Goal: Task Accomplishment & Management: Manage account settings

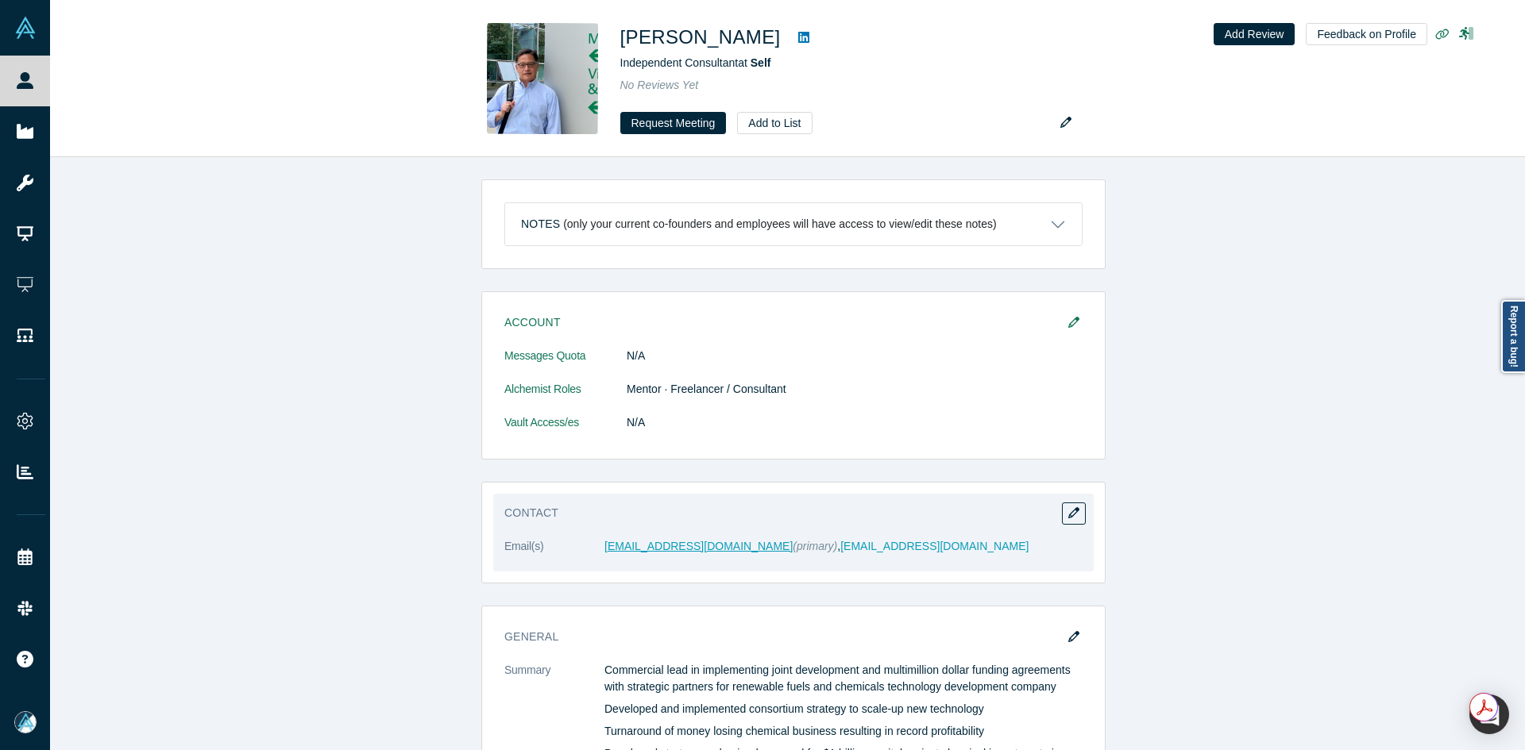
scroll to position [159, 0]
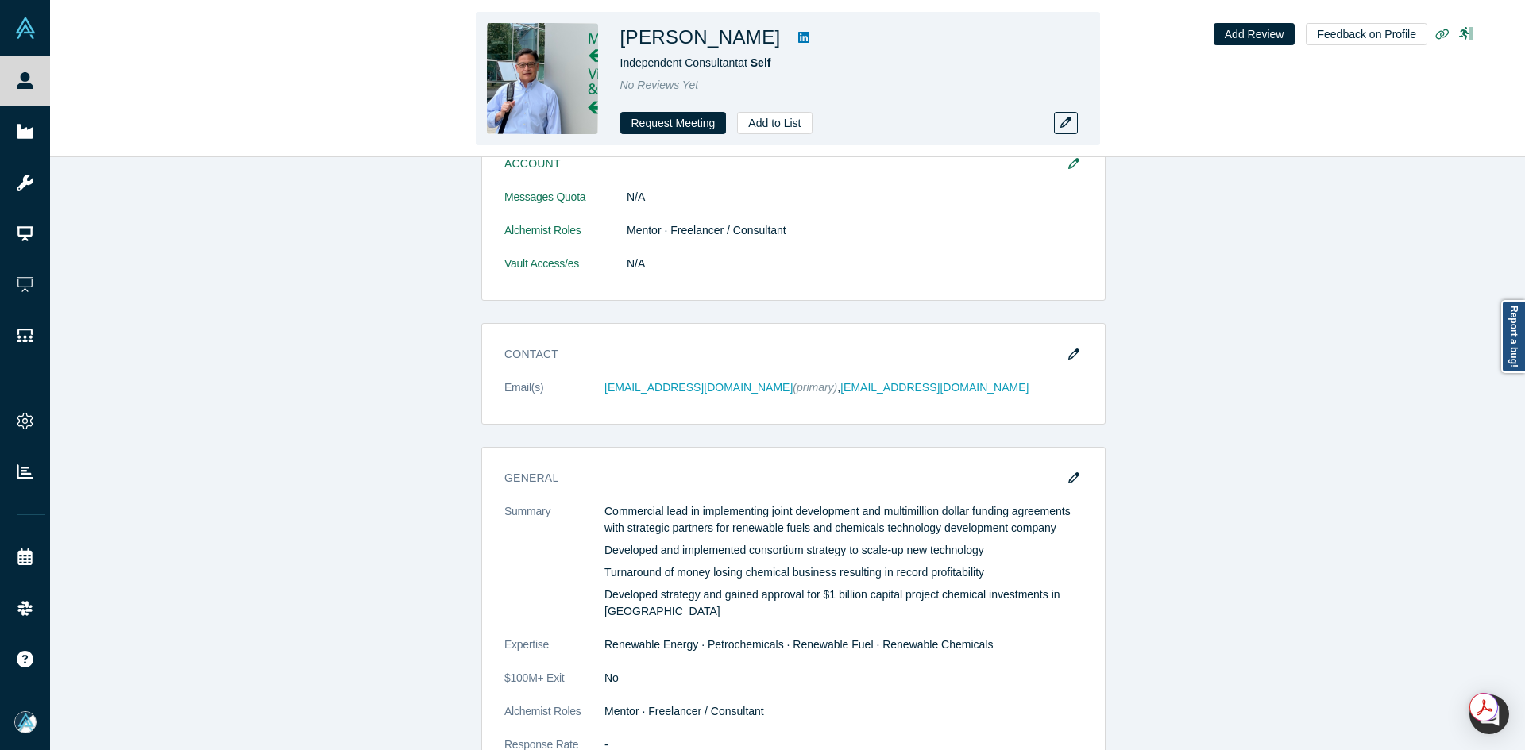
click at [705, 34] on h1 "[PERSON_NAME]" at bounding box center [700, 37] width 160 height 29
click at [705, 37] on h1 "[PERSON_NAME]" at bounding box center [700, 37] width 160 height 29
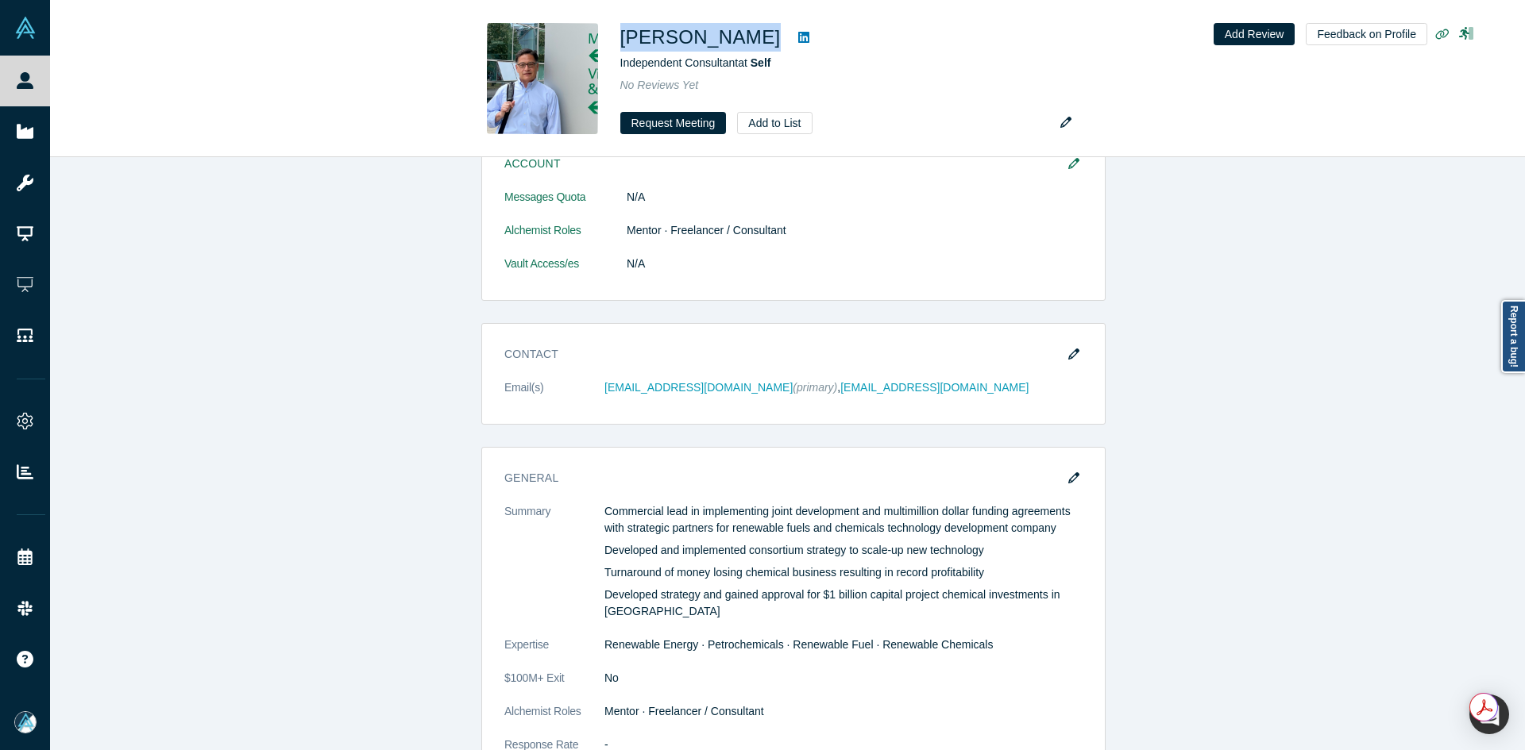
copy div "[PERSON_NAME]"
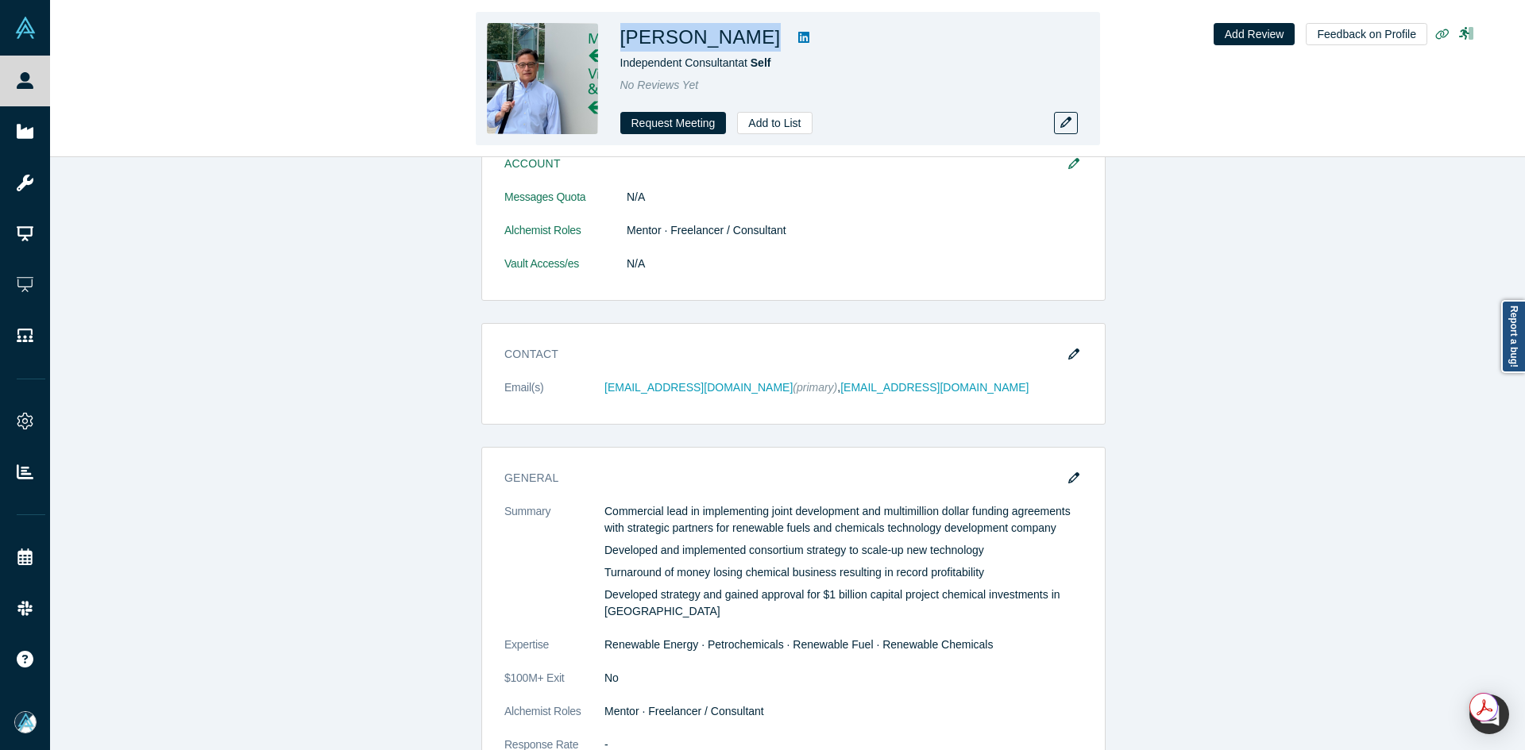
copy div "[PERSON_NAME]"
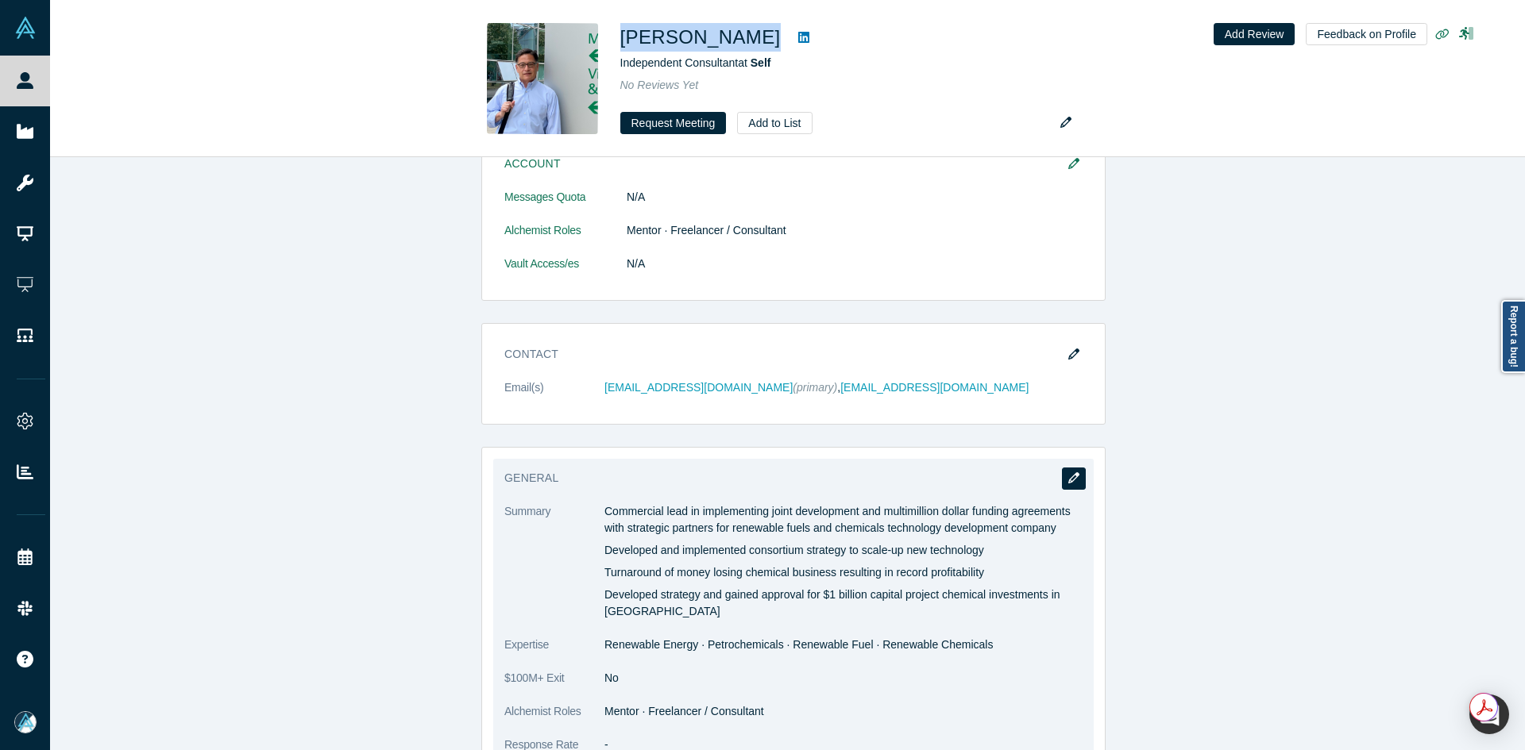
click at [1068, 485] on button "button" at bounding box center [1074, 479] width 24 height 22
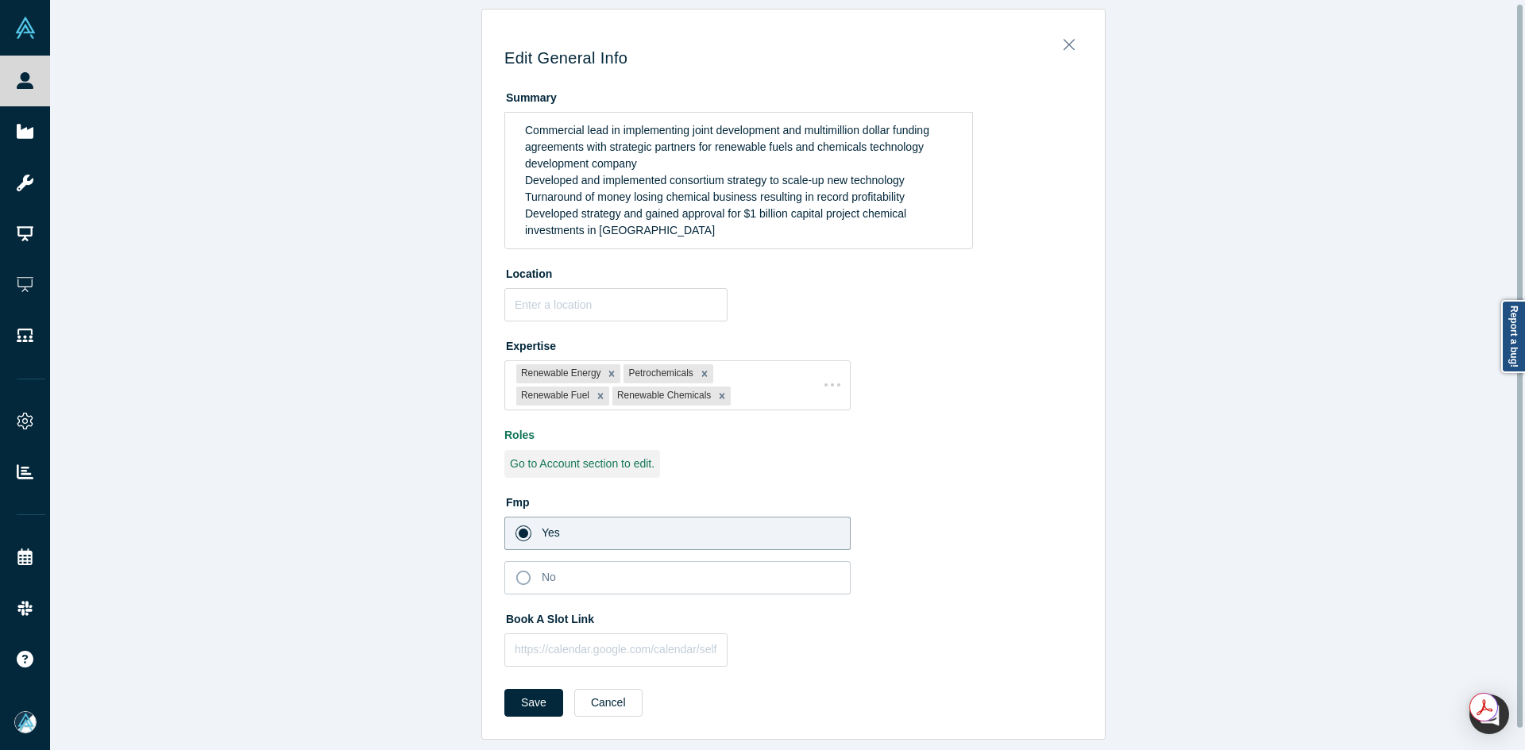
scroll to position [25, 0]
click at [547, 642] on input "text" at bounding box center [615, 650] width 223 height 33
paste input "[URL][DOMAIN_NAME]"
type input "[URL][DOMAIN_NAME]"
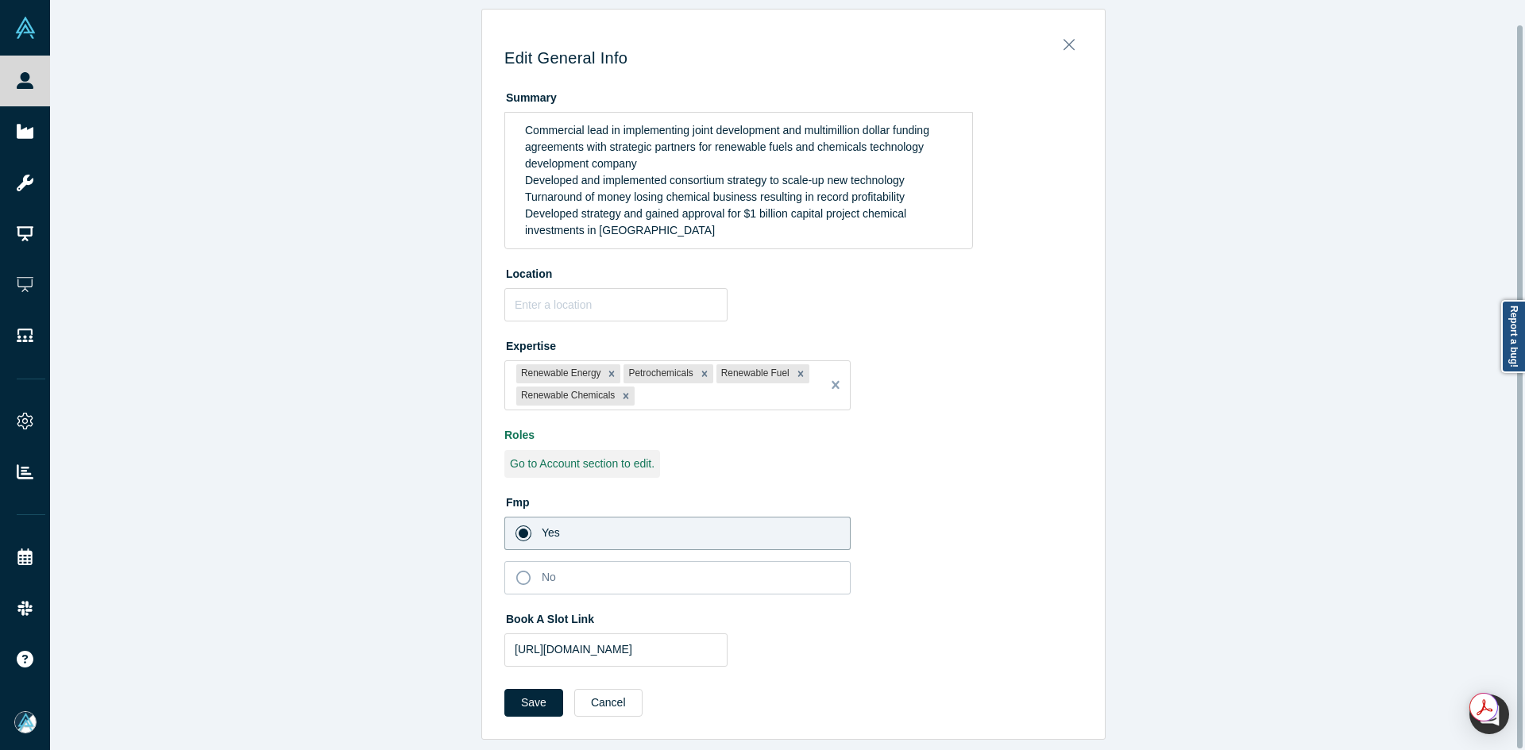
drag, startPoint x: 530, startPoint y: 696, endPoint x: 530, endPoint y: 671, distance: 25.4
click at [530, 692] on button "Save" at bounding box center [533, 703] width 59 height 28
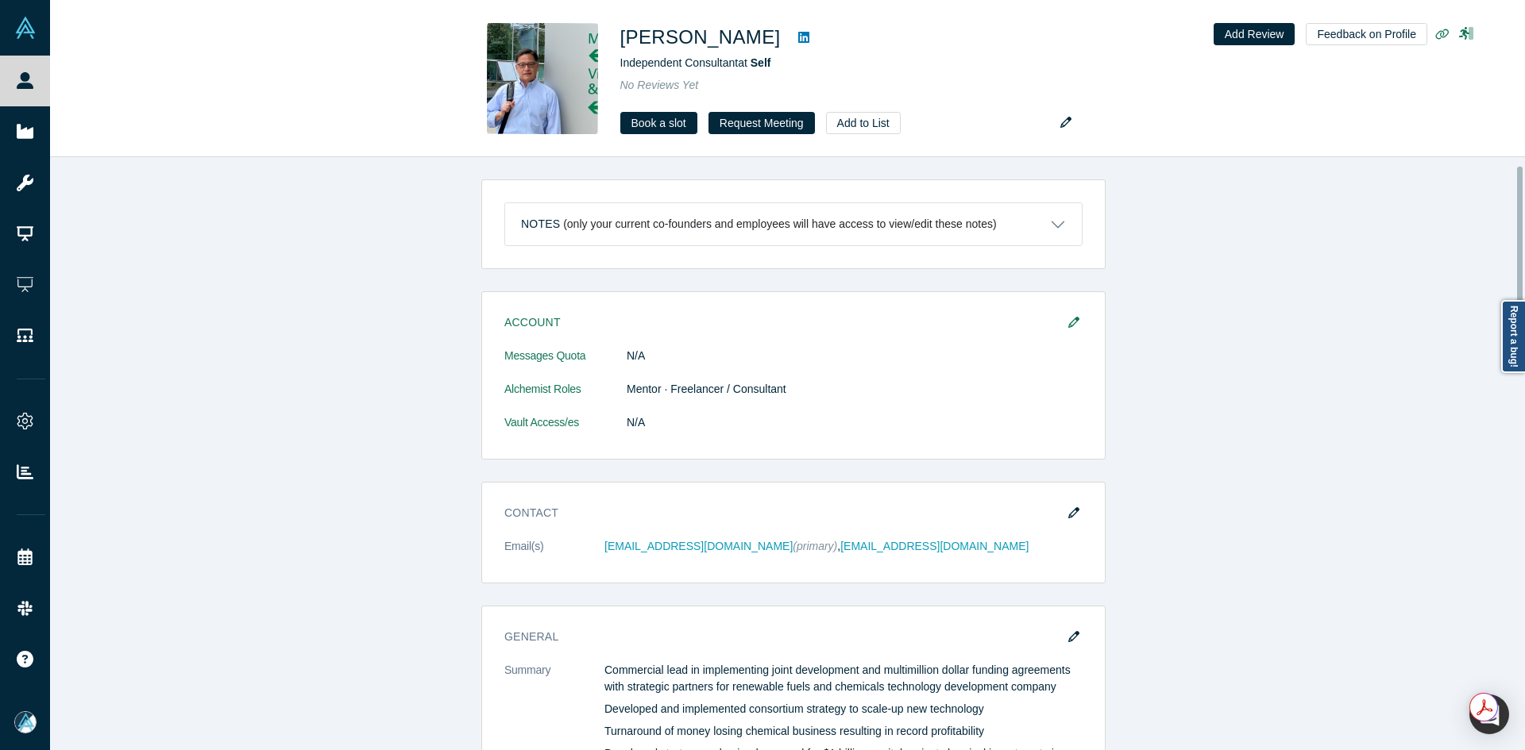
scroll to position [397, 0]
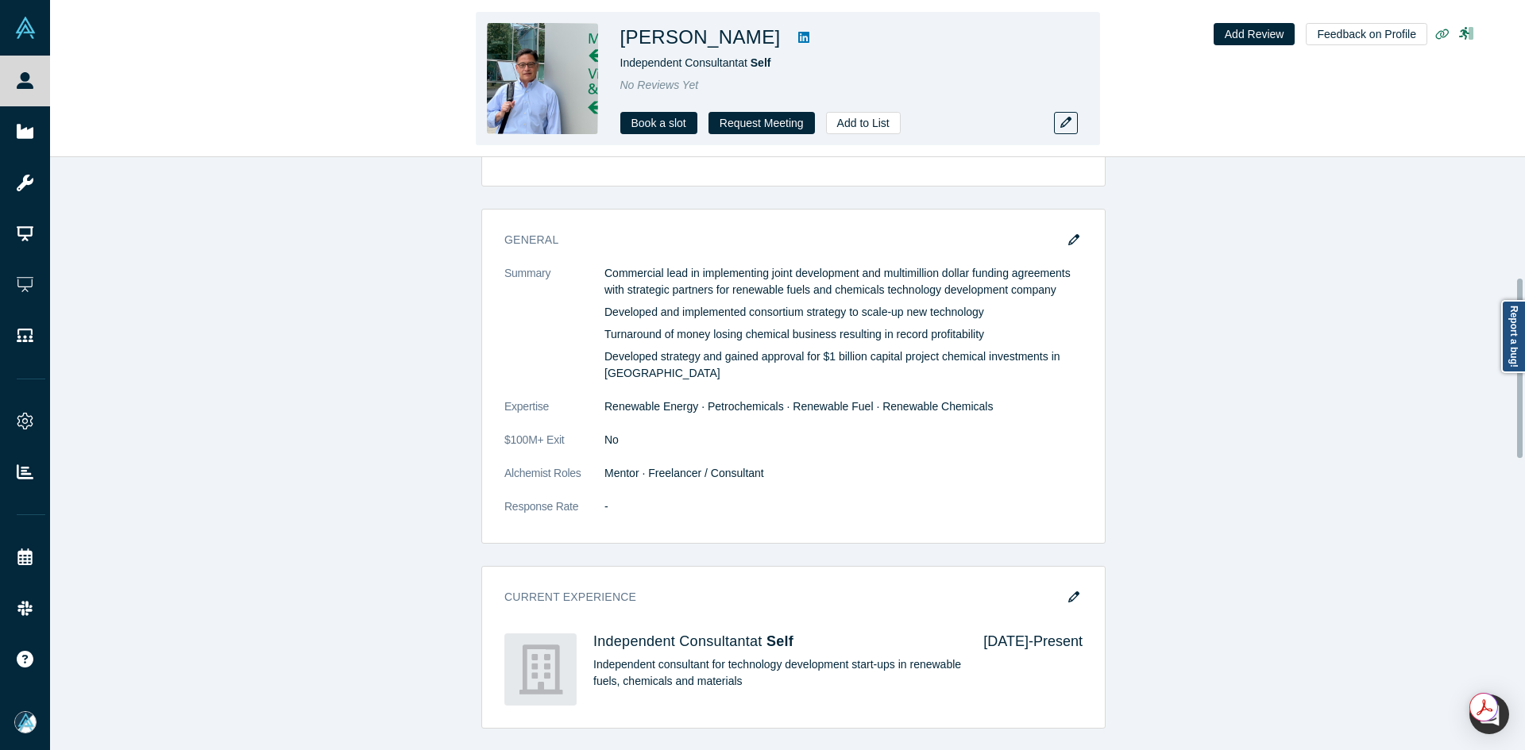
click at [798, 41] on icon at bounding box center [803, 37] width 11 height 11
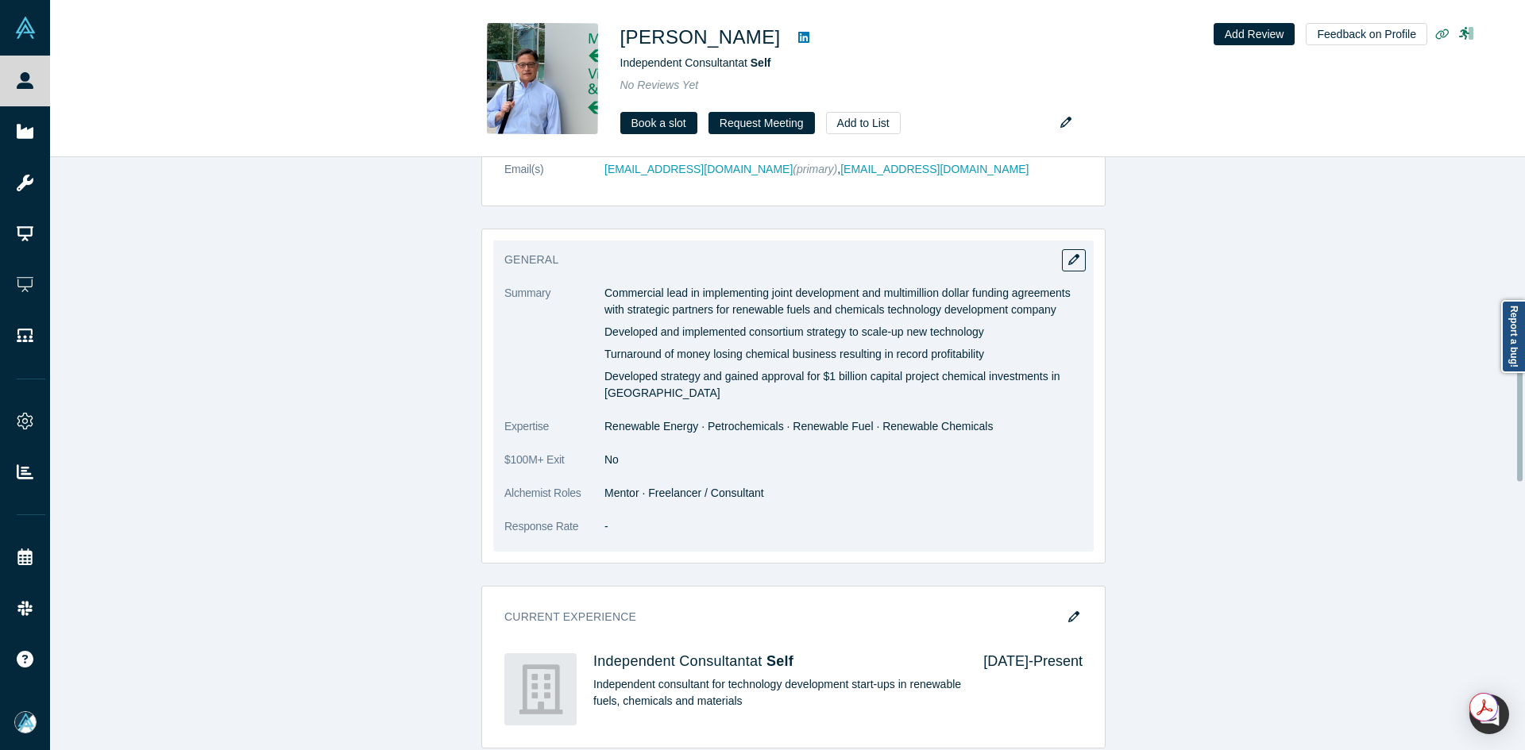
scroll to position [238, 0]
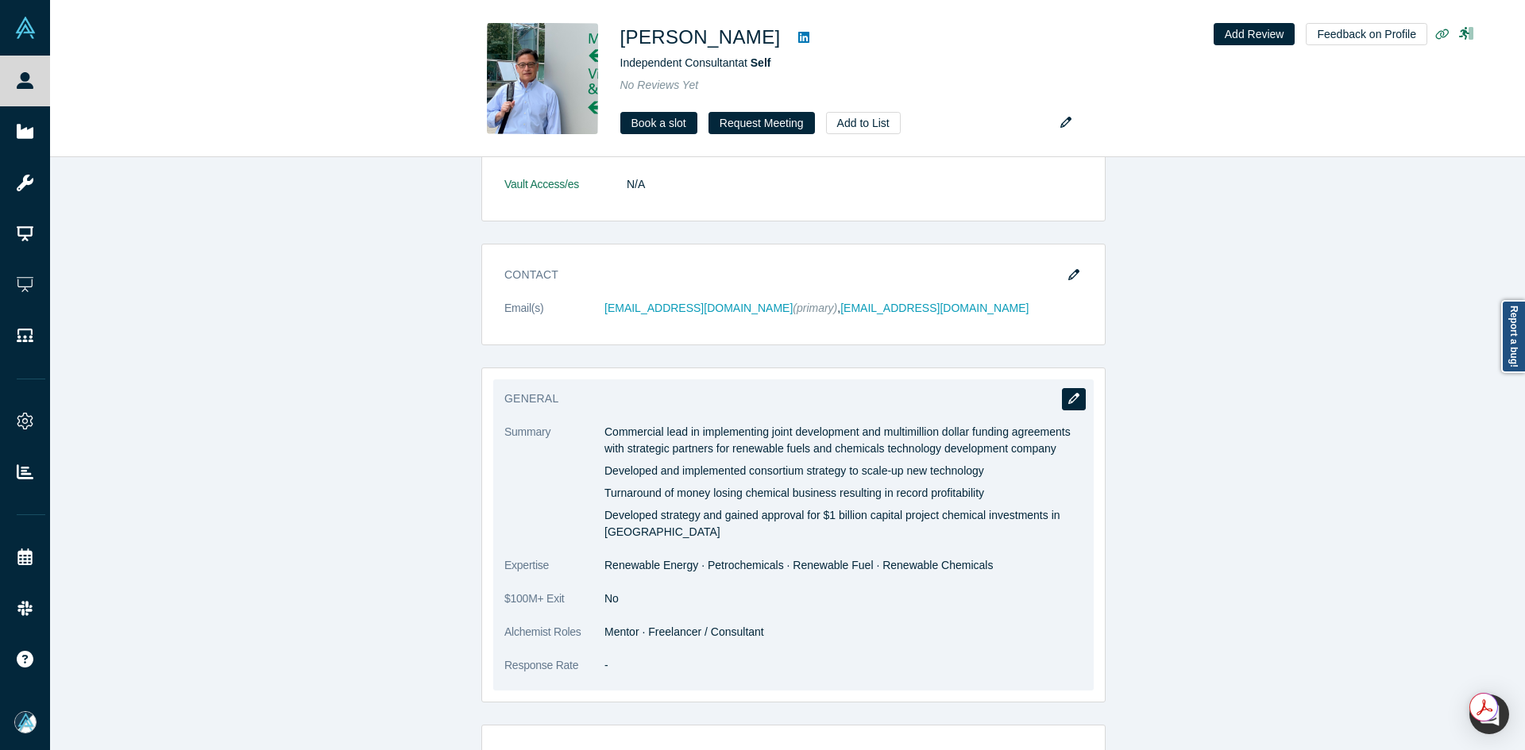
click at [1068, 403] on icon "button" at bounding box center [1073, 398] width 11 height 11
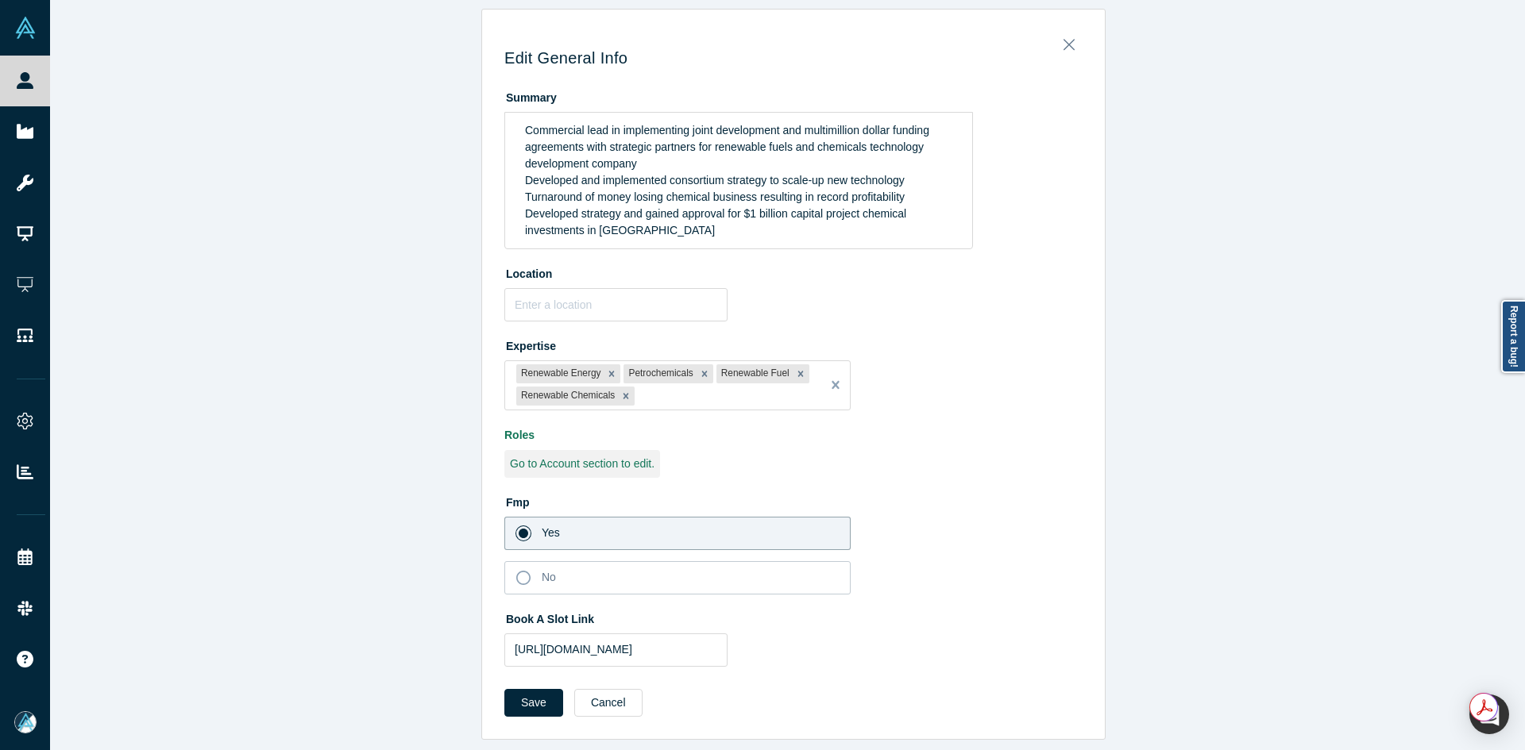
scroll to position [0, 0]
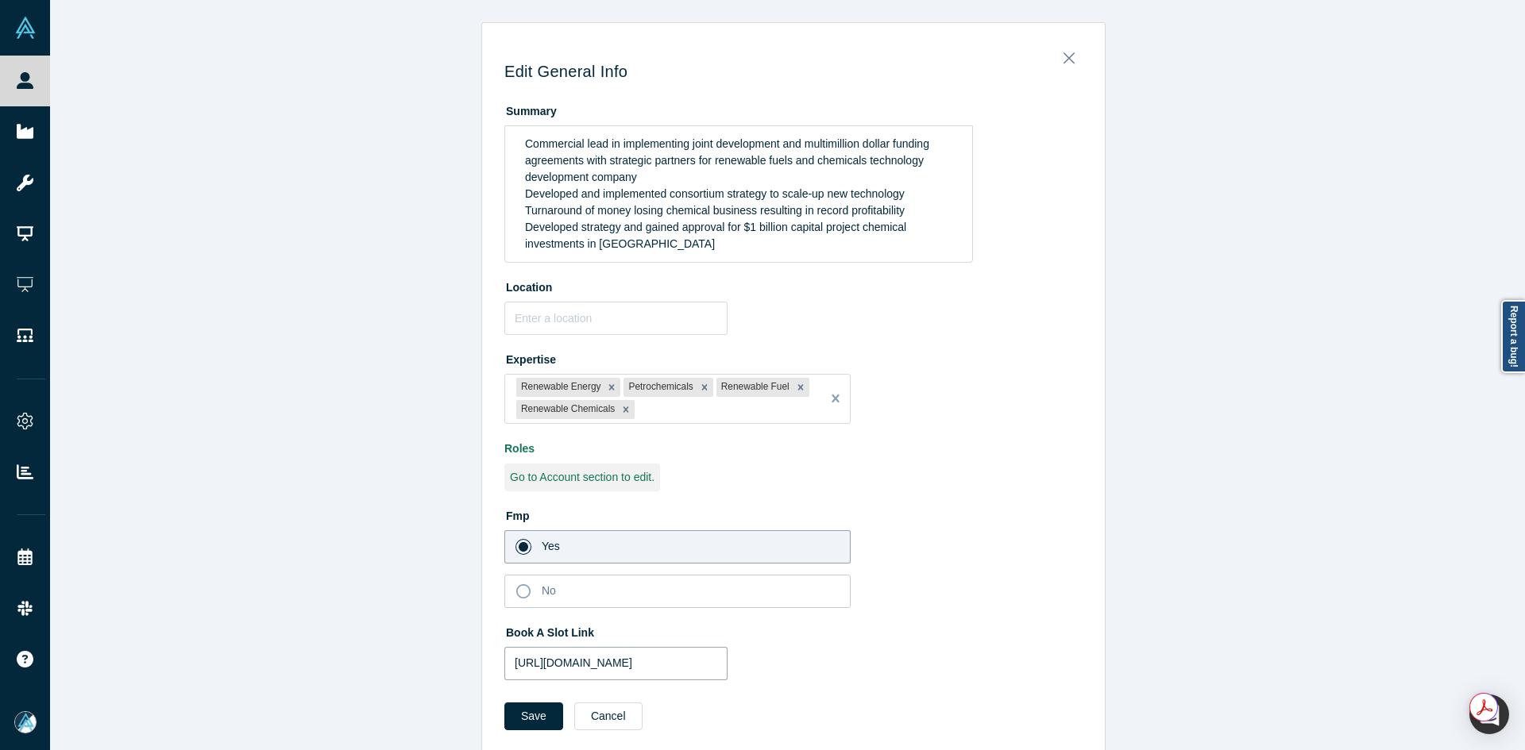
click at [573, 665] on input "[URL][DOMAIN_NAME]" at bounding box center [615, 663] width 223 height 33
click at [599, 651] on input "[URL][DOMAIN_NAME]" at bounding box center [615, 663] width 223 height 33
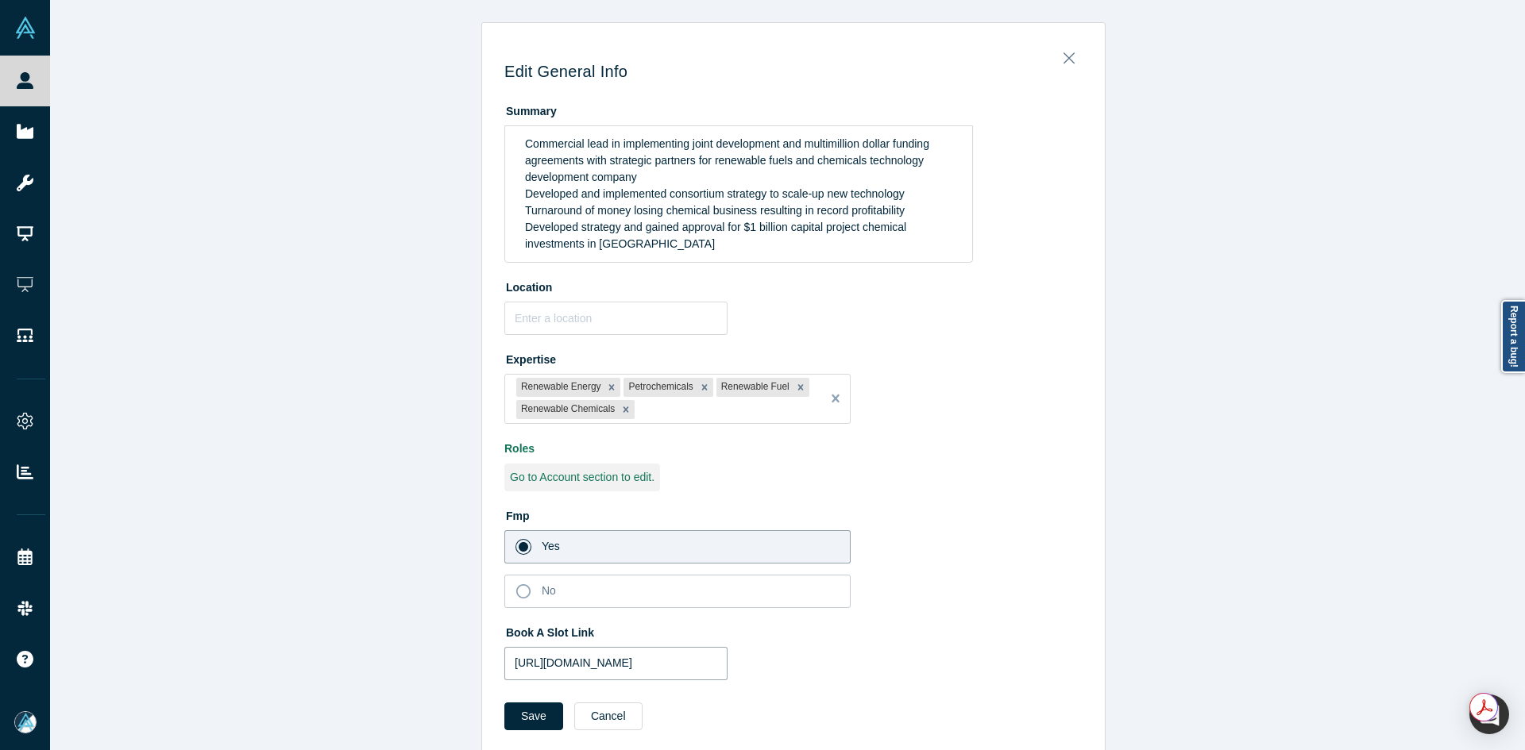
click at [599, 651] on input "[URL][DOMAIN_NAME]" at bounding box center [615, 663] width 223 height 33
drag, startPoint x: 545, startPoint y: 710, endPoint x: 564, endPoint y: 616, distance: 95.6
click at [544, 710] on button "Save" at bounding box center [533, 717] width 59 height 28
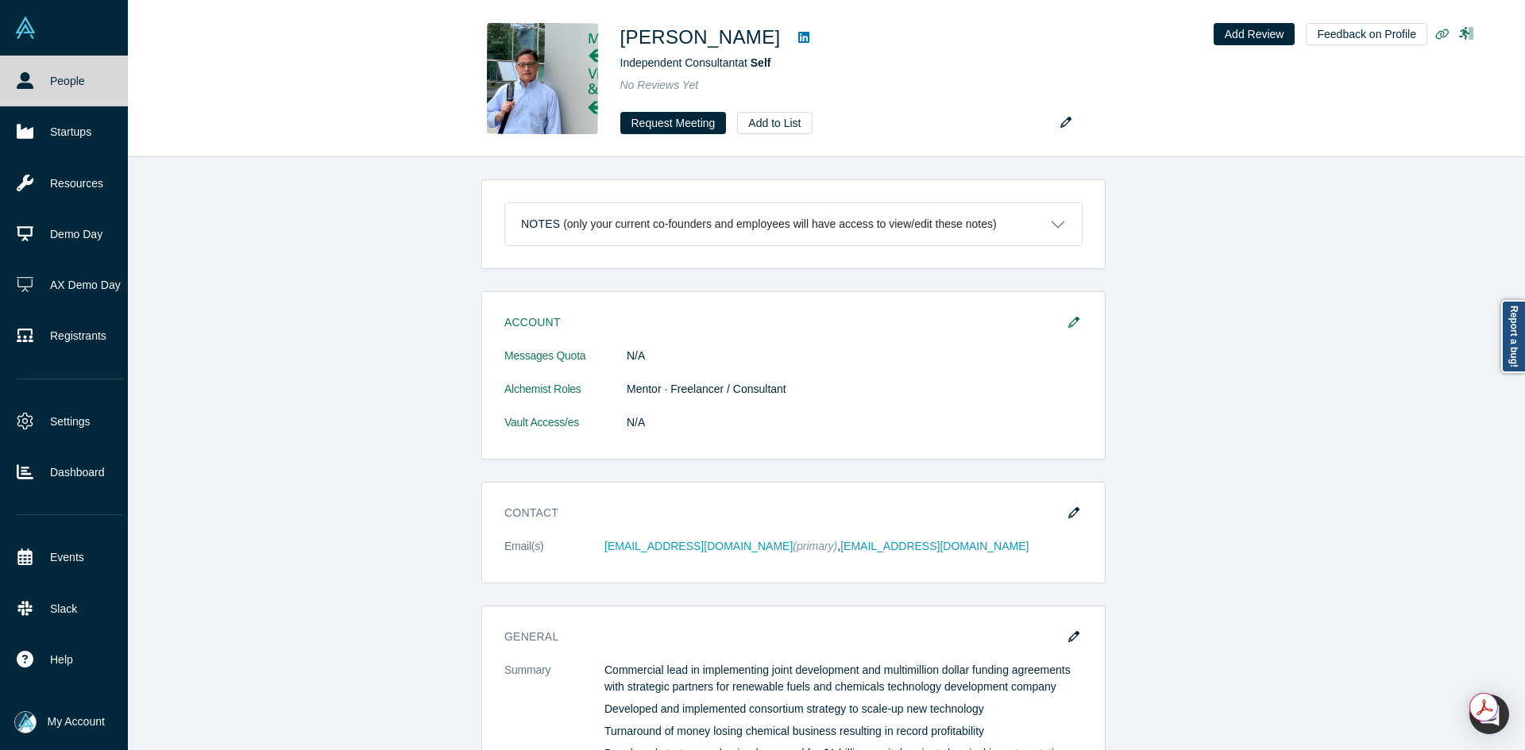
click at [36, 79] on link "People" at bounding box center [70, 81] width 140 height 51
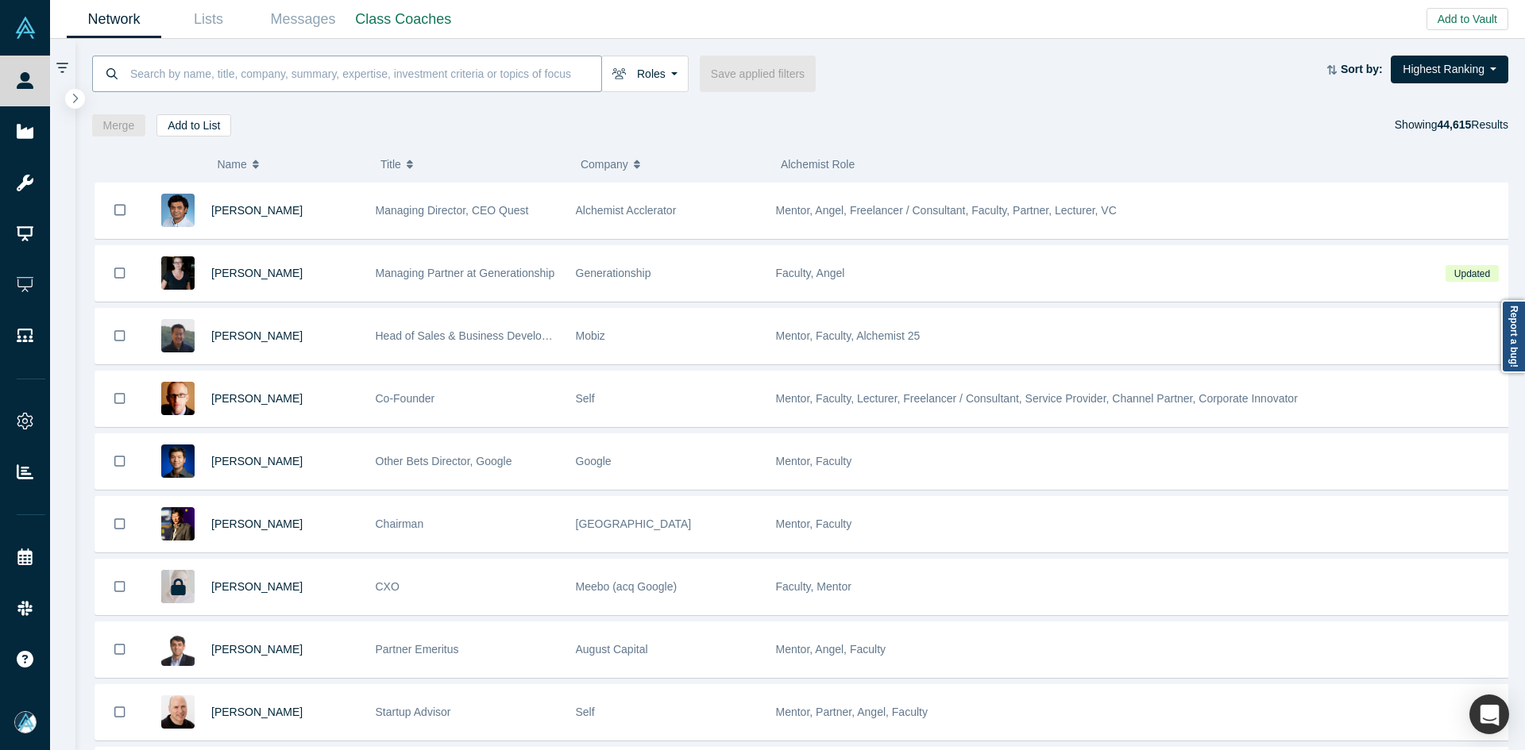
click at [191, 79] on input at bounding box center [365, 73] width 472 height 37
paste input "[PERSON_NAME], PhD"
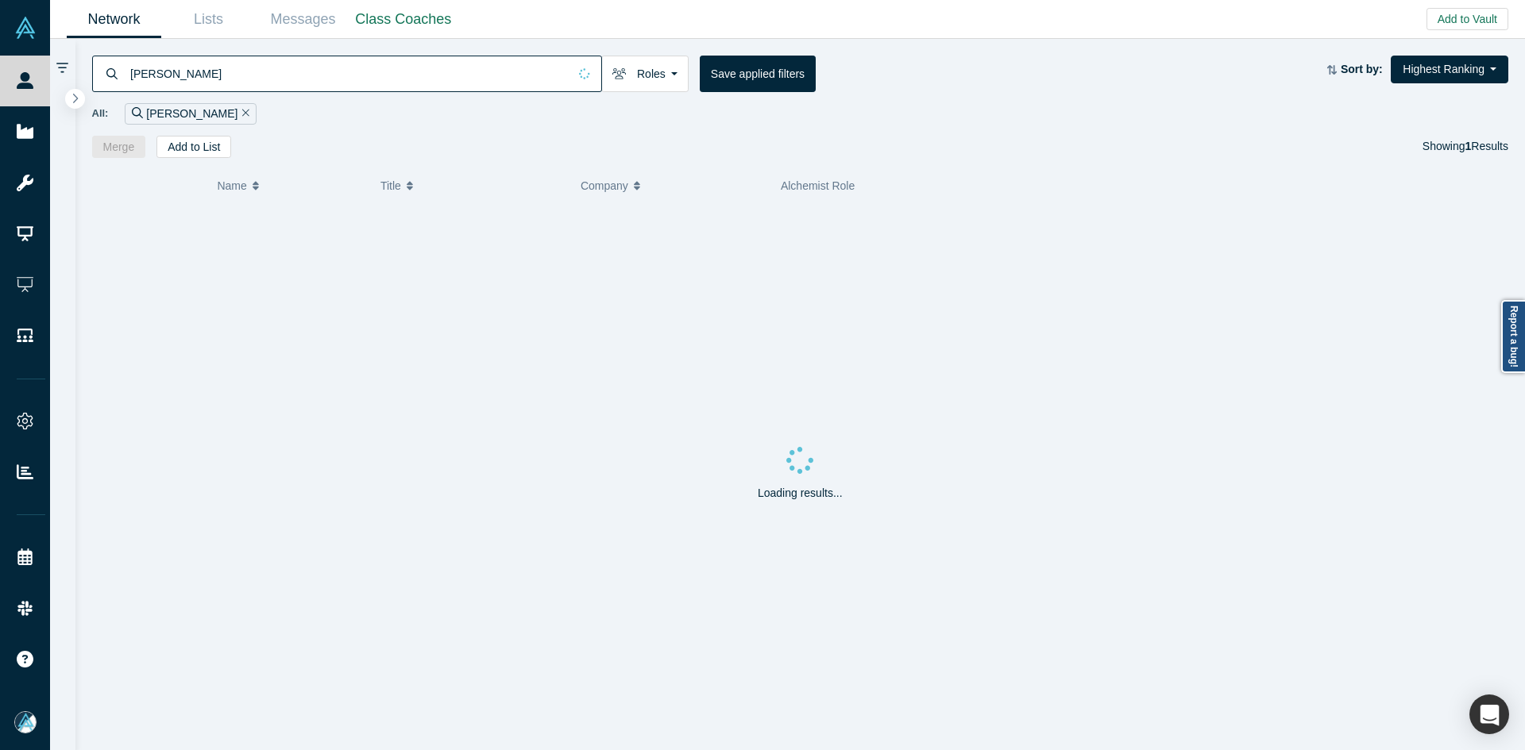
type input "[PERSON_NAME]"
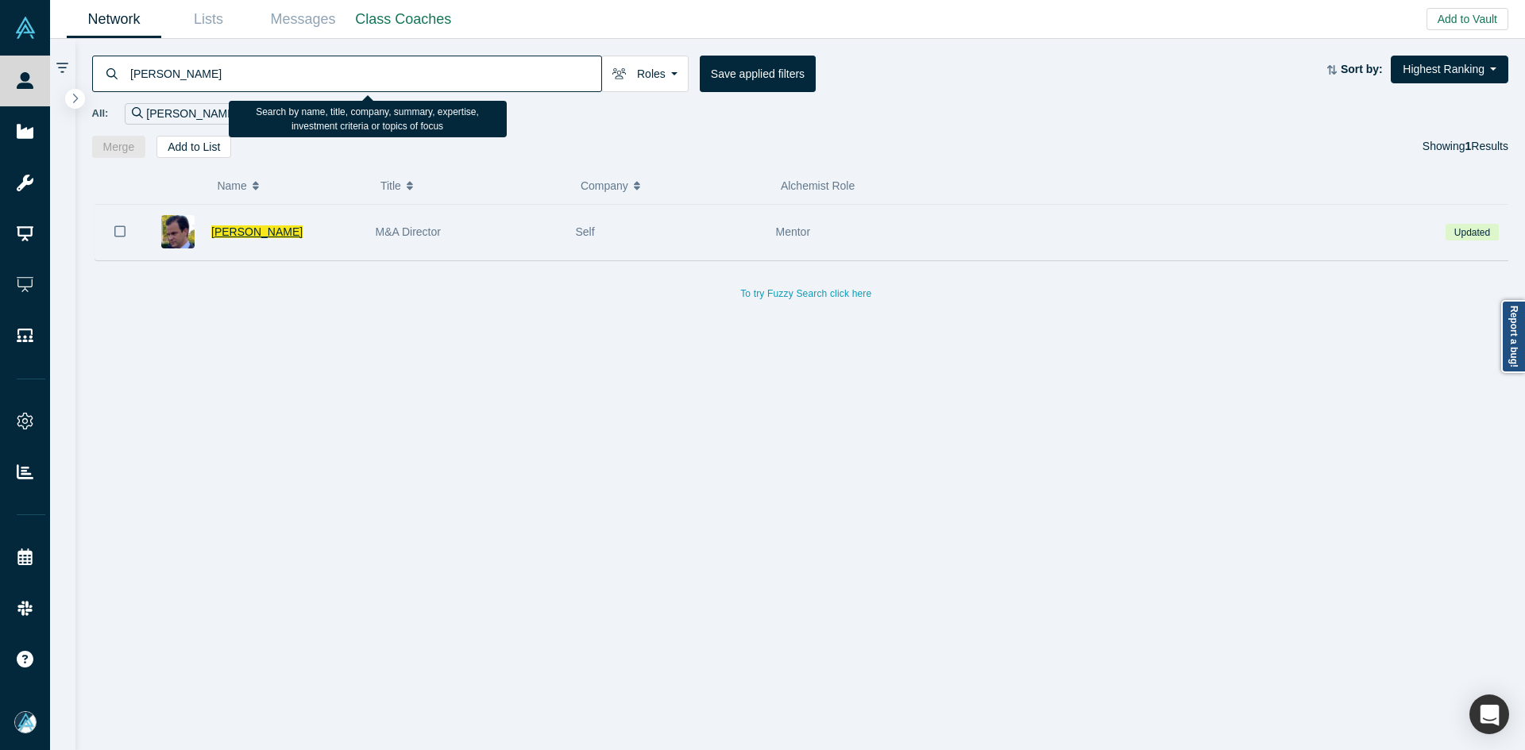
click at [240, 234] on span "[PERSON_NAME]" at bounding box center [256, 232] width 91 height 13
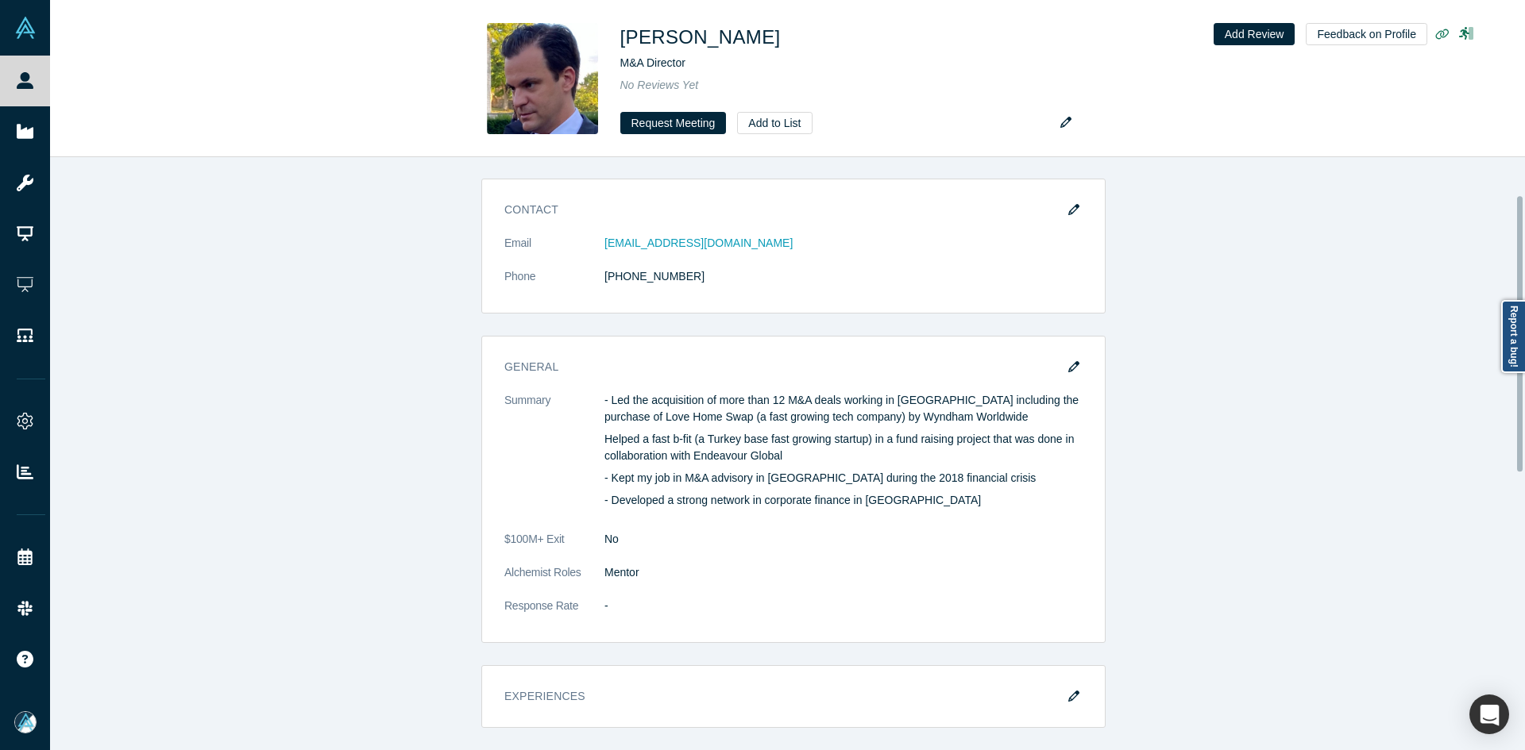
scroll to position [318, 0]
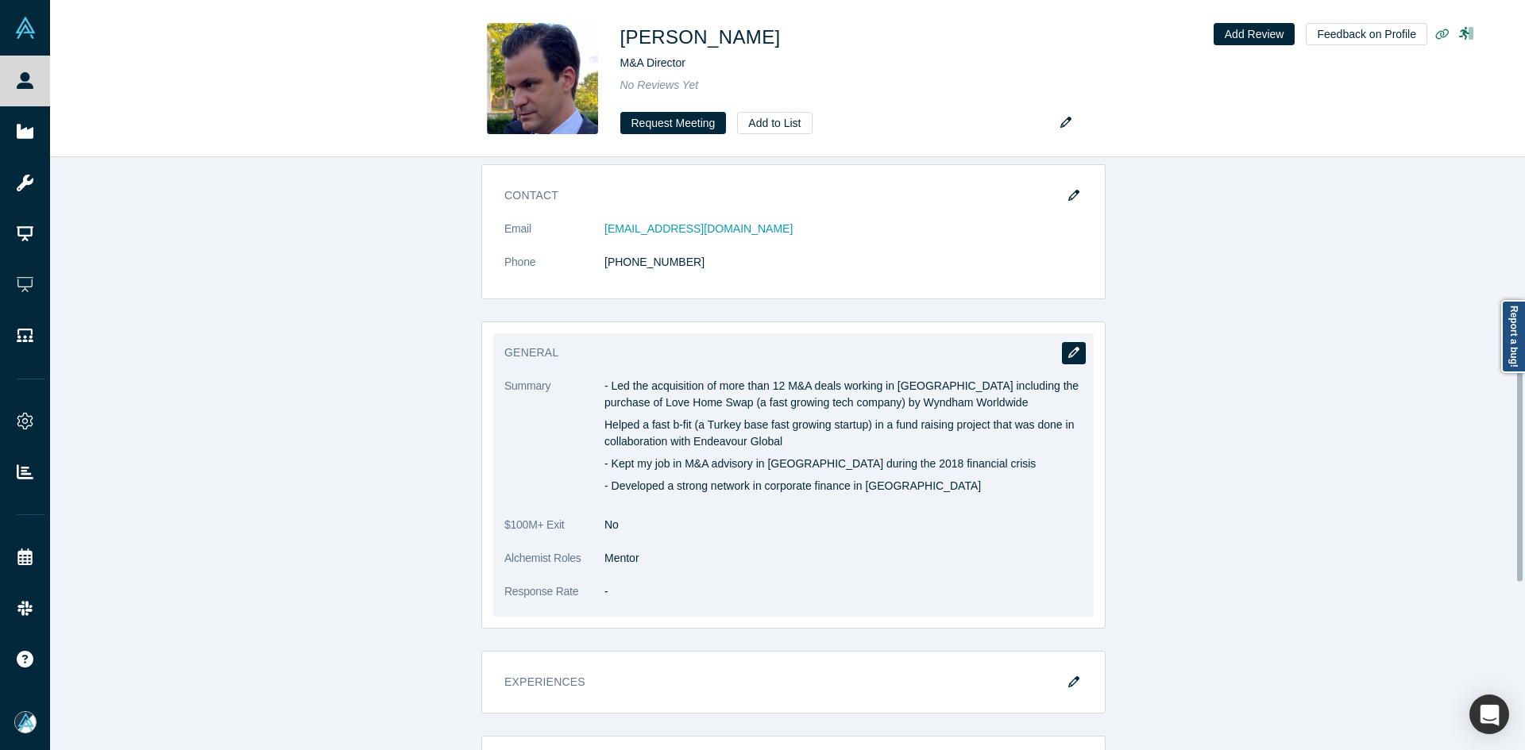
click at [1062, 353] on button "button" at bounding box center [1074, 353] width 24 height 22
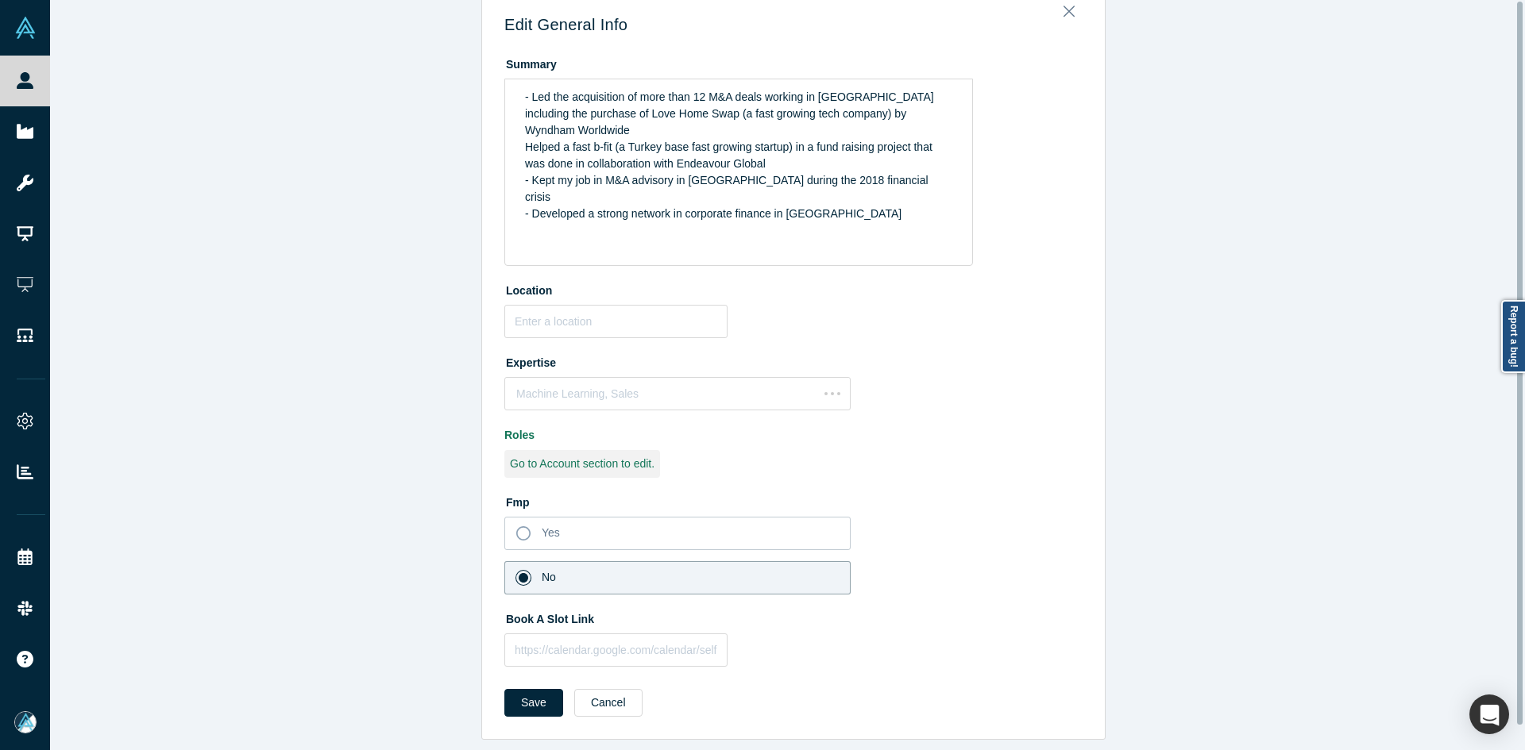
scroll to position [0, 0]
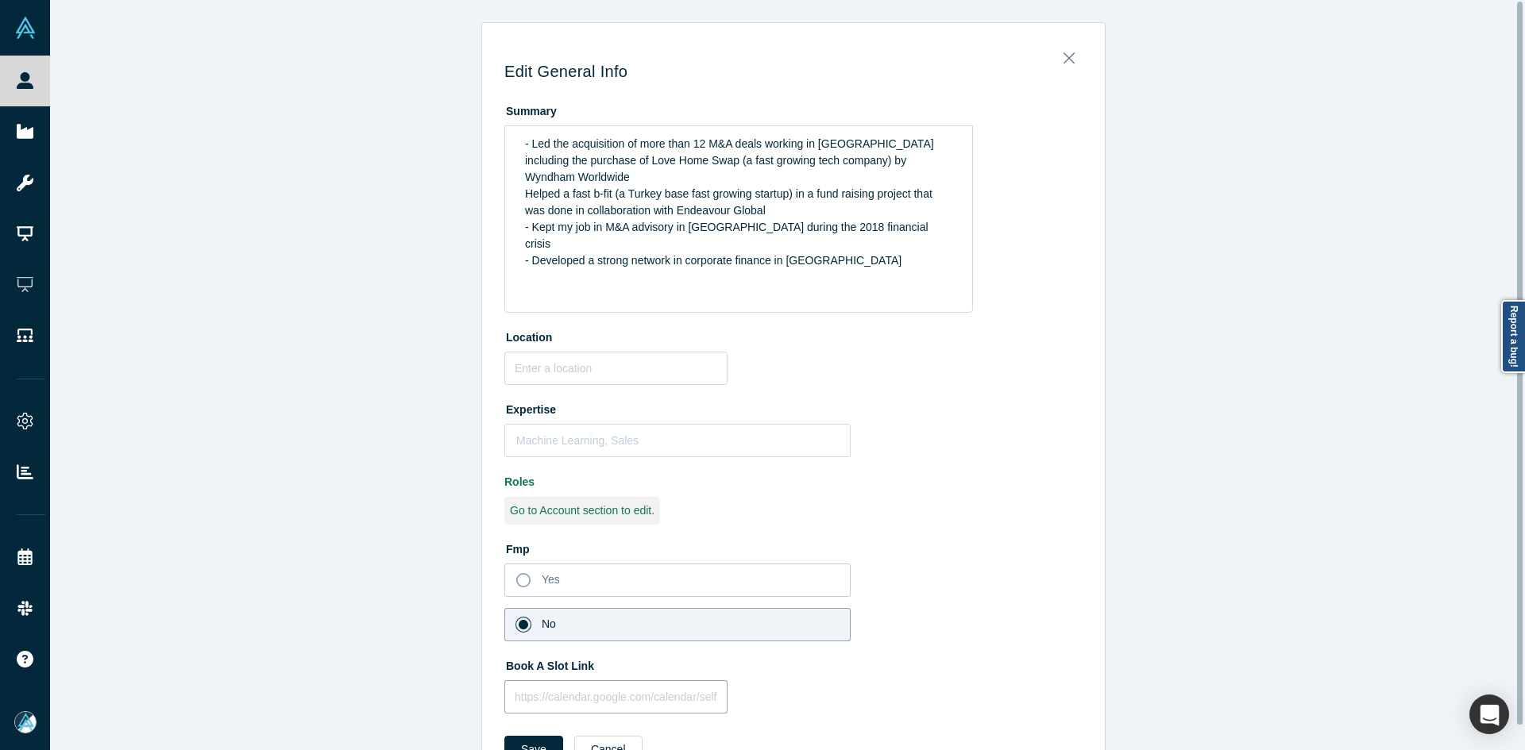
drag, startPoint x: 546, startPoint y: 653, endPoint x: 553, endPoint y: 673, distance: 21.8
click at [547, 680] on input "text" at bounding box center [615, 696] width 223 height 33
paste input "[URL][DOMAIN_NAME]"
type input "[URL][DOMAIN_NAME]"
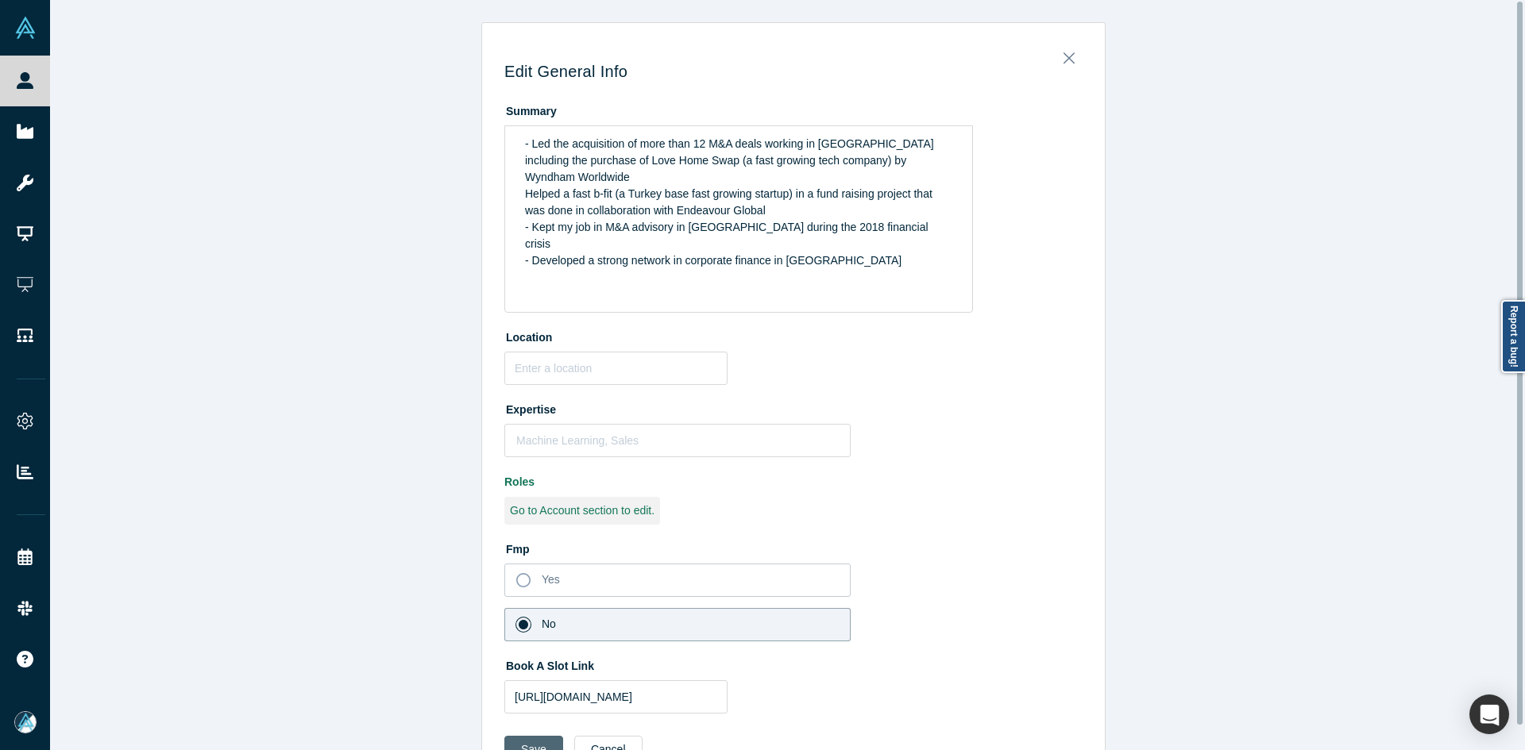
click at [533, 736] on button "Save" at bounding box center [533, 750] width 59 height 28
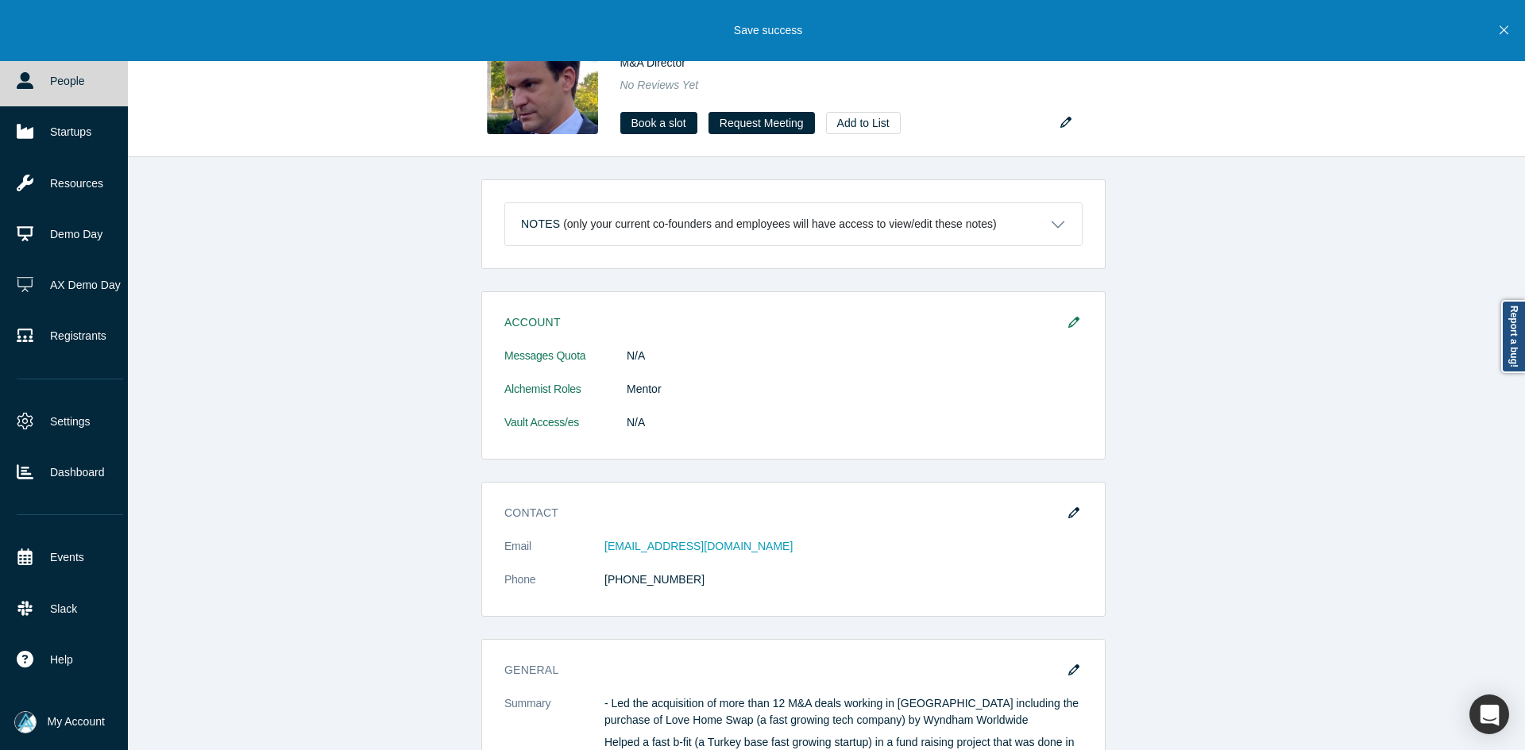
click at [47, 83] on link "People" at bounding box center [70, 81] width 140 height 51
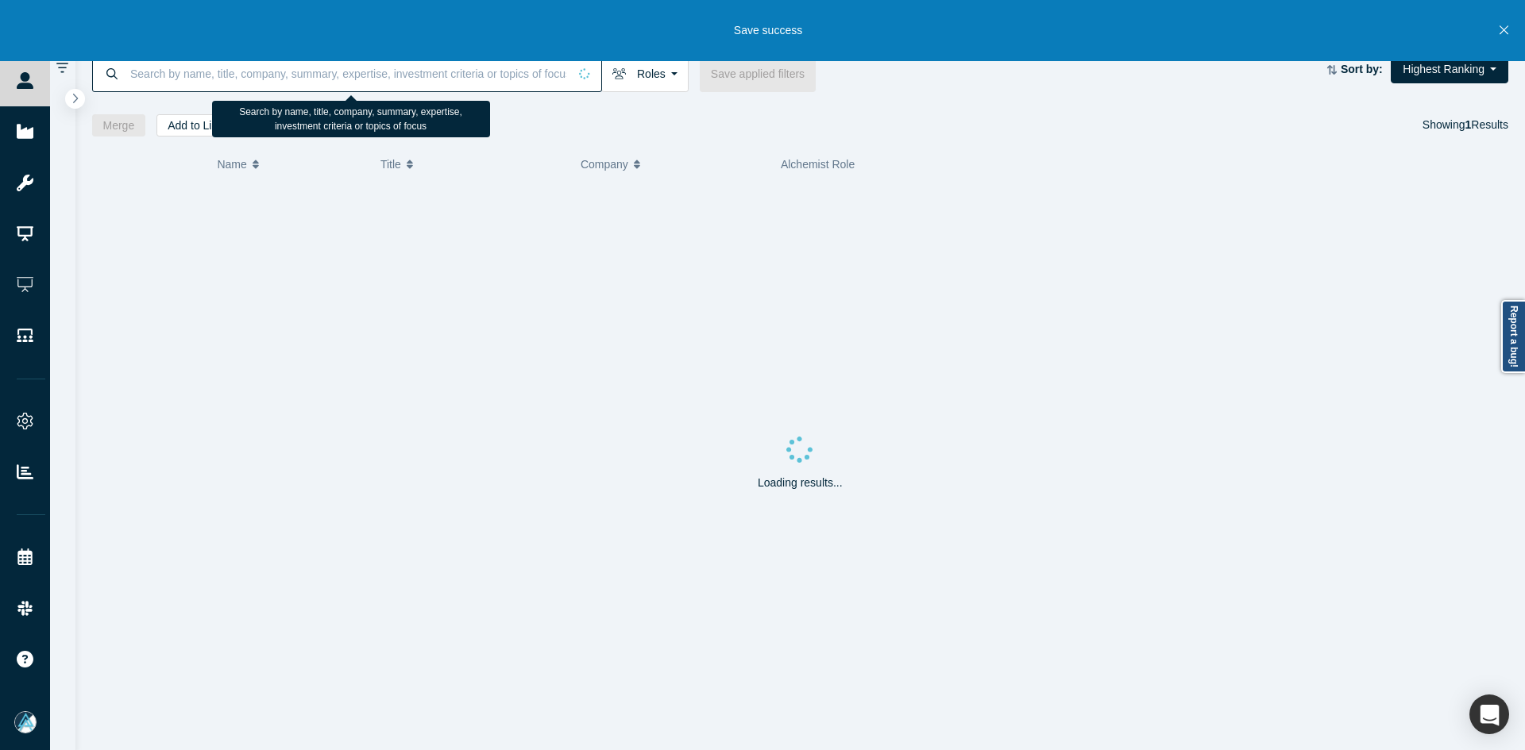
paste input "[PERSON_NAME], PhD"
click at [450, 69] on input at bounding box center [348, 73] width 439 height 37
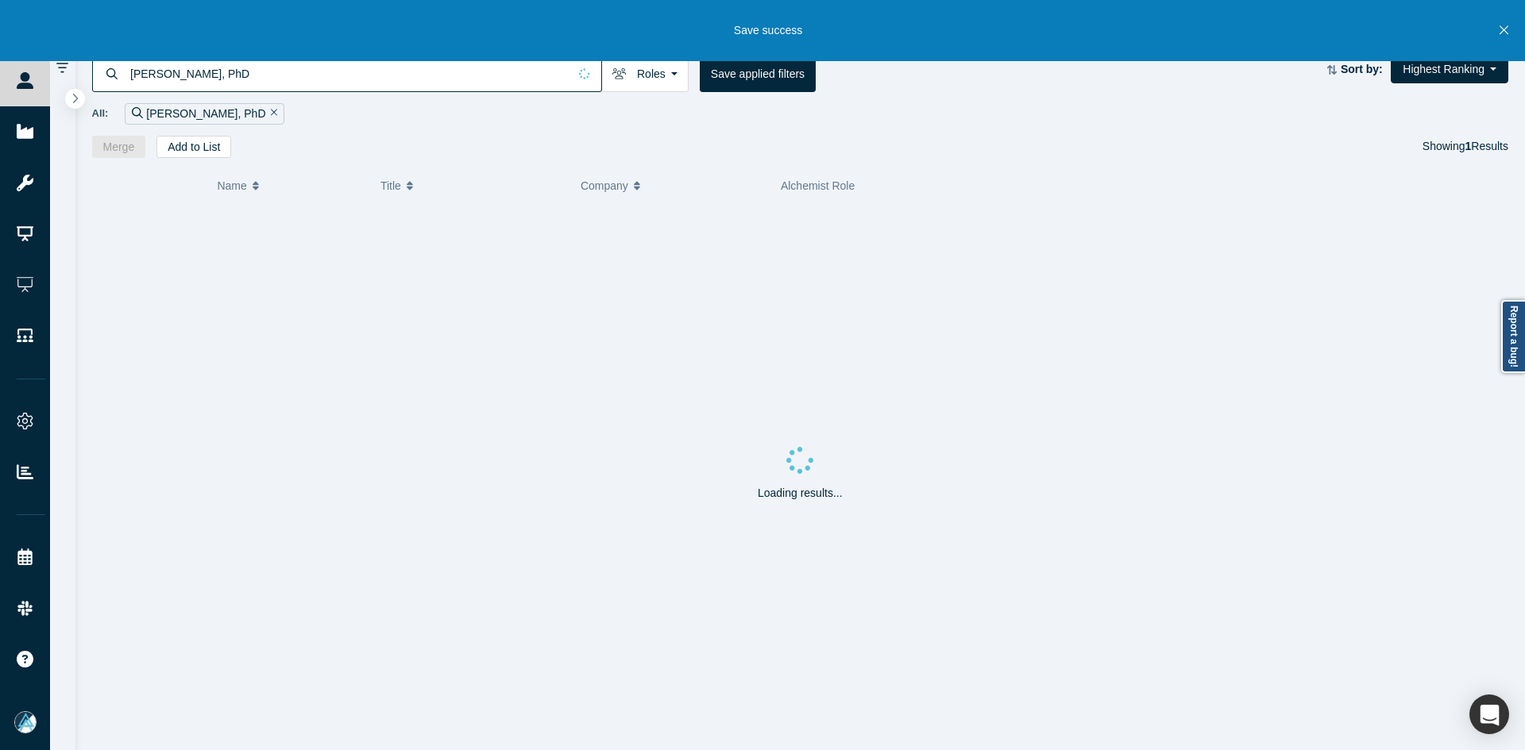
type input "[PERSON_NAME], PhD"
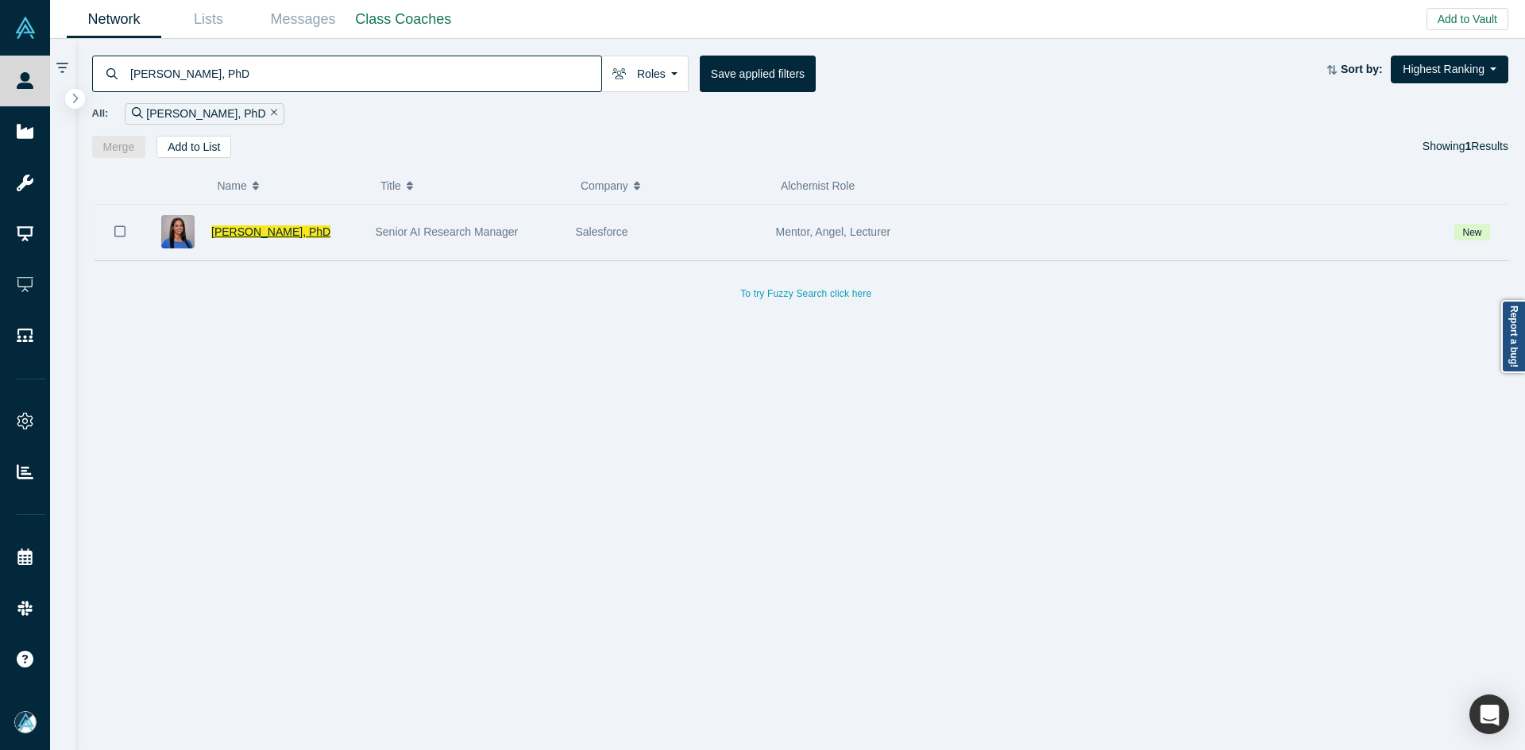
click at [257, 229] on span "[PERSON_NAME], PhD" at bounding box center [270, 232] width 119 height 13
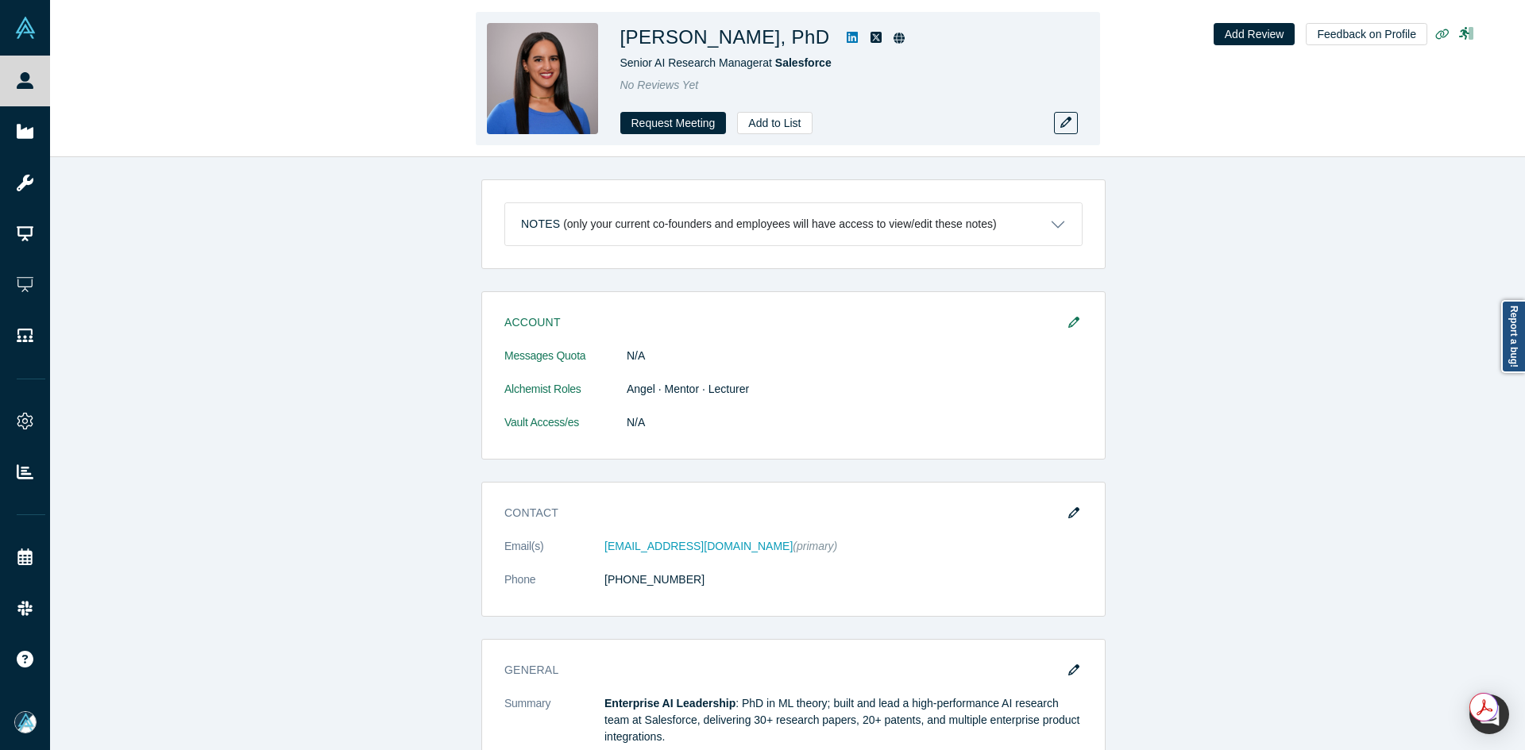
click at [846, 36] on icon at bounding box center [851, 37] width 11 height 13
copy h1 "[PERSON_NAME], PhD"
drag, startPoint x: 805, startPoint y: 39, endPoint x: 757, endPoint y: 1, distance: 61.0
click at [623, 39] on h1 "[PERSON_NAME], PhD" at bounding box center [725, 37] width 210 height 29
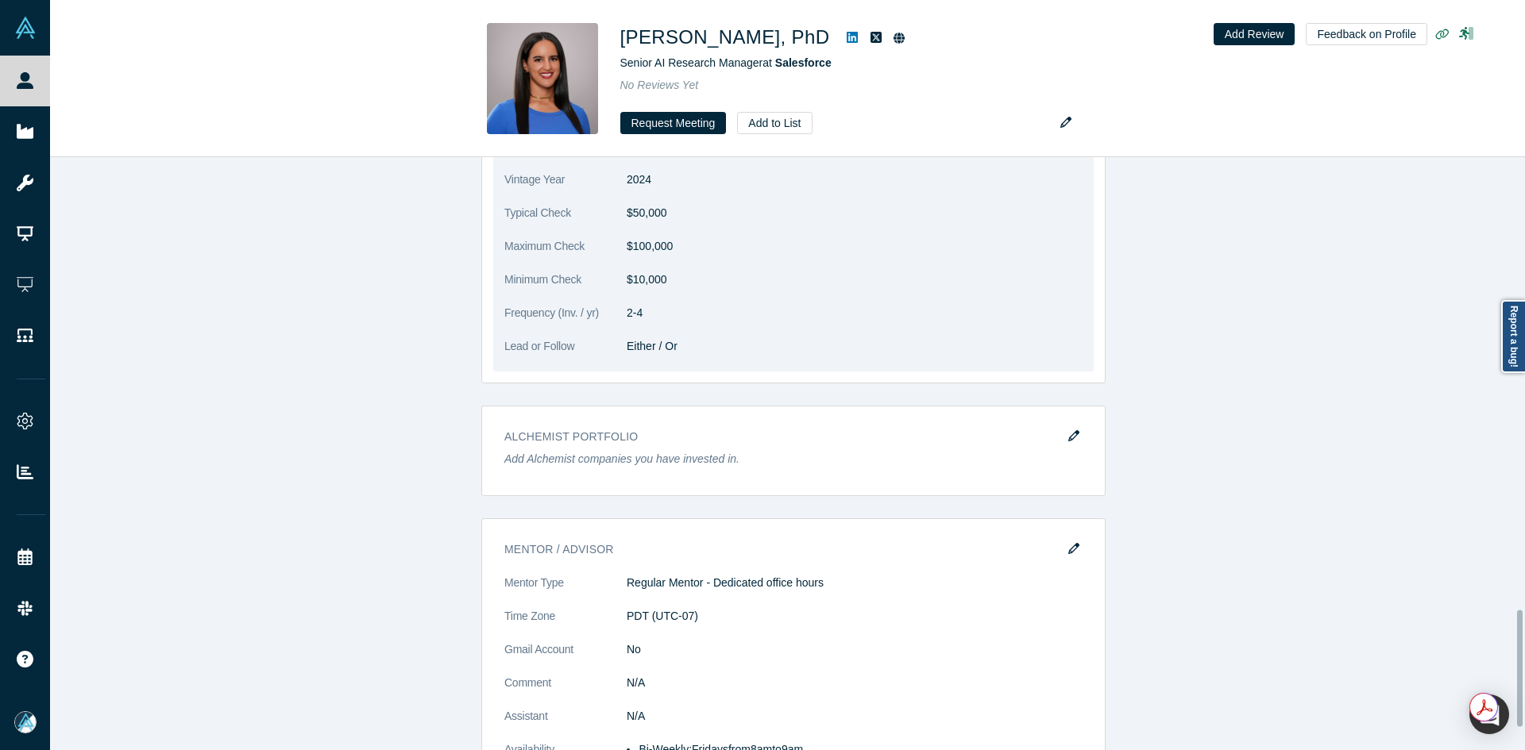
scroll to position [2303, 0]
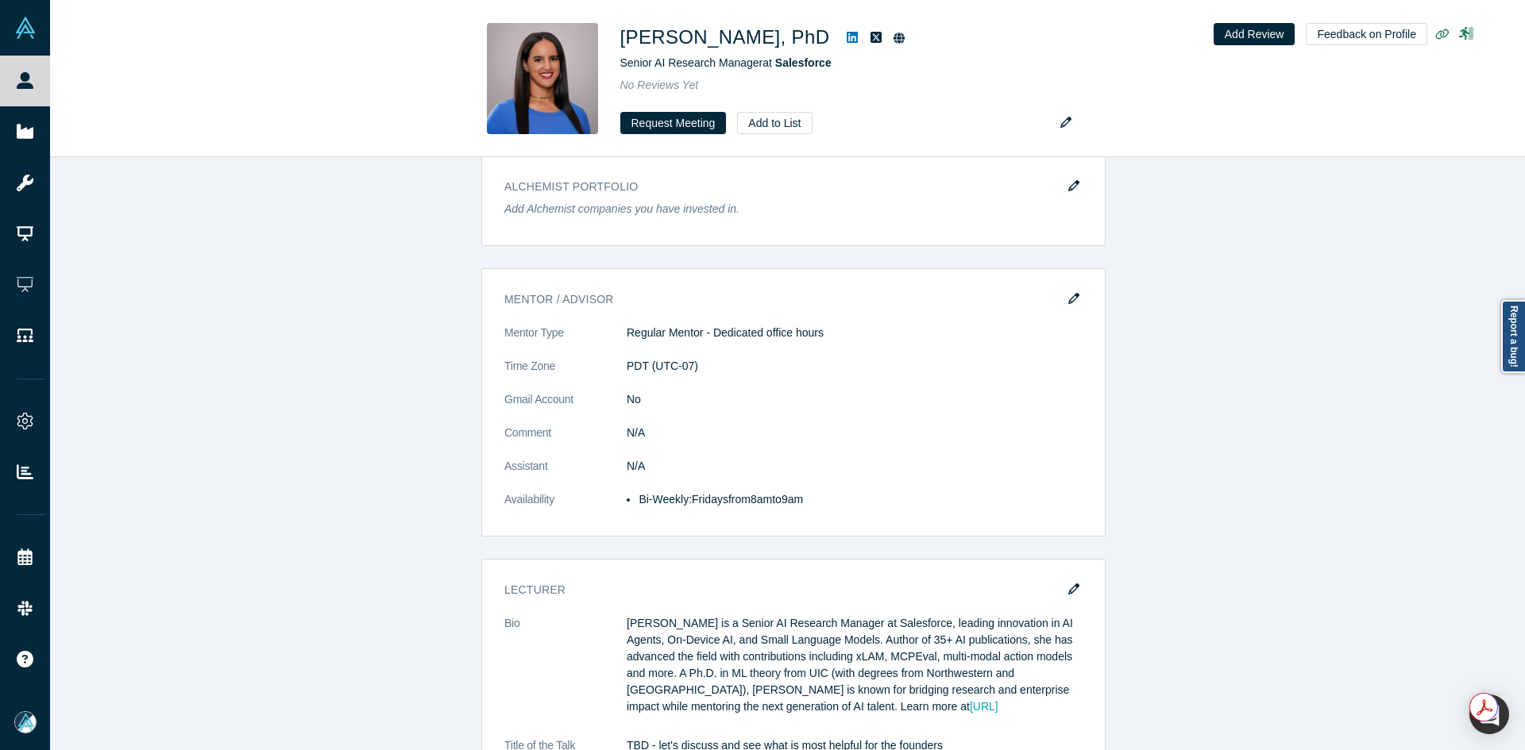
copy h1 "[PERSON_NAME], PhD"
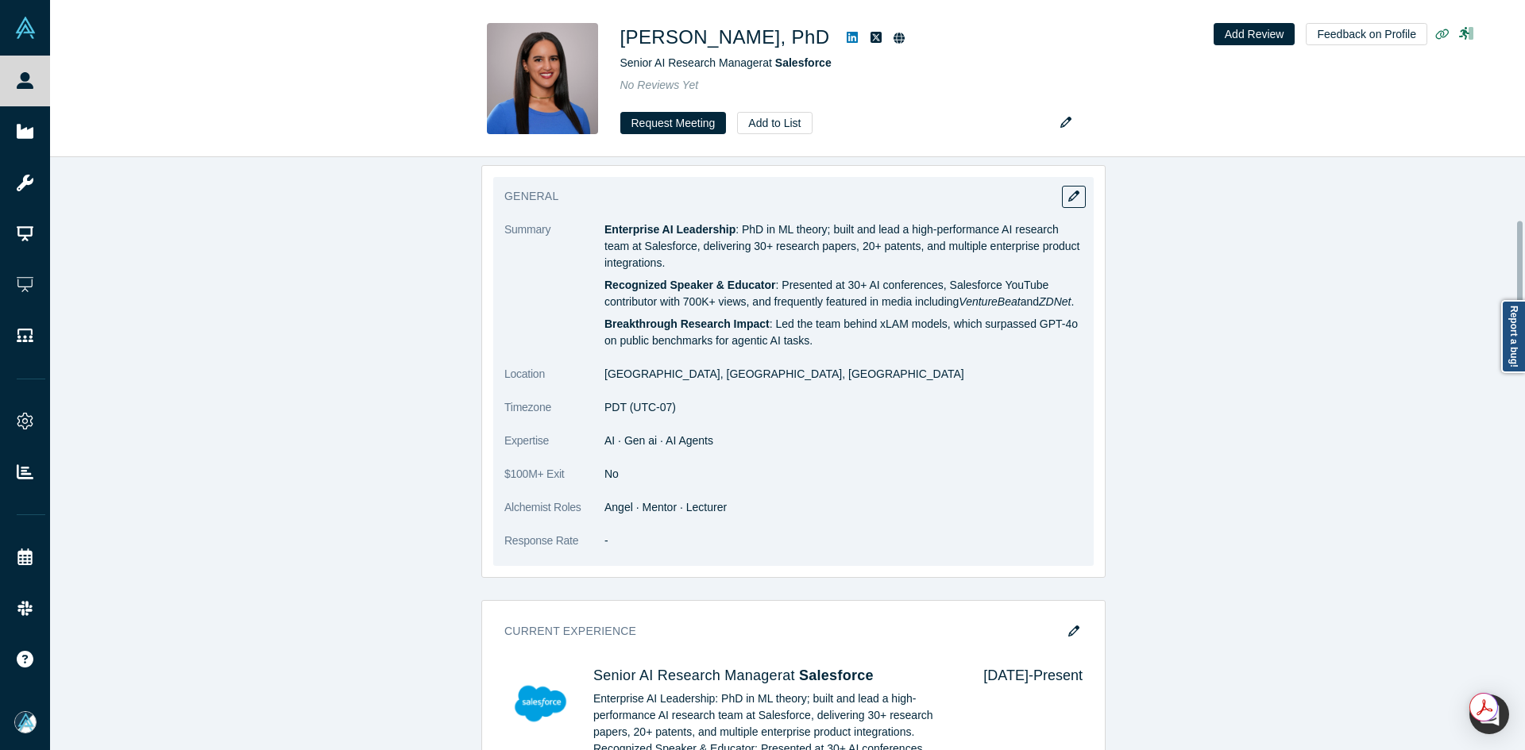
scroll to position [318, 0]
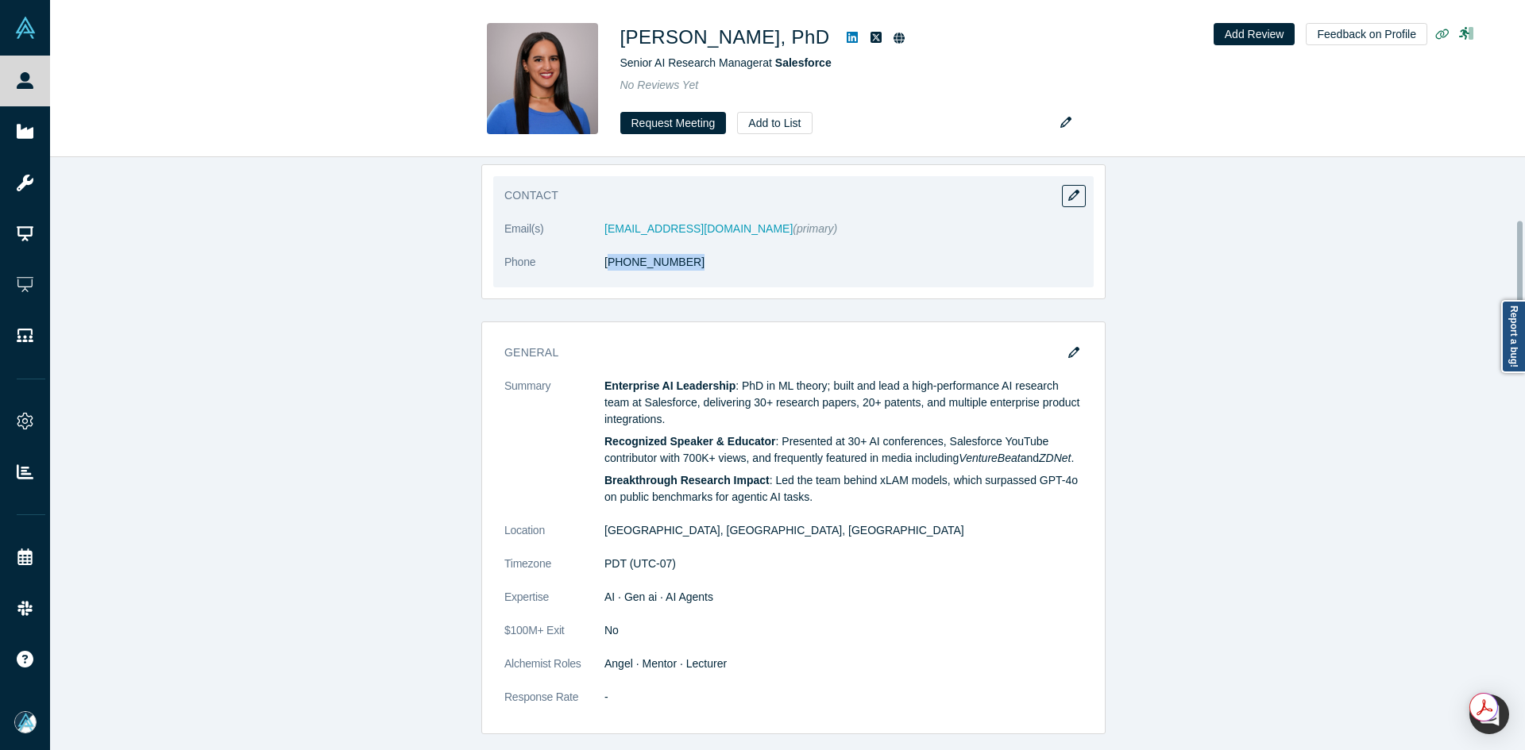
copy link "443) 618-0192"
drag, startPoint x: 670, startPoint y: 267, endPoint x: 603, endPoint y: 275, distance: 67.2
click at [603, 275] on dl "Email(s) [EMAIL_ADDRESS][DOMAIN_NAME] (primary) Phone [PHONE_NUMBER]" at bounding box center [793, 254] width 578 height 67
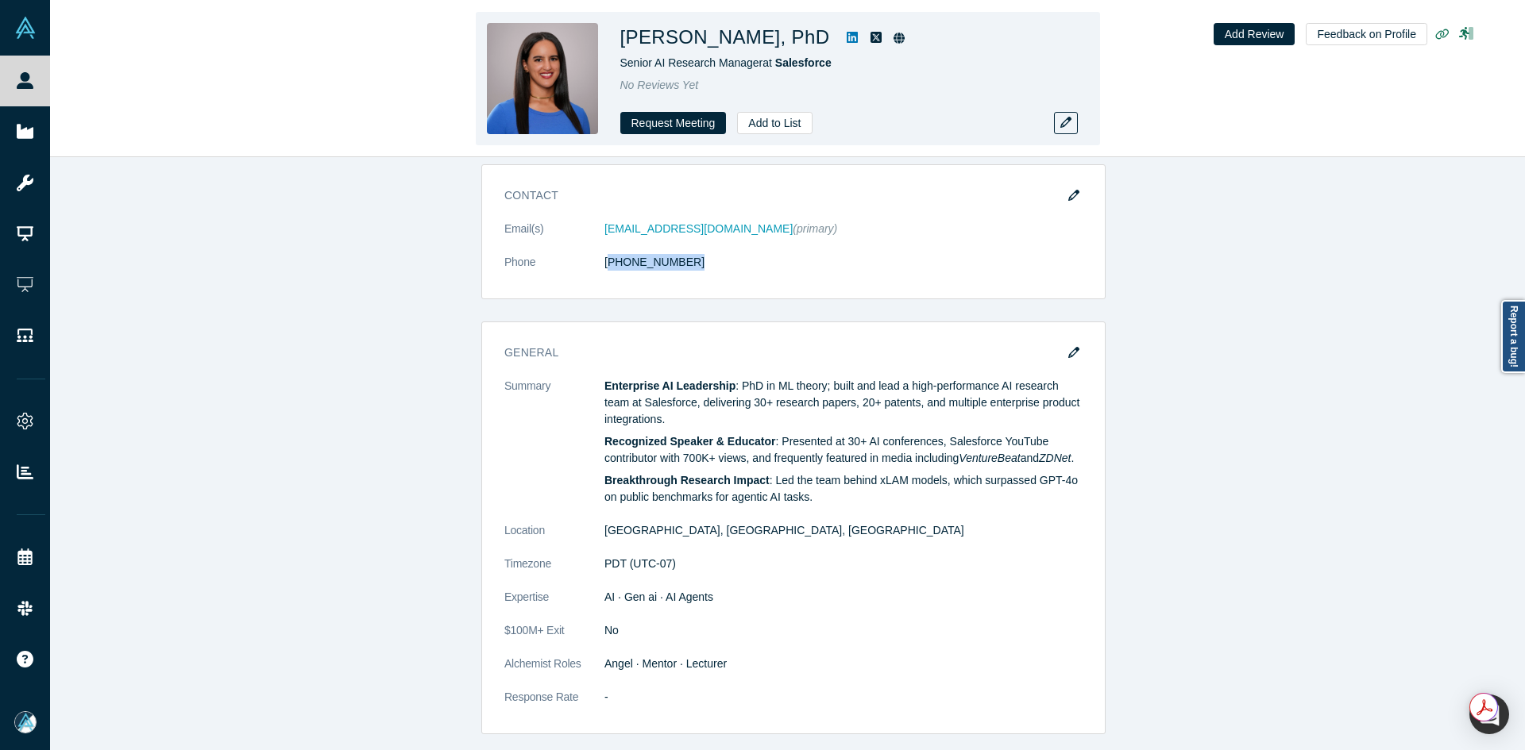
click at [846, 35] on icon at bounding box center [851, 37] width 11 height 13
click at [737, 33] on h1 "[PERSON_NAME], PhD" at bounding box center [725, 37] width 210 height 29
copy div "[PERSON_NAME], PhD"
click at [737, 33] on h1 "[PERSON_NAME], PhD" at bounding box center [725, 37] width 210 height 29
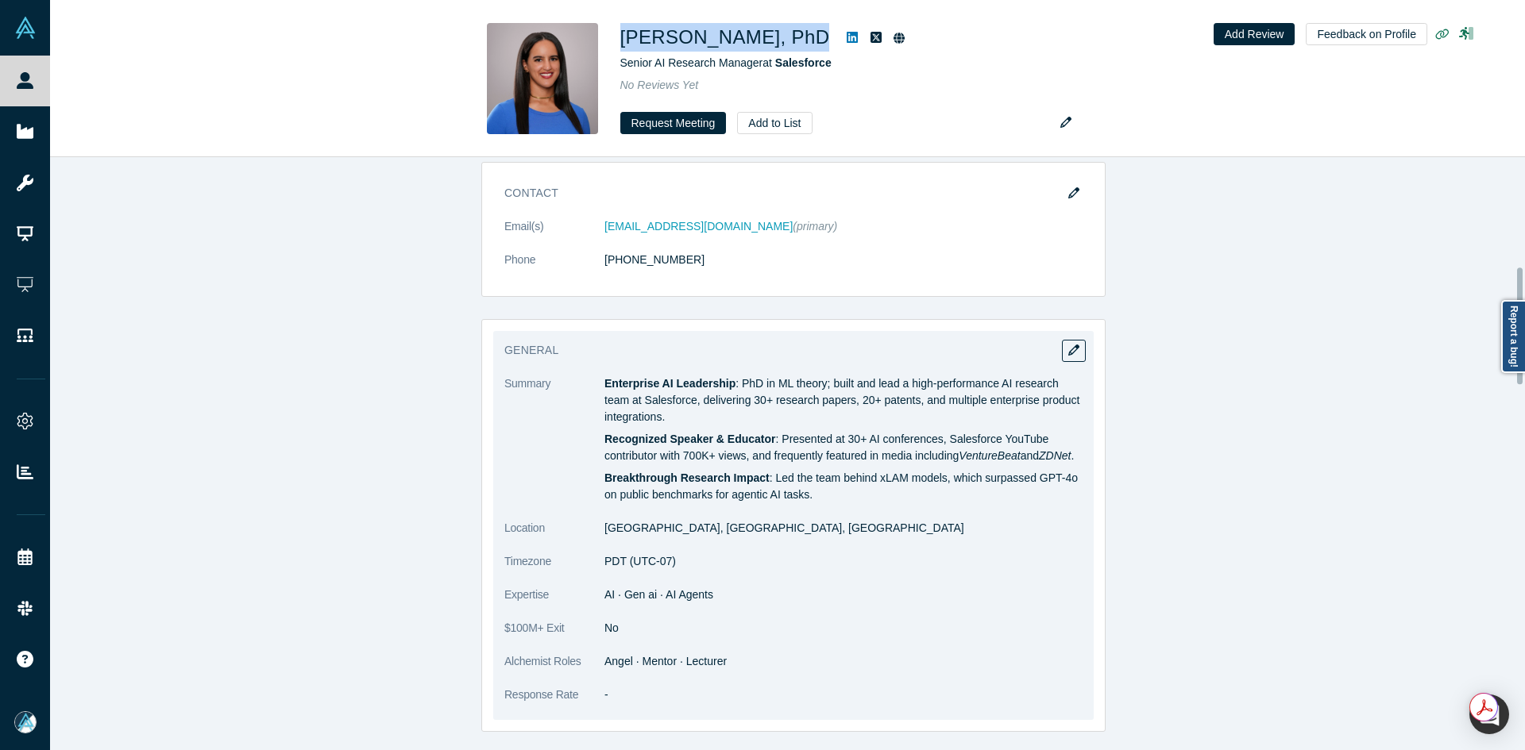
scroll to position [159, 0]
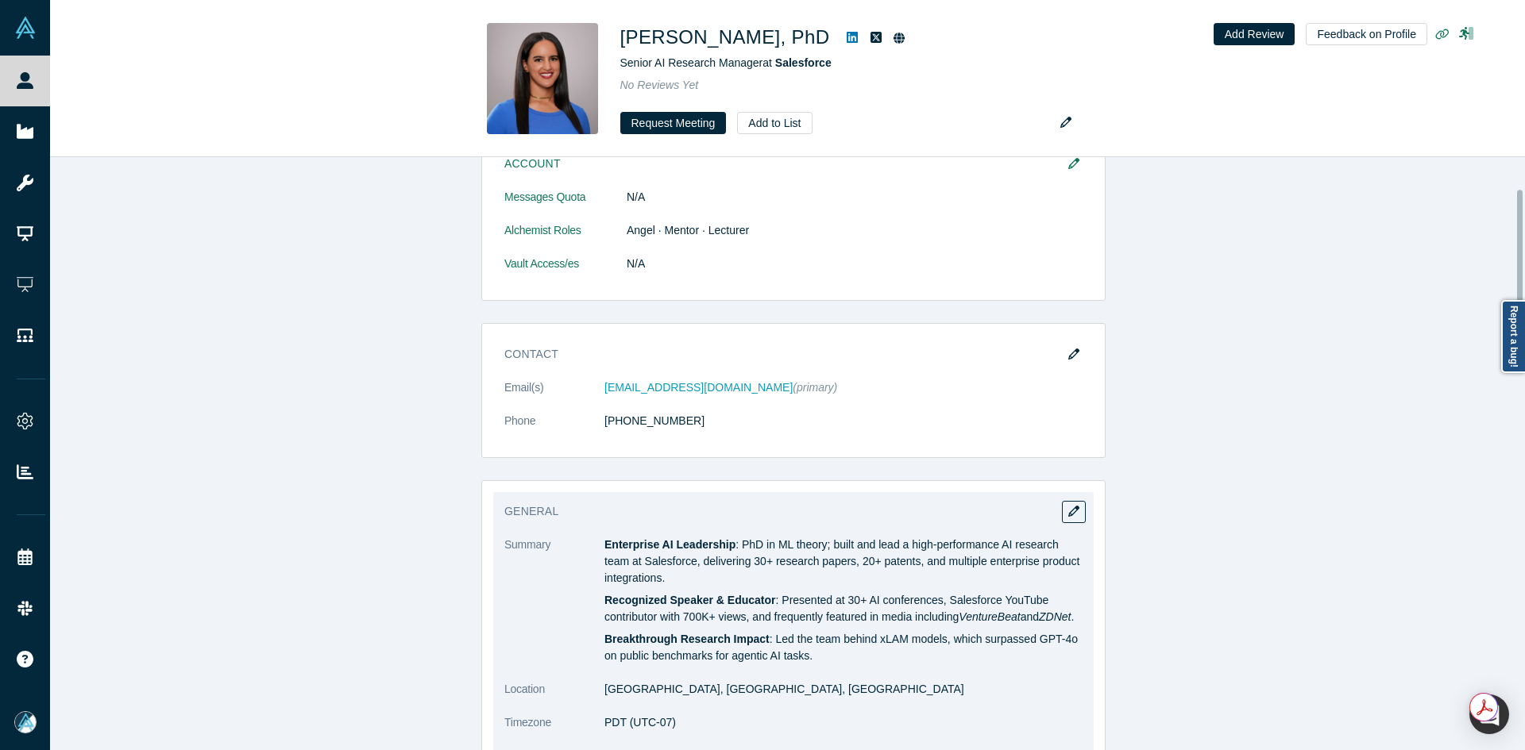
click at [1058, 499] on div "General Summary Enterprise AI Leadership : PhD in ML theory; built and lead a h…" at bounding box center [793, 686] width 600 height 389
click at [1062, 503] on button "button" at bounding box center [1074, 512] width 24 height 22
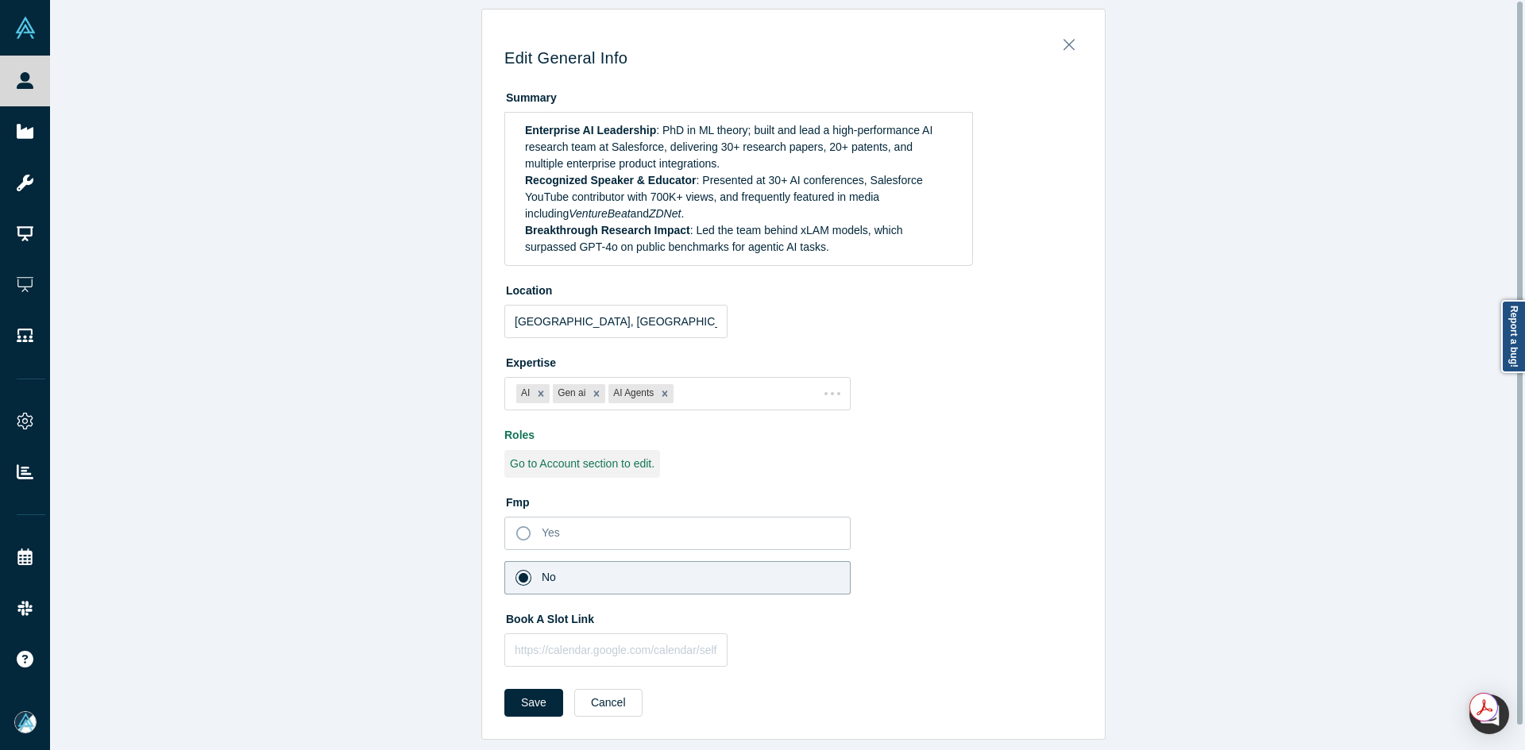
scroll to position [0, 0]
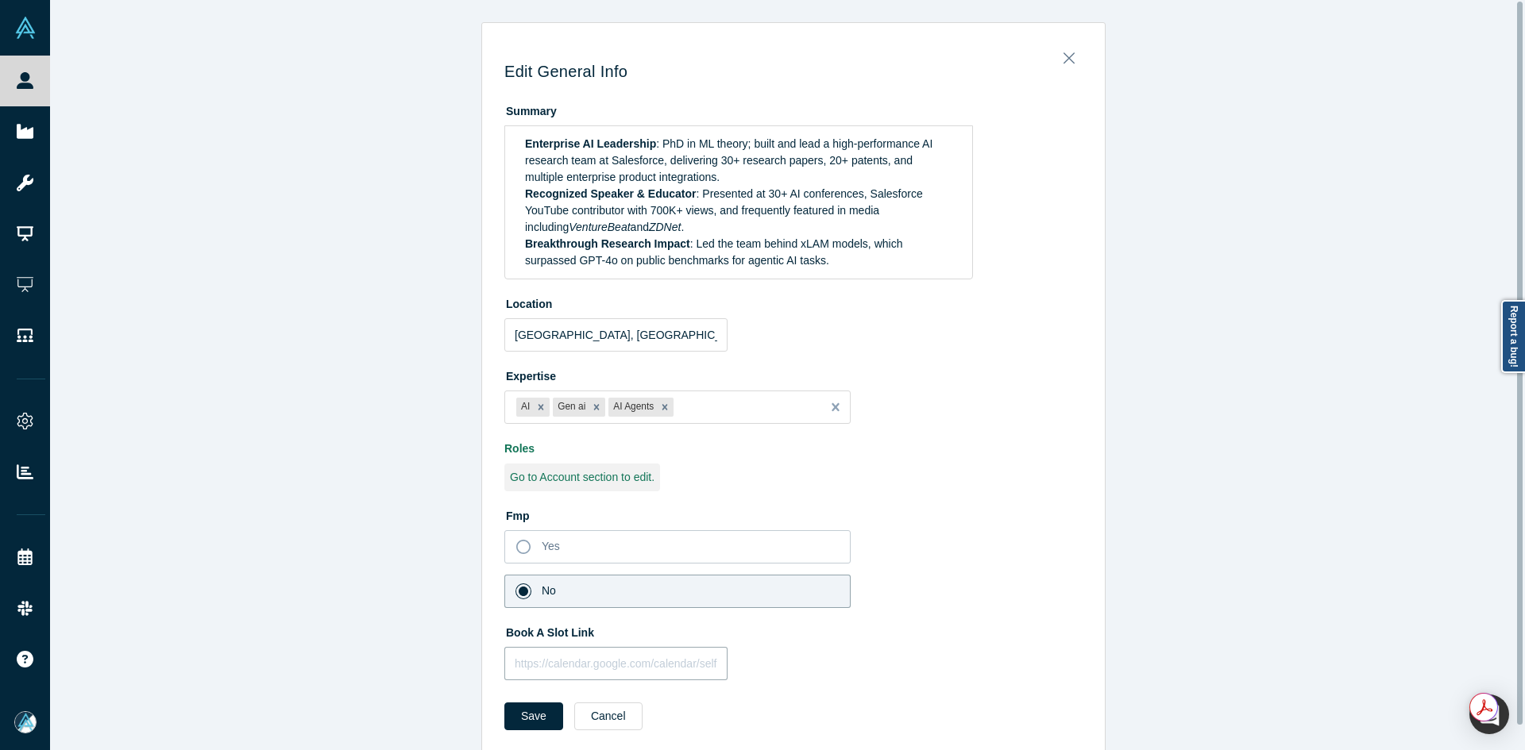
drag, startPoint x: 633, startPoint y: 665, endPoint x: 535, endPoint y: 734, distance: 119.6
click at [633, 666] on input "text" at bounding box center [615, 663] width 223 height 33
paste input "[URL][DOMAIN_NAME]"
type input "[URL][DOMAIN_NAME]"
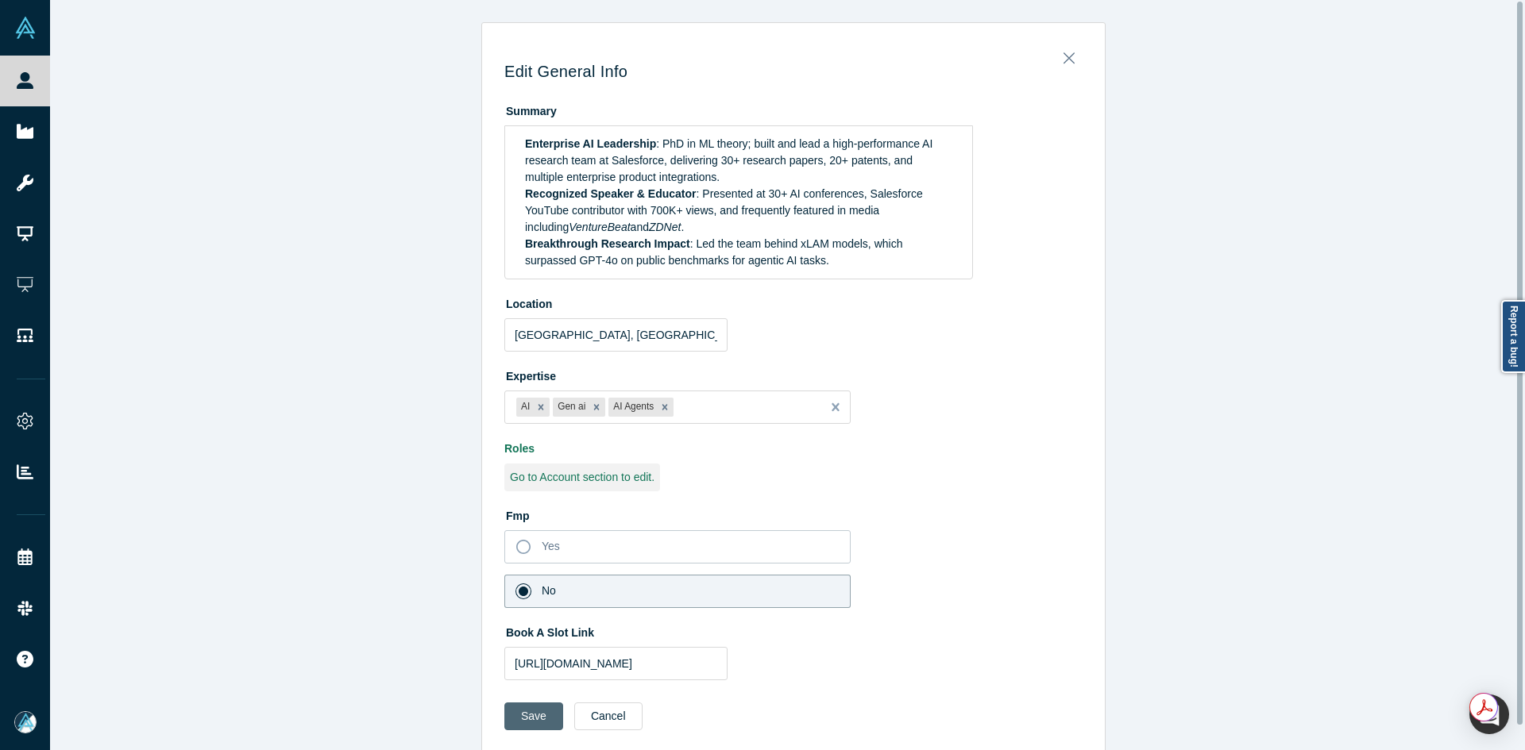
click at [520, 719] on button "Save" at bounding box center [533, 717] width 59 height 28
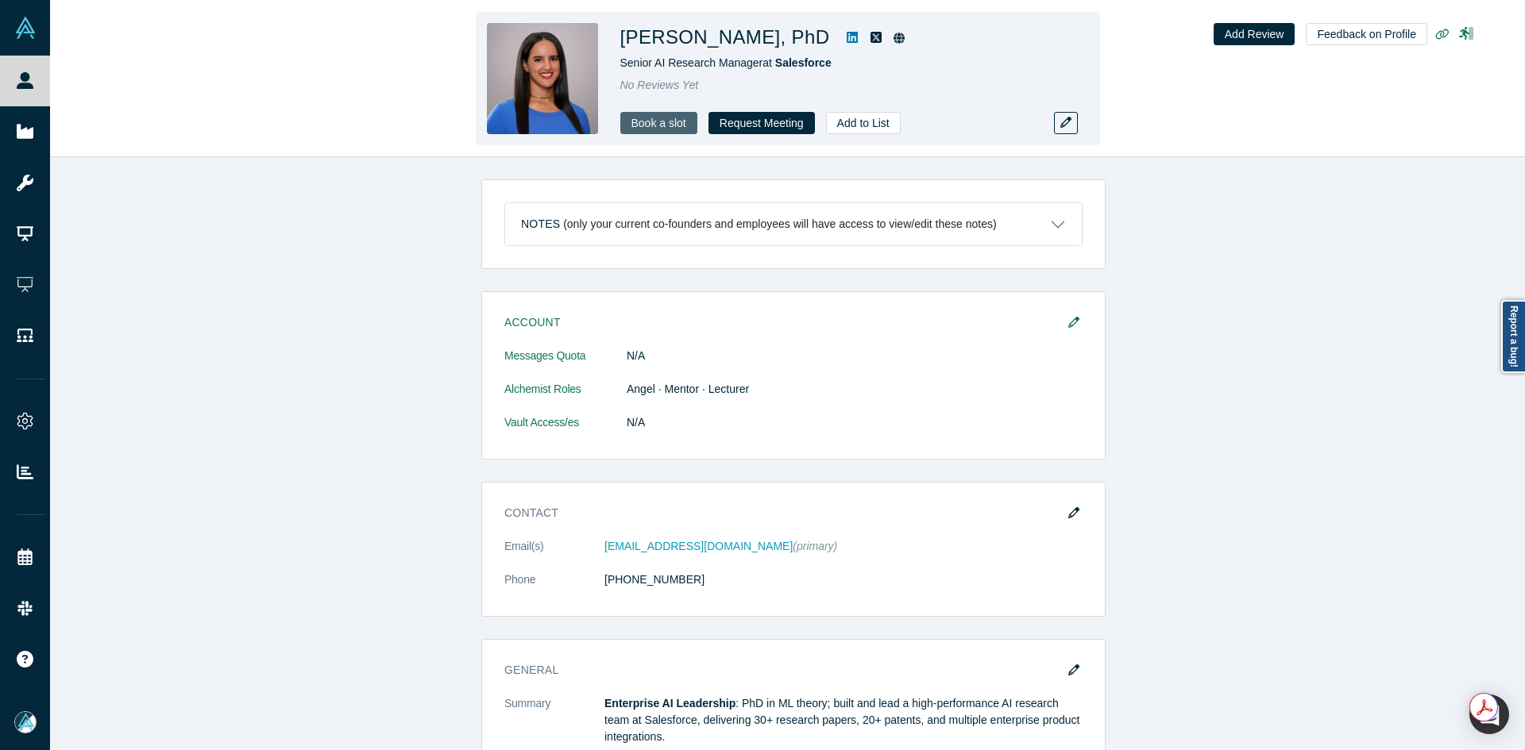
click at [659, 120] on link "Book a slot" at bounding box center [658, 123] width 77 height 22
click at [788, 44] on h1 "[PERSON_NAME], PhD" at bounding box center [725, 37] width 210 height 29
copy div "[PERSON_NAME], PhD"
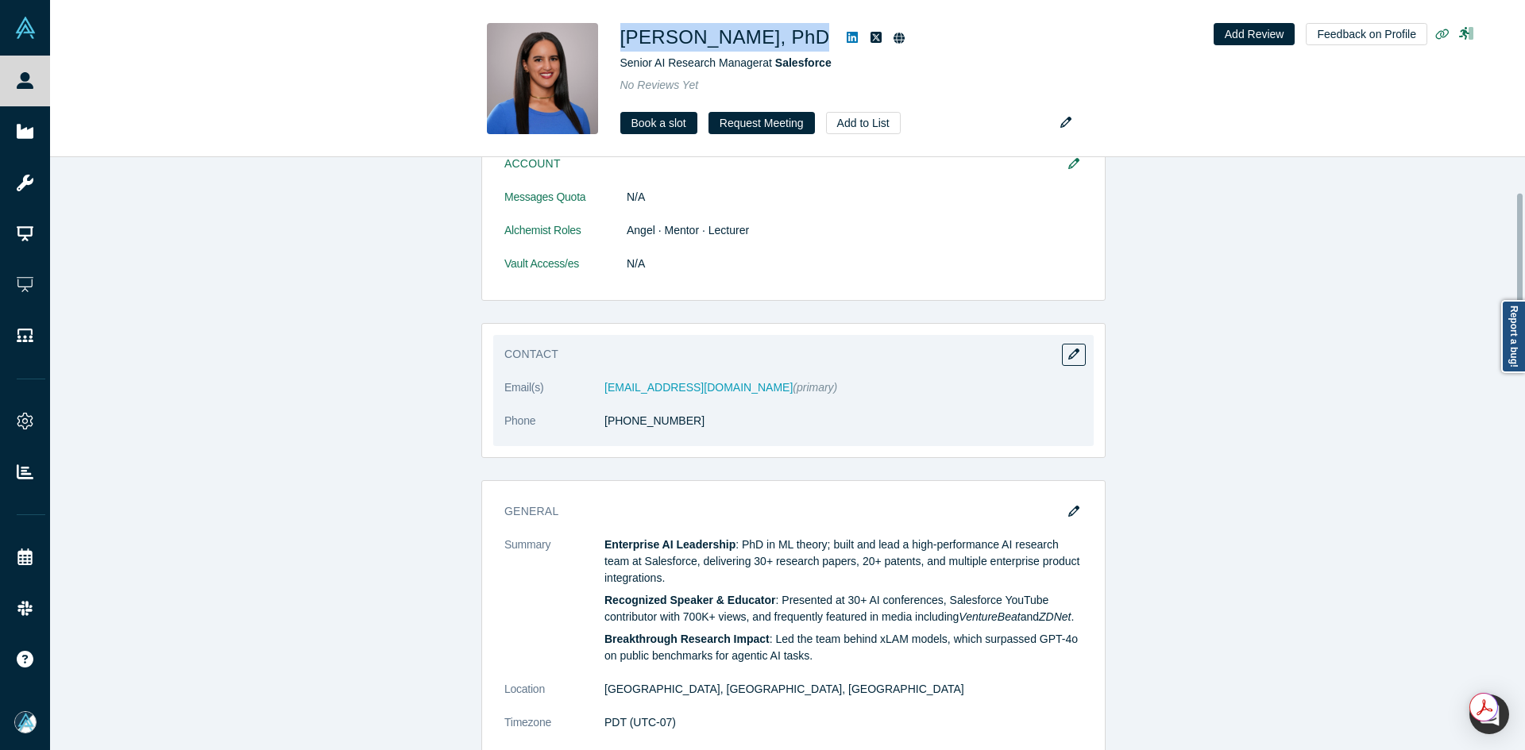
scroll to position [476, 0]
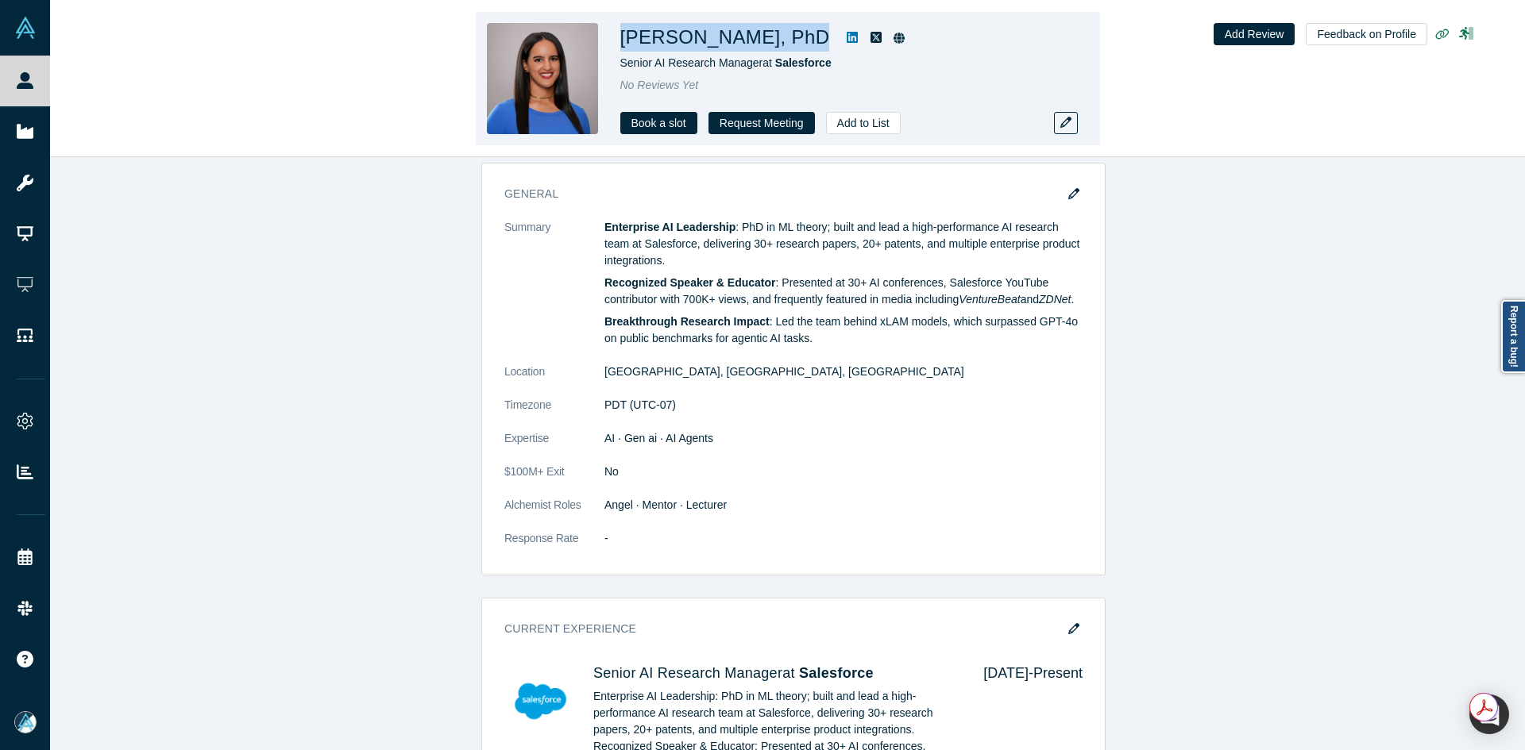
click at [769, 37] on h1 "[PERSON_NAME], PhD" at bounding box center [725, 37] width 210 height 29
copy h1 "[PERSON_NAME], PhD"
drag, startPoint x: 806, startPoint y: 39, endPoint x: 687, endPoint y: 37, distance: 119.1
click at [687, 37] on h1 "[PERSON_NAME], PhD" at bounding box center [725, 37] width 210 height 29
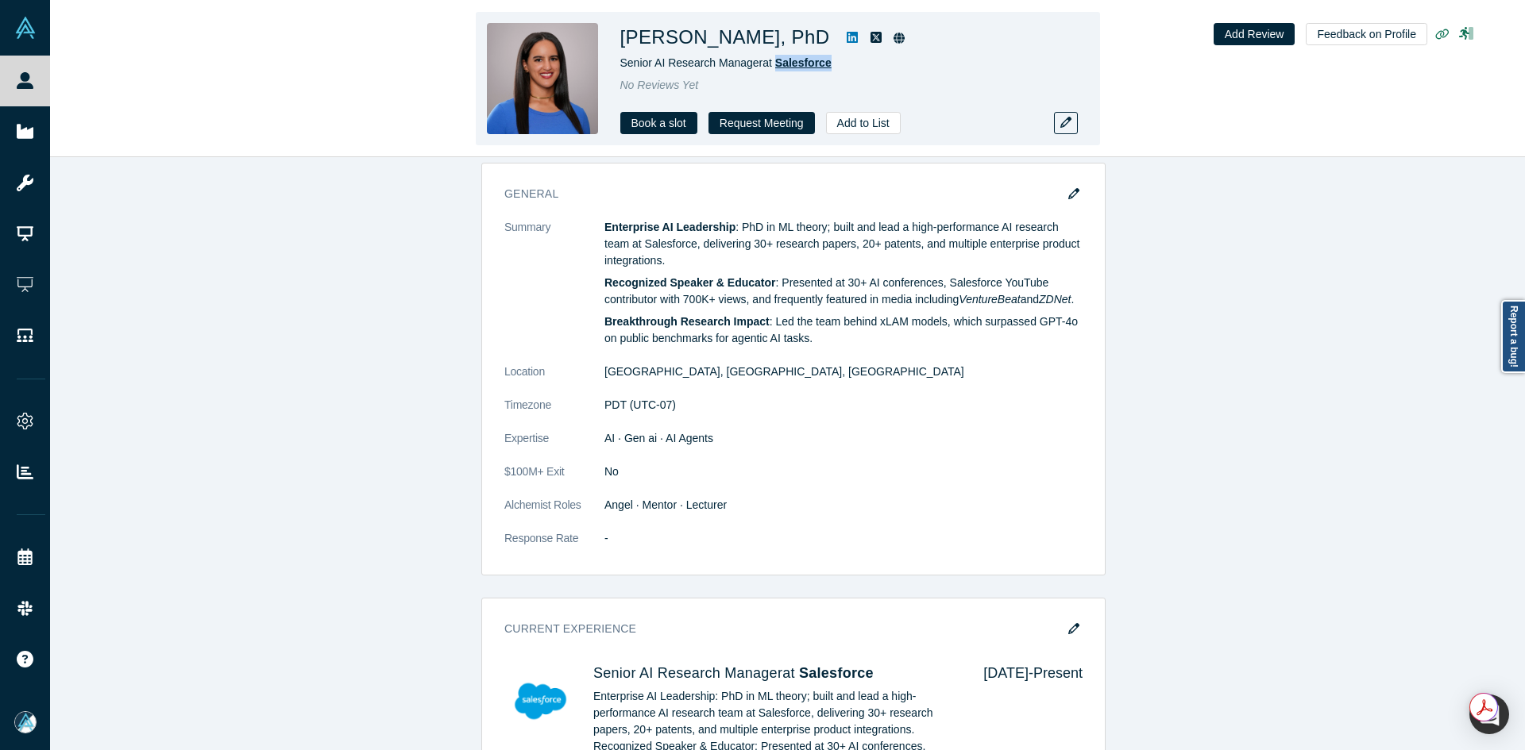
drag, startPoint x: 838, startPoint y: 63, endPoint x: 773, endPoint y: 63, distance: 64.3
click at [773, 63] on div "Senior AI Research Manager at Salesforce" at bounding box center [842, 63] width 445 height 17
copy span "Salesforce"
drag, startPoint x: 756, startPoint y: 63, endPoint x: 837, endPoint y: 1, distance: 102.0
click at [621, 68] on span "Senior AI Research Manager at Salesforce" at bounding box center [725, 62] width 211 height 13
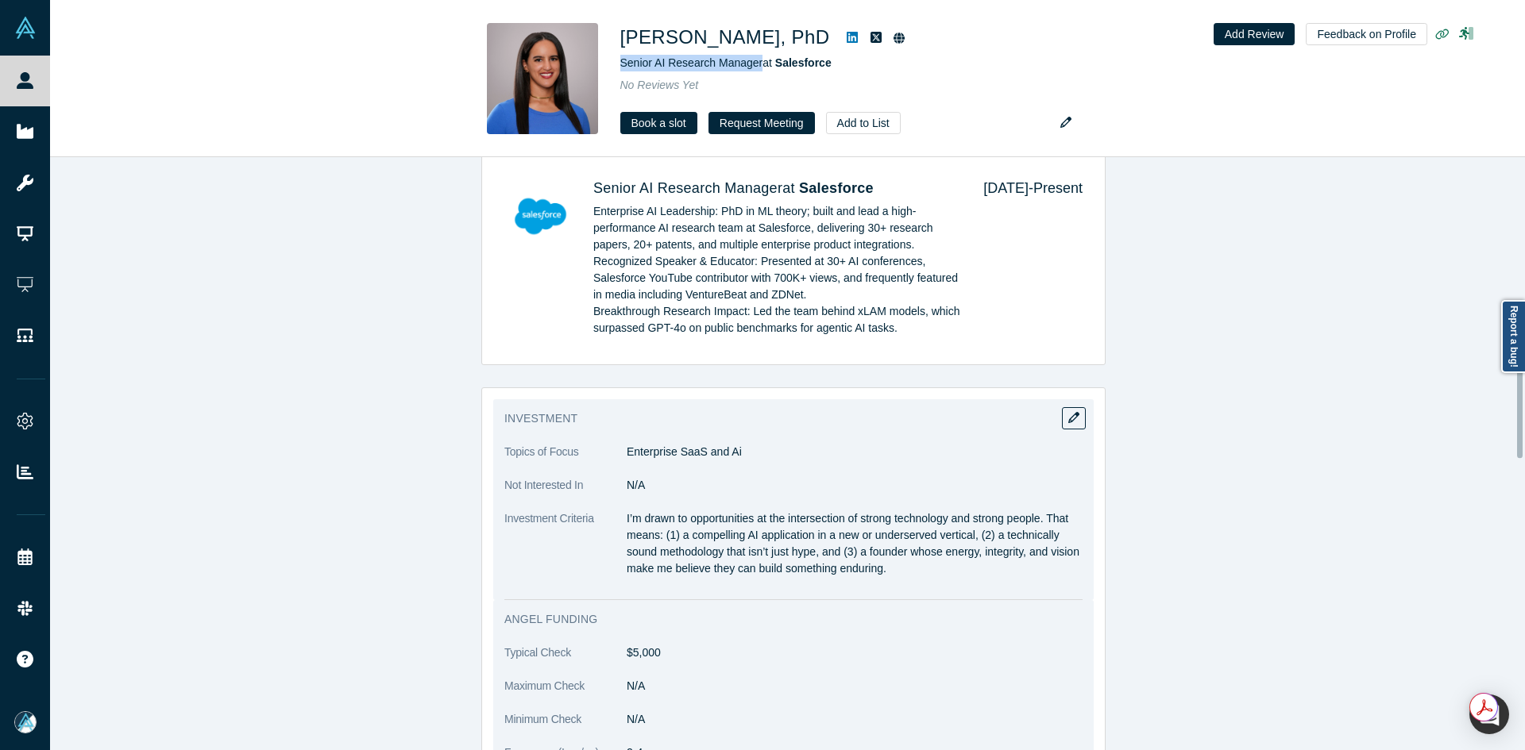
scroll to position [1112, 0]
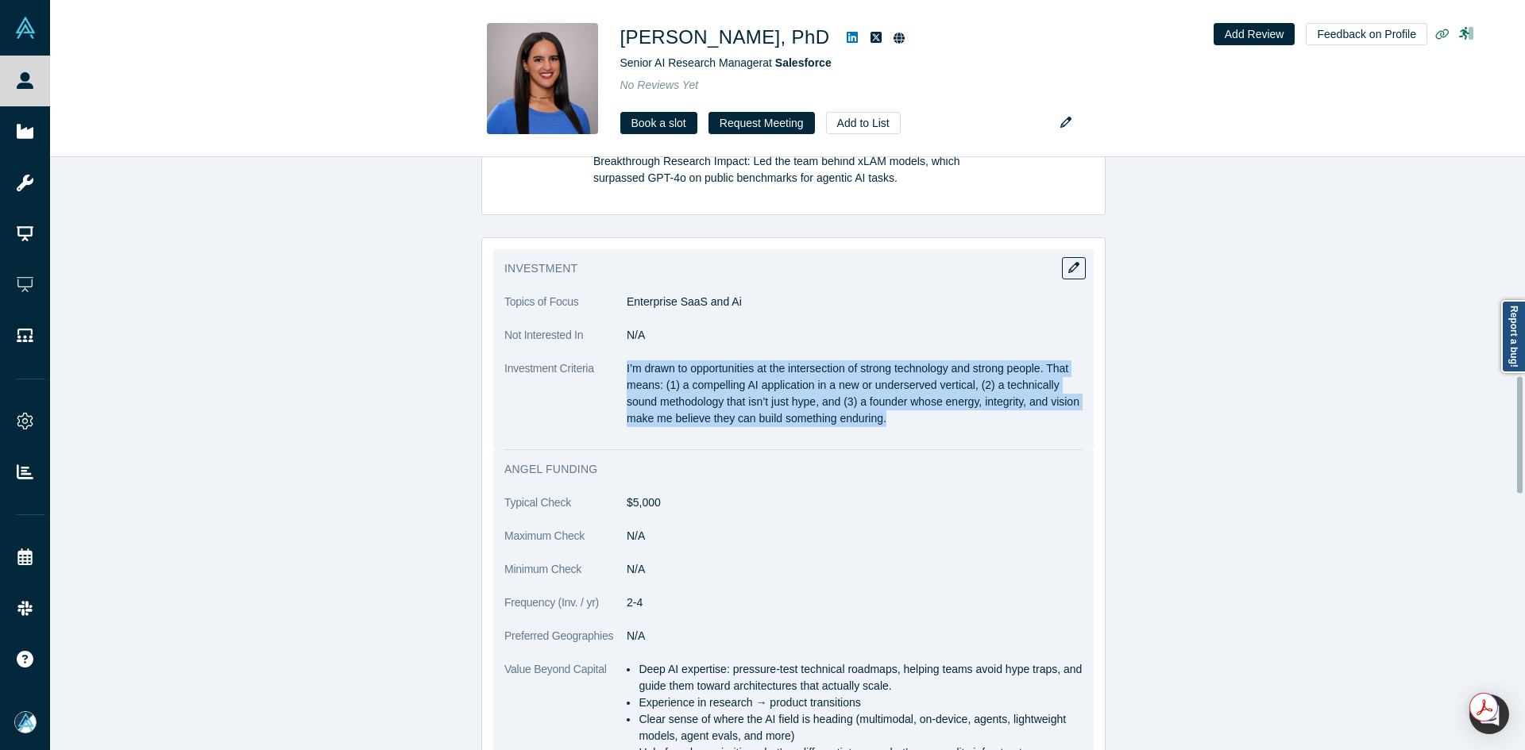
drag, startPoint x: 620, startPoint y: 383, endPoint x: 946, endPoint y: 441, distance: 330.8
click at [946, 427] on p "I’m drawn to opportunities at the intersection of strong technology and strong …" at bounding box center [854, 393] width 456 height 67
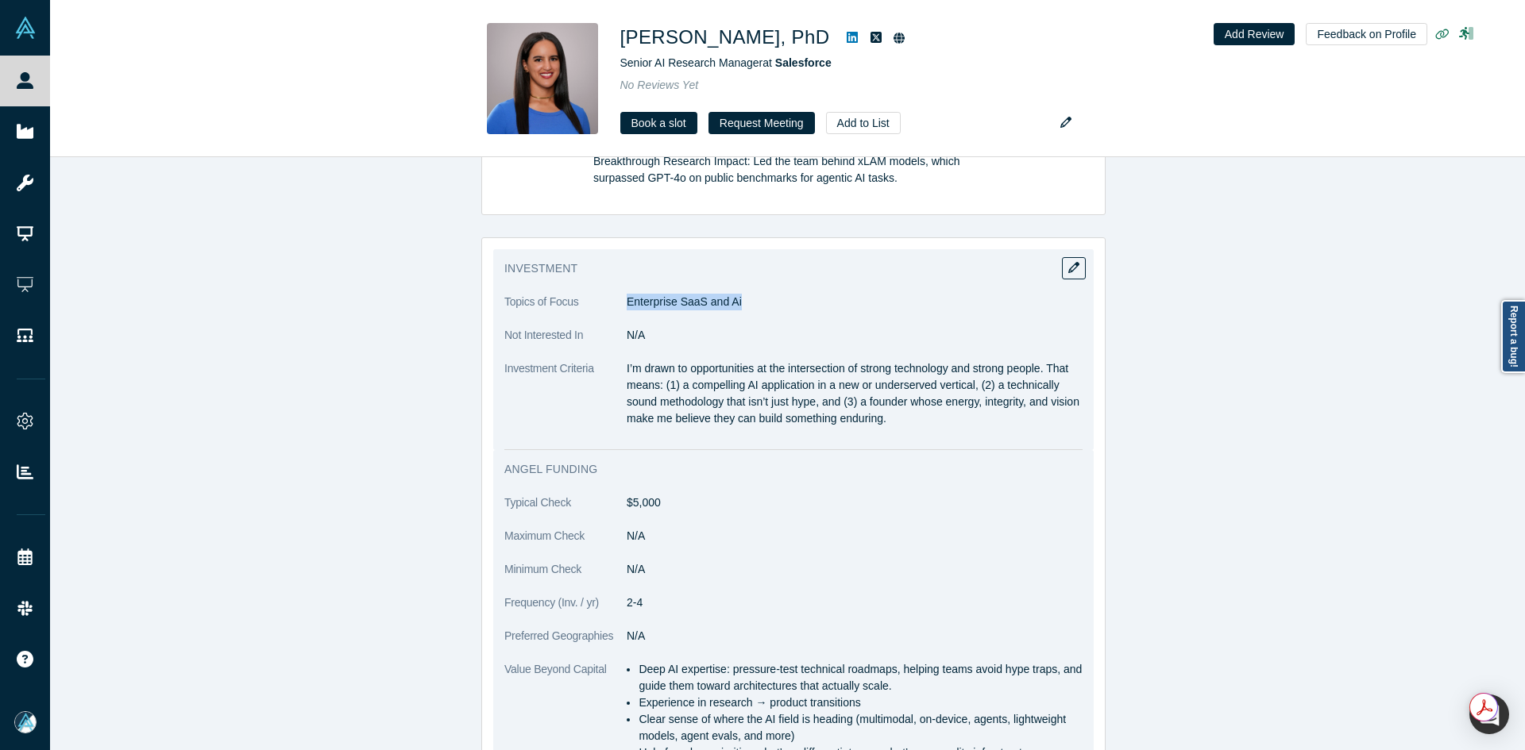
drag, startPoint x: 726, startPoint y: 318, endPoint x: 623, endPoint y: 321, distance: 102.5
click at [626, 310] on dd "Enterprise SaaS and Ai" at bounding box center [854, 302] width 456 height 17
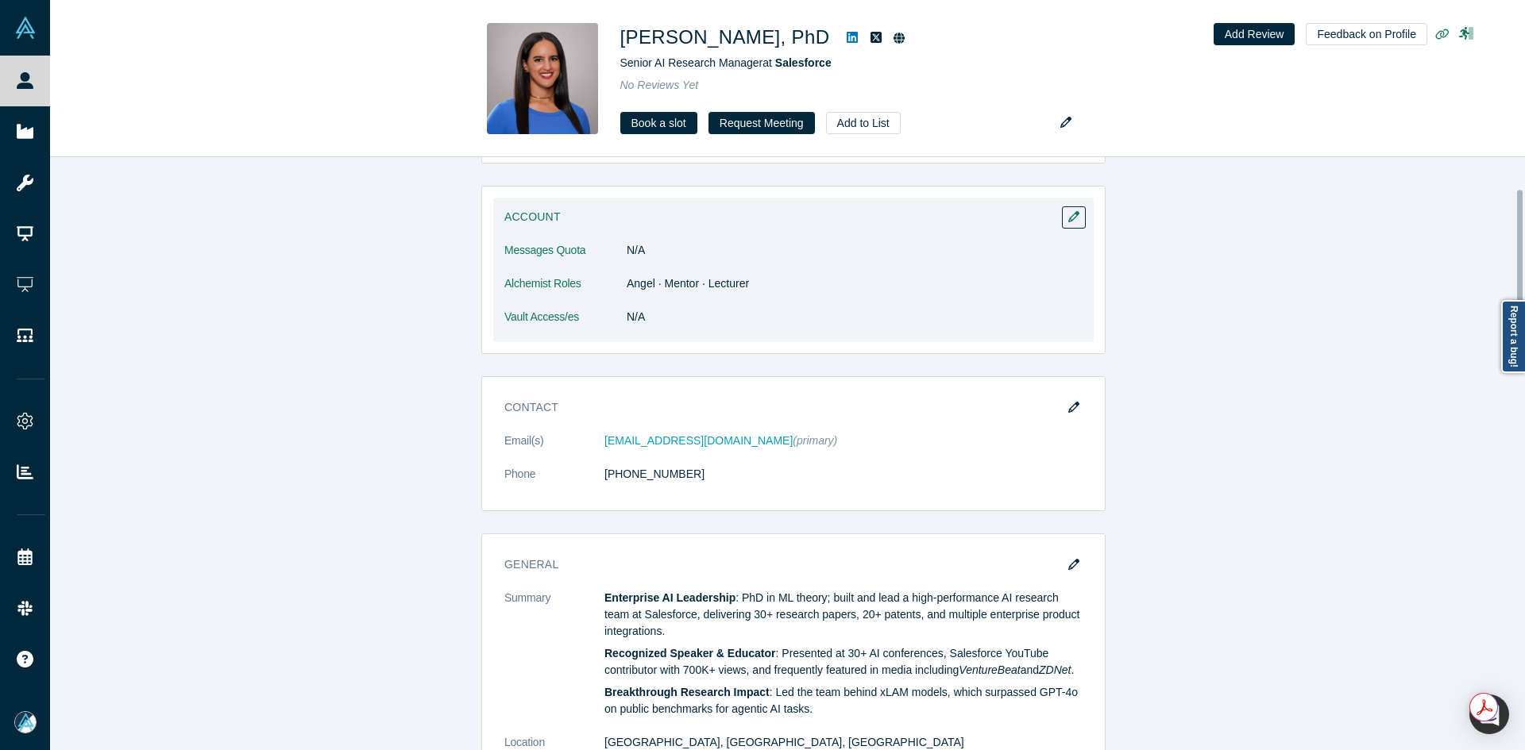
scroll to position [159, 0]
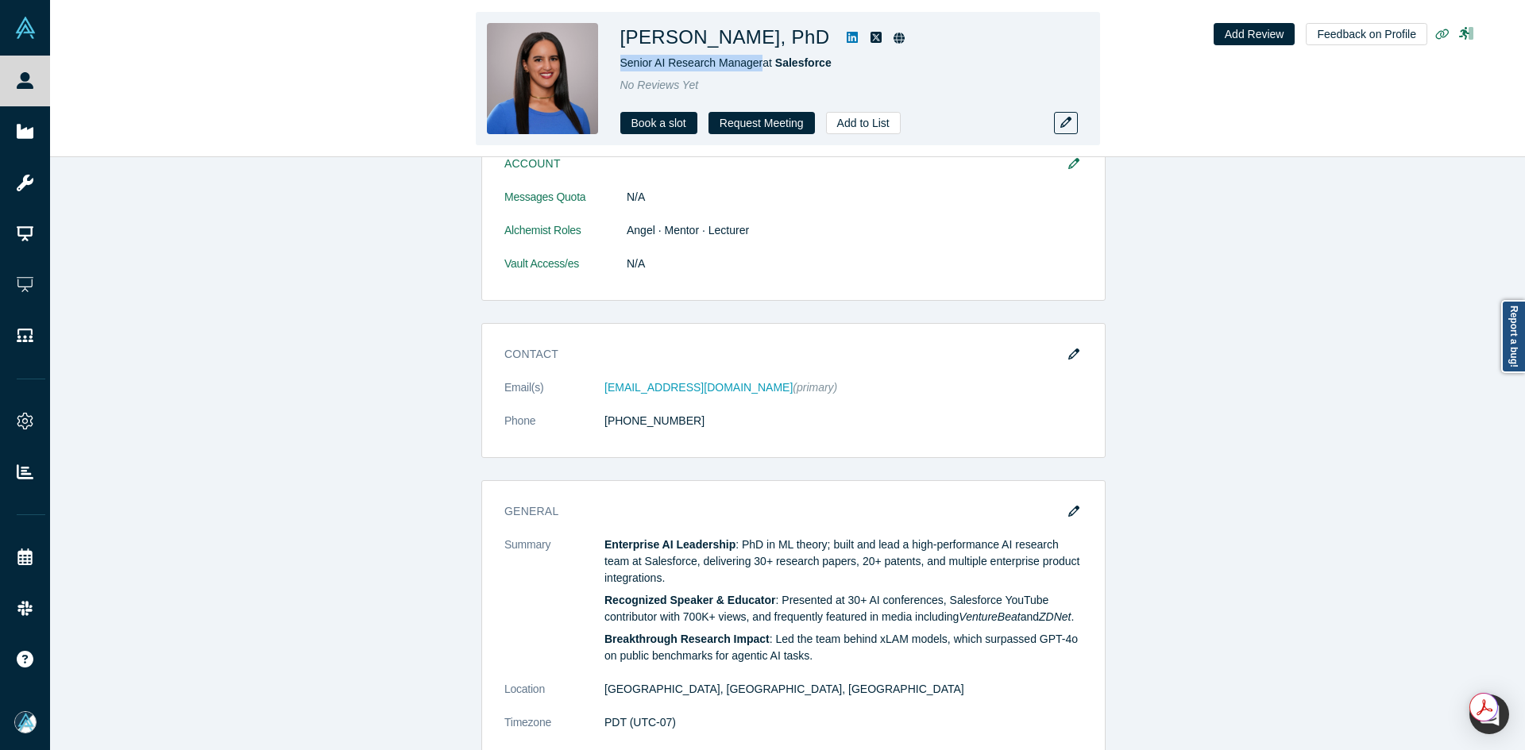
drag, startPoint x: 755, startPoint y: 63, endPoint x: 636, endPoint y: 1, distance: 134.2
click at [620, 66] on span "Senior AI Research Manager at Salesforce" at bounding box center [725, 62] width 211 height 13
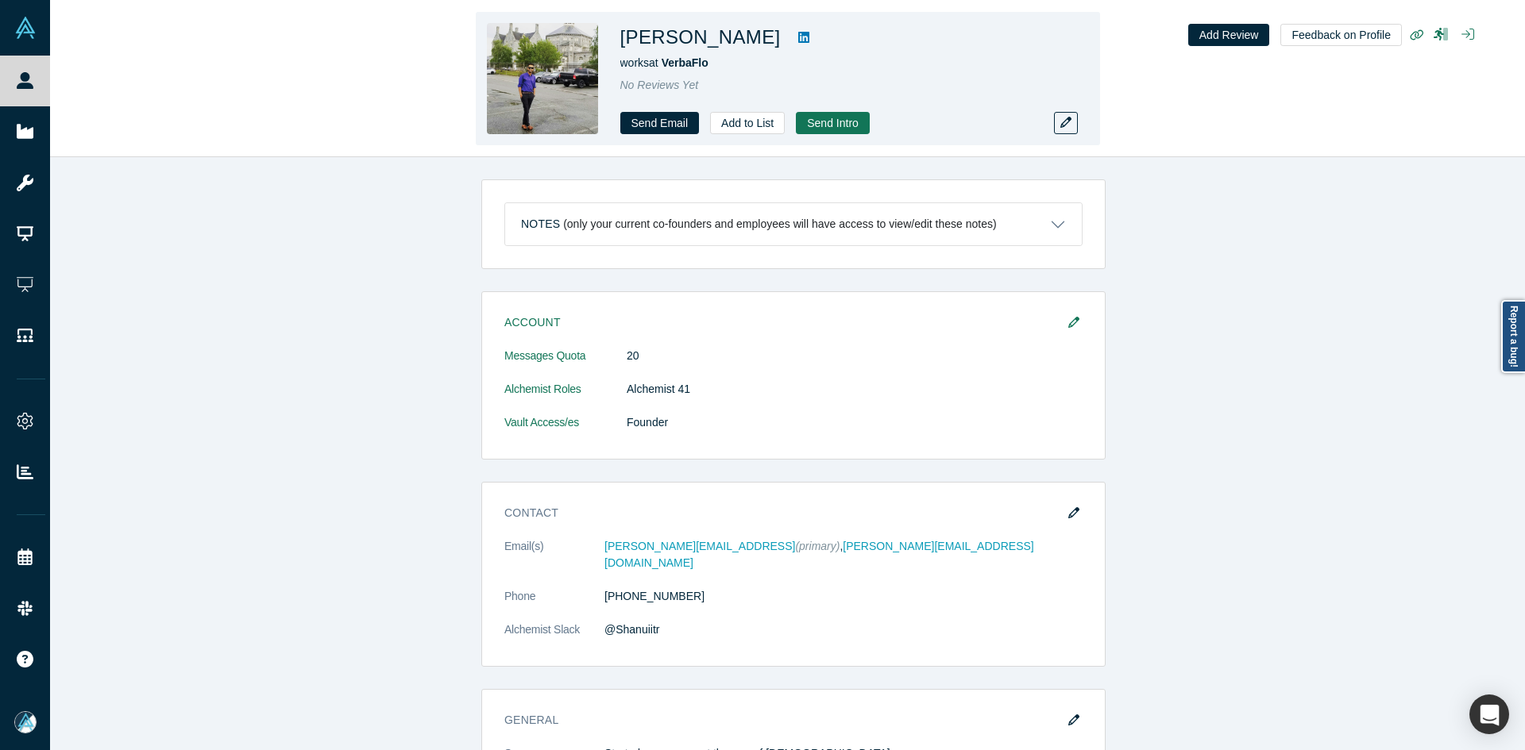
drag, startPoint x: 757, startPoint y: 39, endPoint x: 623, endPoint y: 39, distance: 134.2
click at [623, 39] on h1 "Sayantan Biswas" at bounding box center [700, 37] width 160 height 29
copy h1 "Sayantan Biswas"
copy span "VerbaFlo"
drag, startPoint x: 701, startPoint y: 64, endPoint x: 665, endPoint y: 64, distance: 35.7
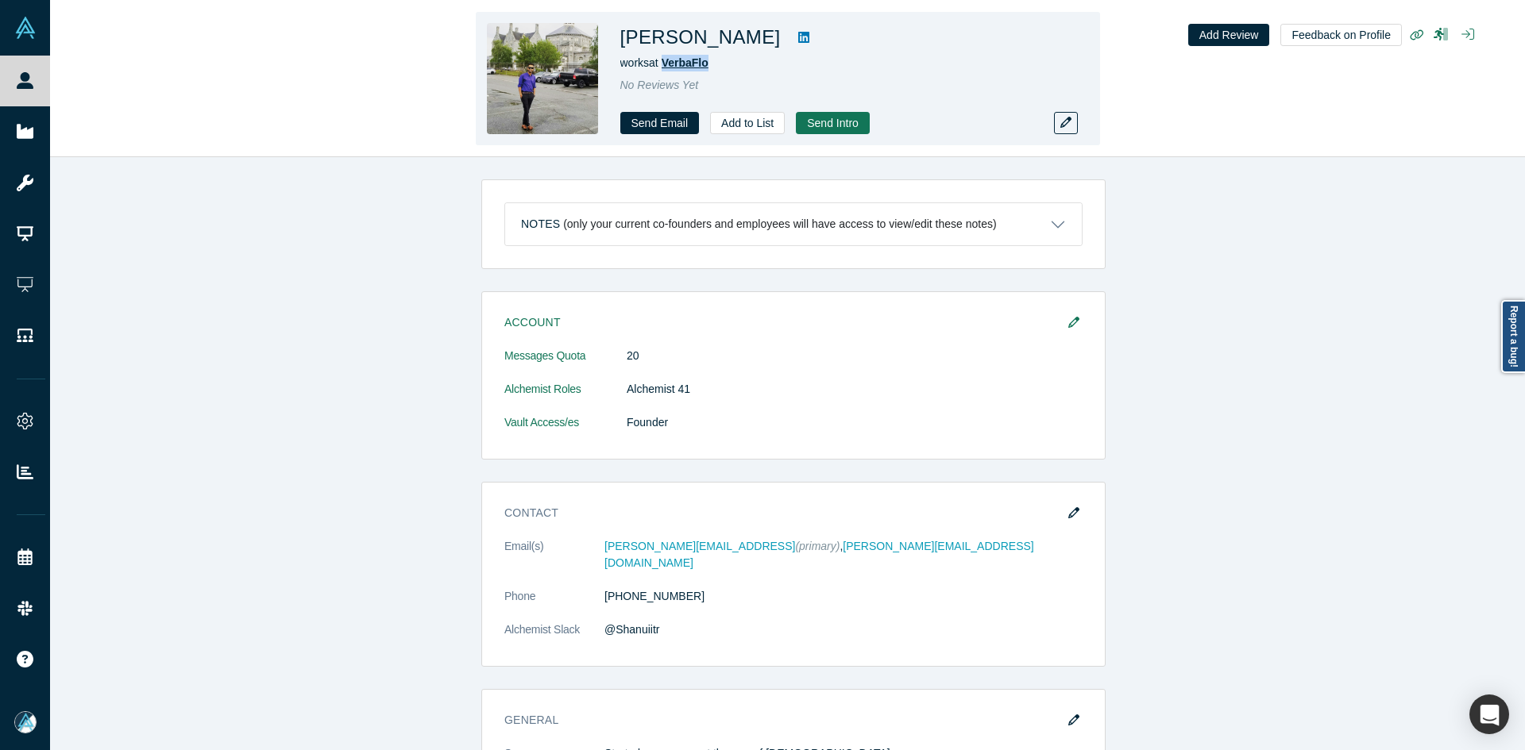
click at [665, 64] on div "works at VerbaFlo" at bounding box center [842, 63] width 445 height 17
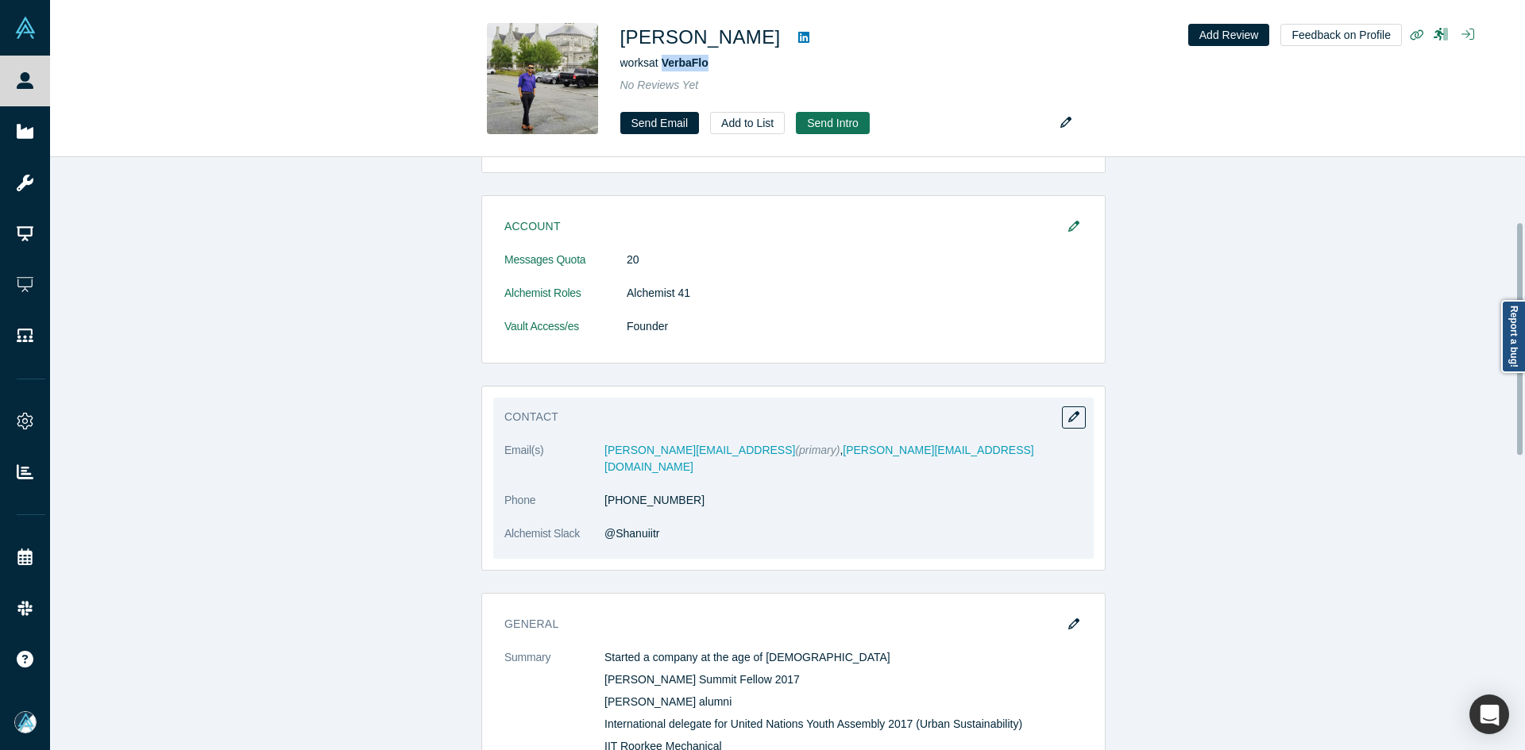
scroll to position [238, 0]
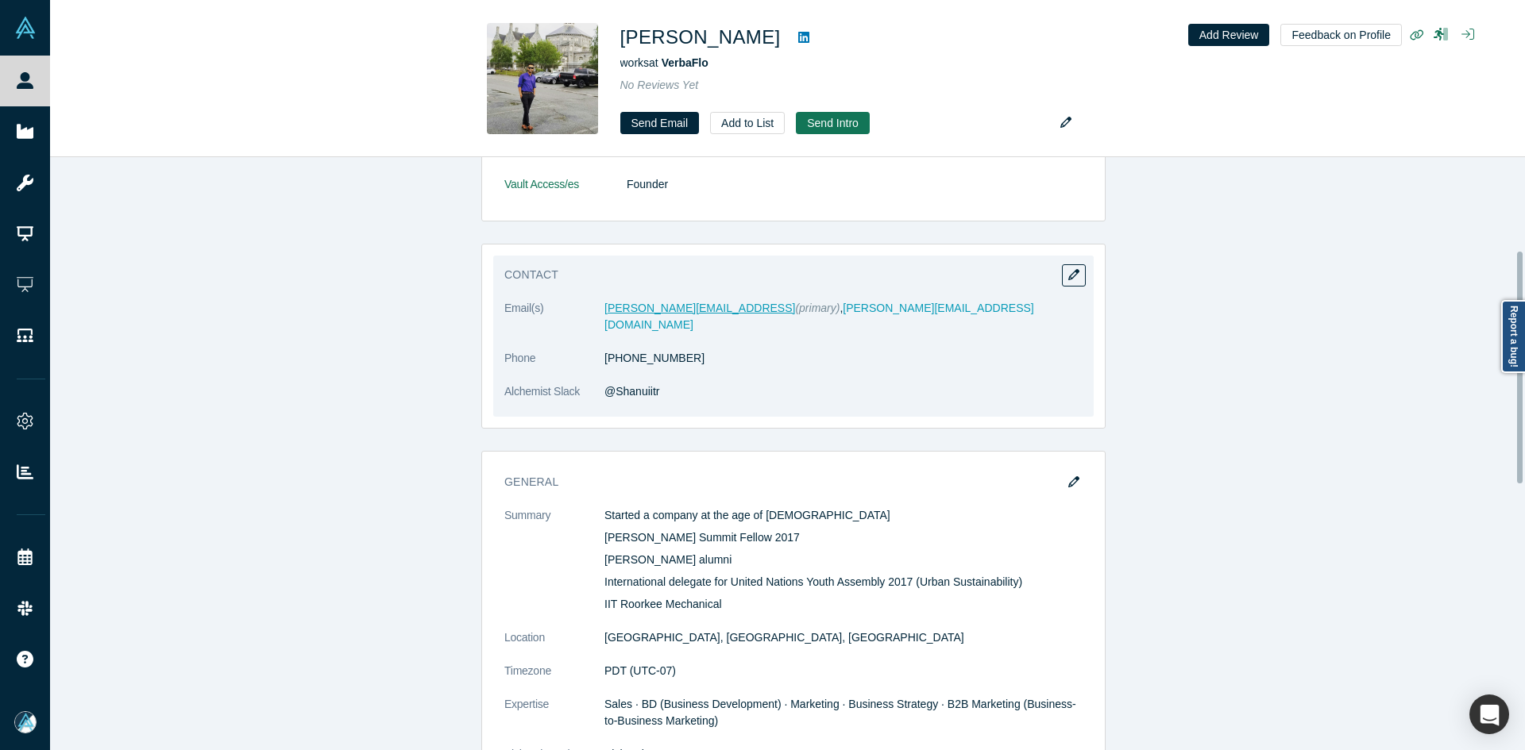
drag, startPoint x: 653, startPoint y: 318, endPoint x: 638, endPoint y: 308, distance: 17.2
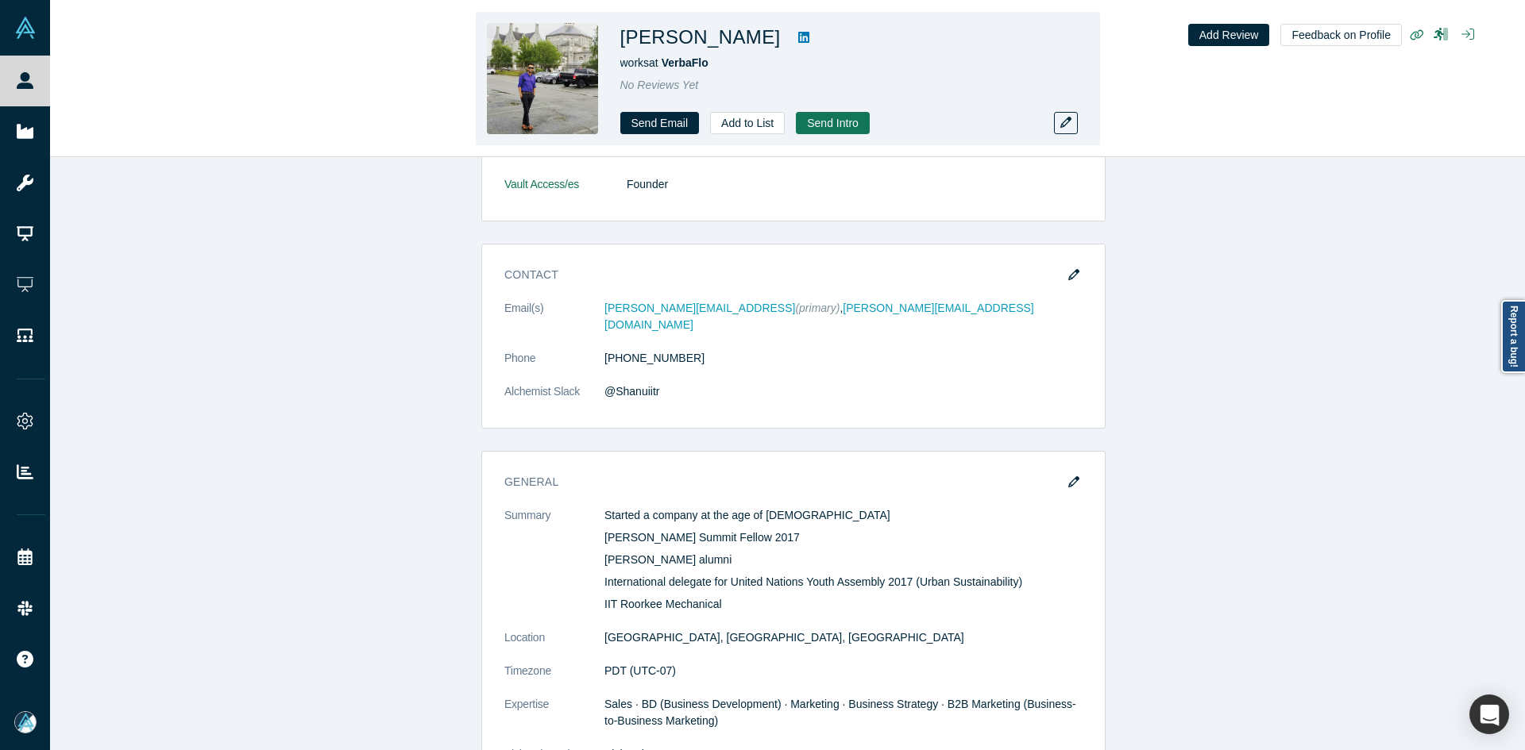
click at [798, 37] on icon at bounding box center [803, 37] width 11 height 13
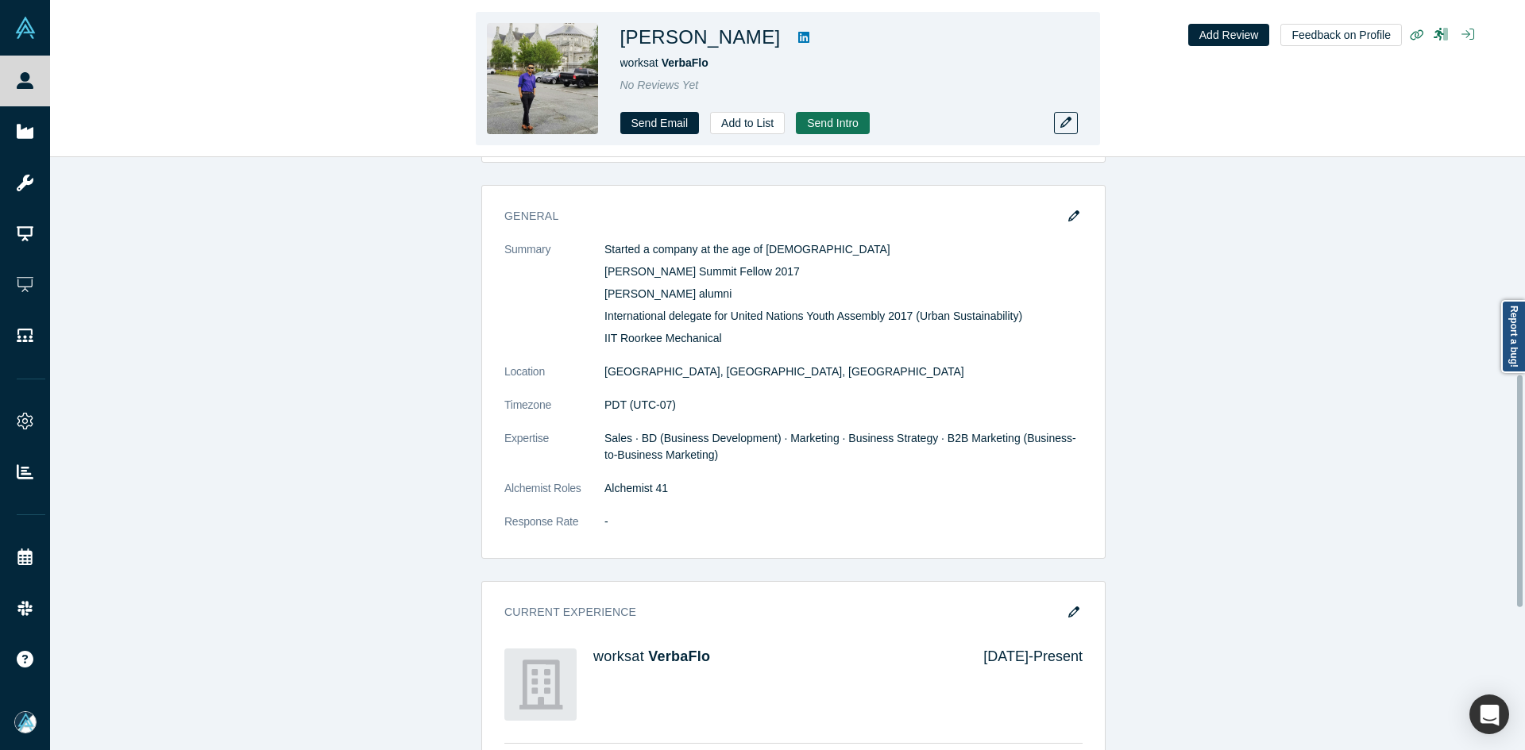
scroll to position [556, 0]
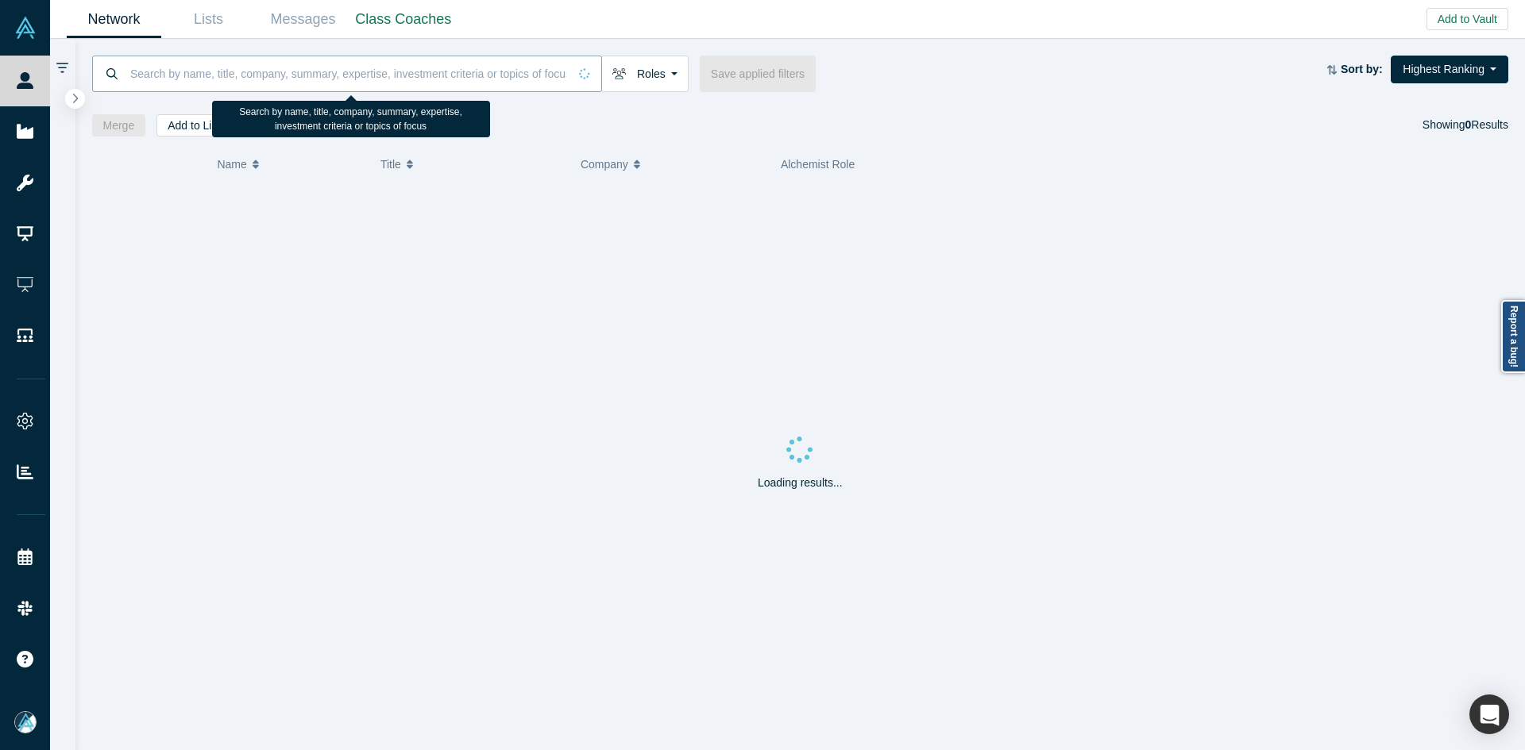
click at [330, 68] on input at bounding box center [348, 73] width 439 height 37
paste input "Sridhar Reddy Anumandla"
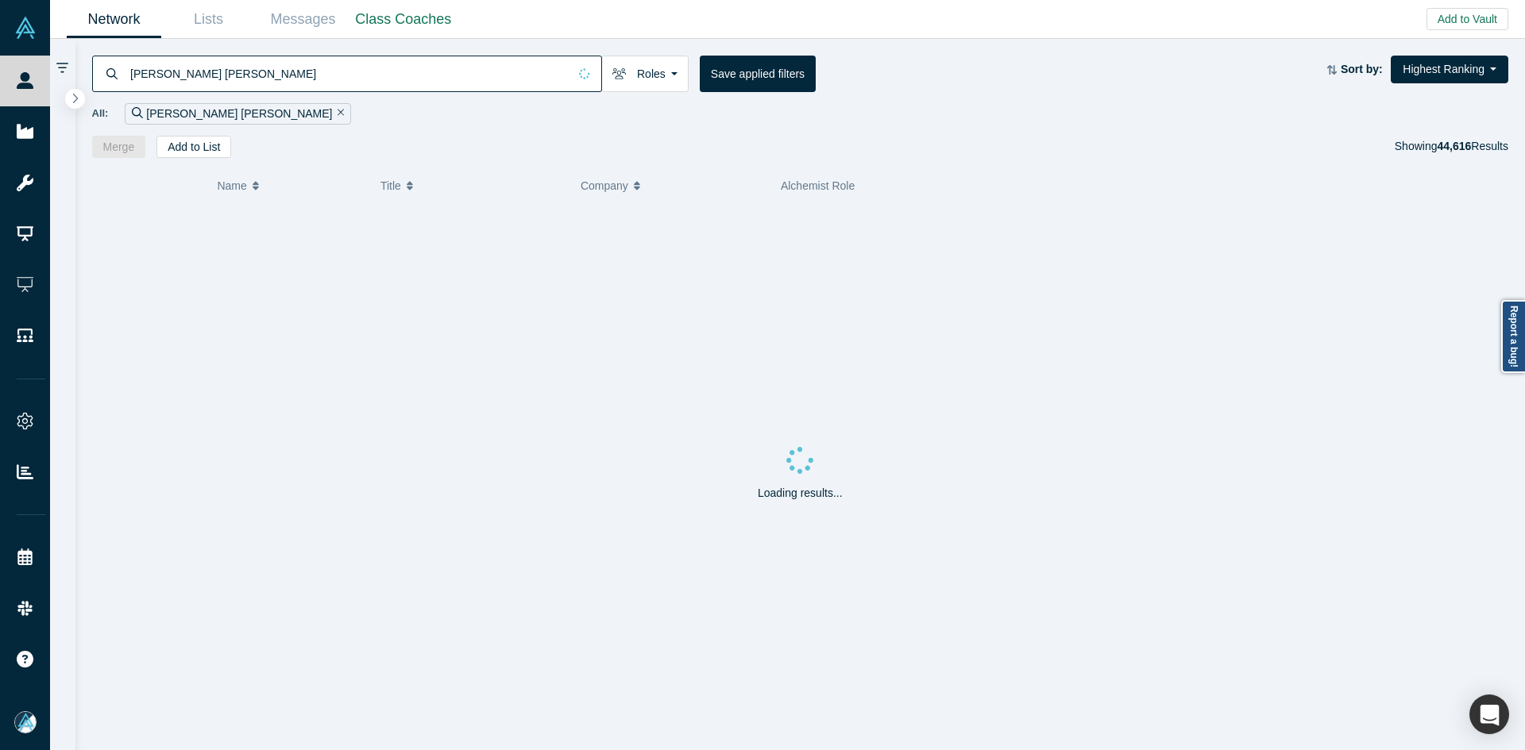
type input "Sridhar Reddy Anumandla"
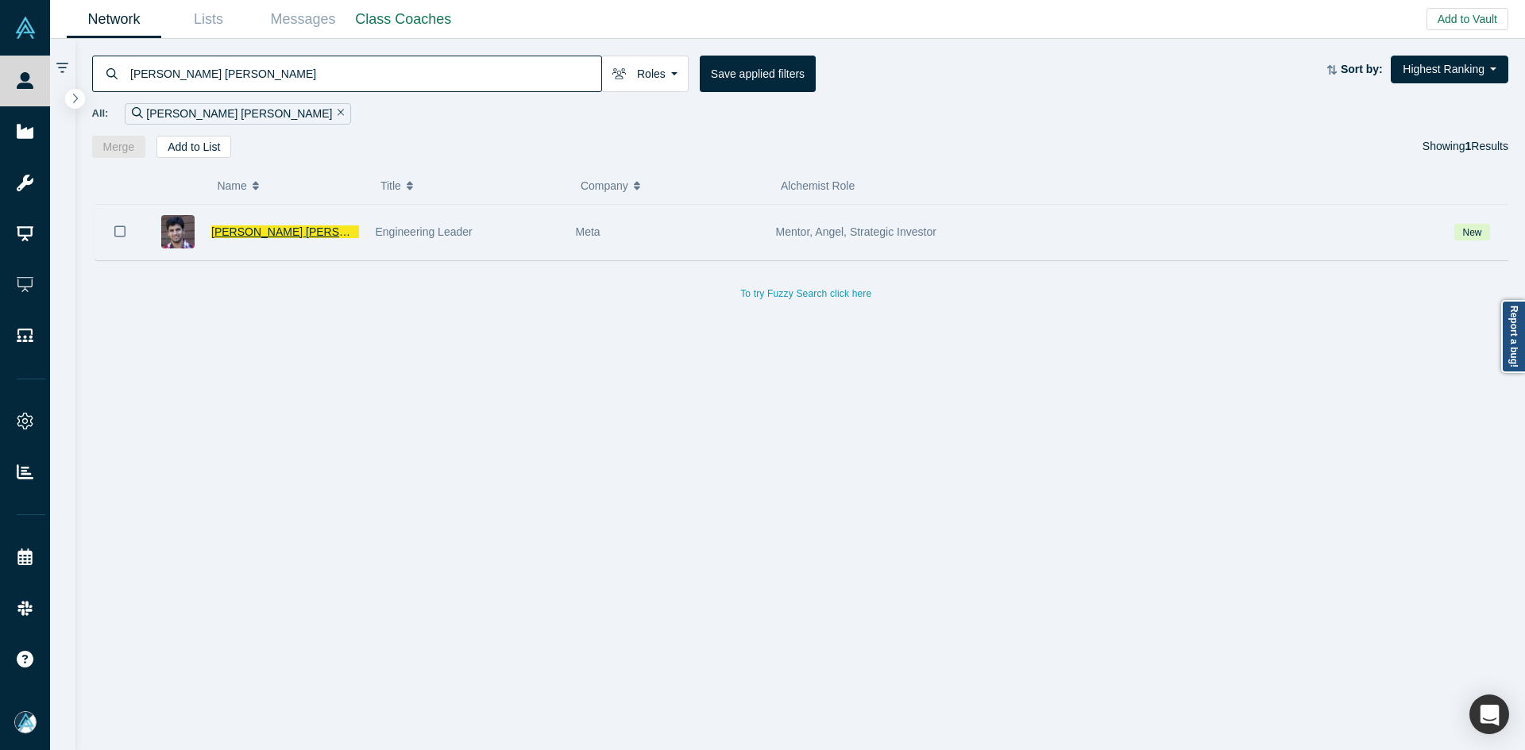
click at [264, 229] on span "Sridhar Reddy Anumandla" at bounding box center [304, 232] width 186 height 13
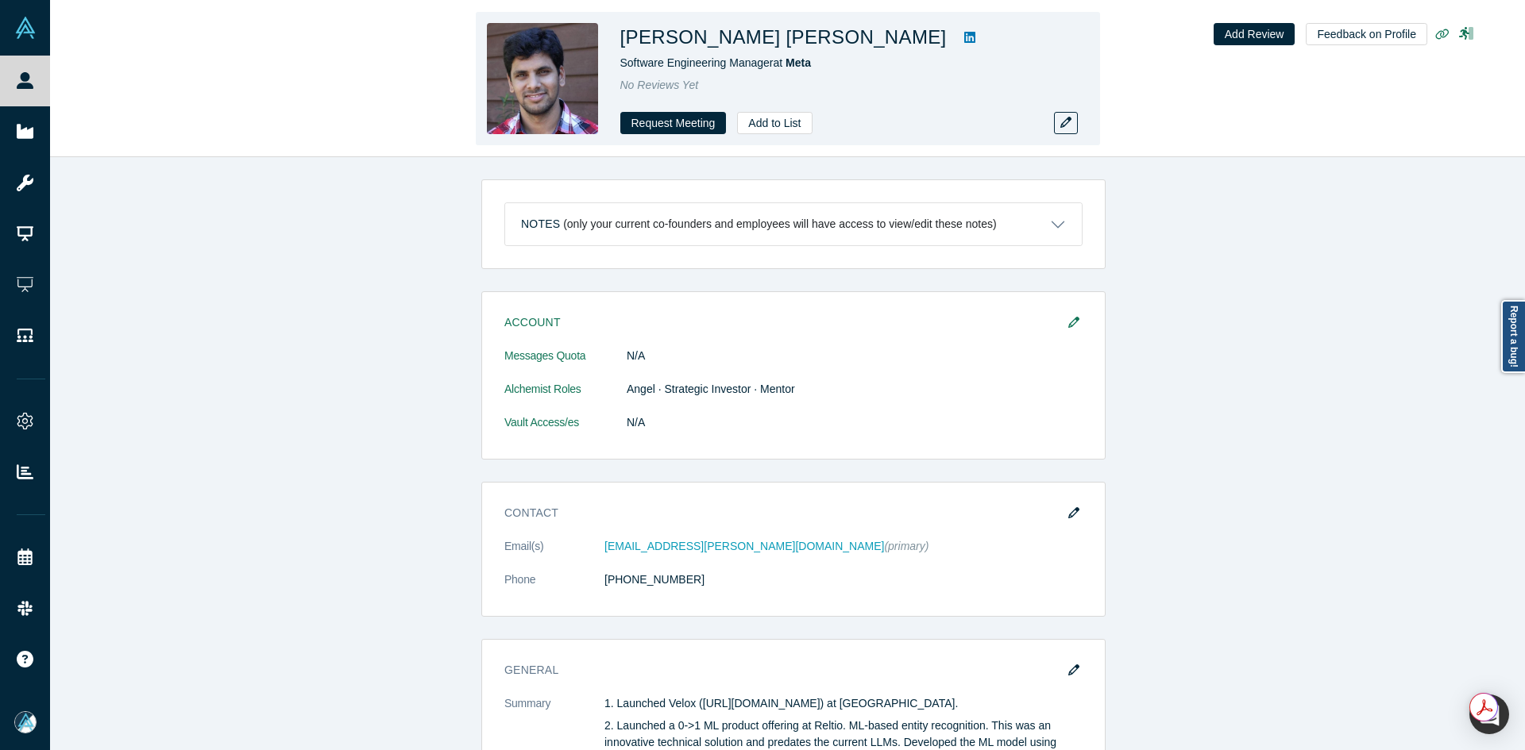
click at [964, 33] on icon at bounding box center [969, 37] width 11 height 11
click at [828, 34] on h1 "Sridhar Reddy Anumandla" at bounding box center [783, 37] width 326 height 29
copy div "Sridhar Reddy Anumandla"
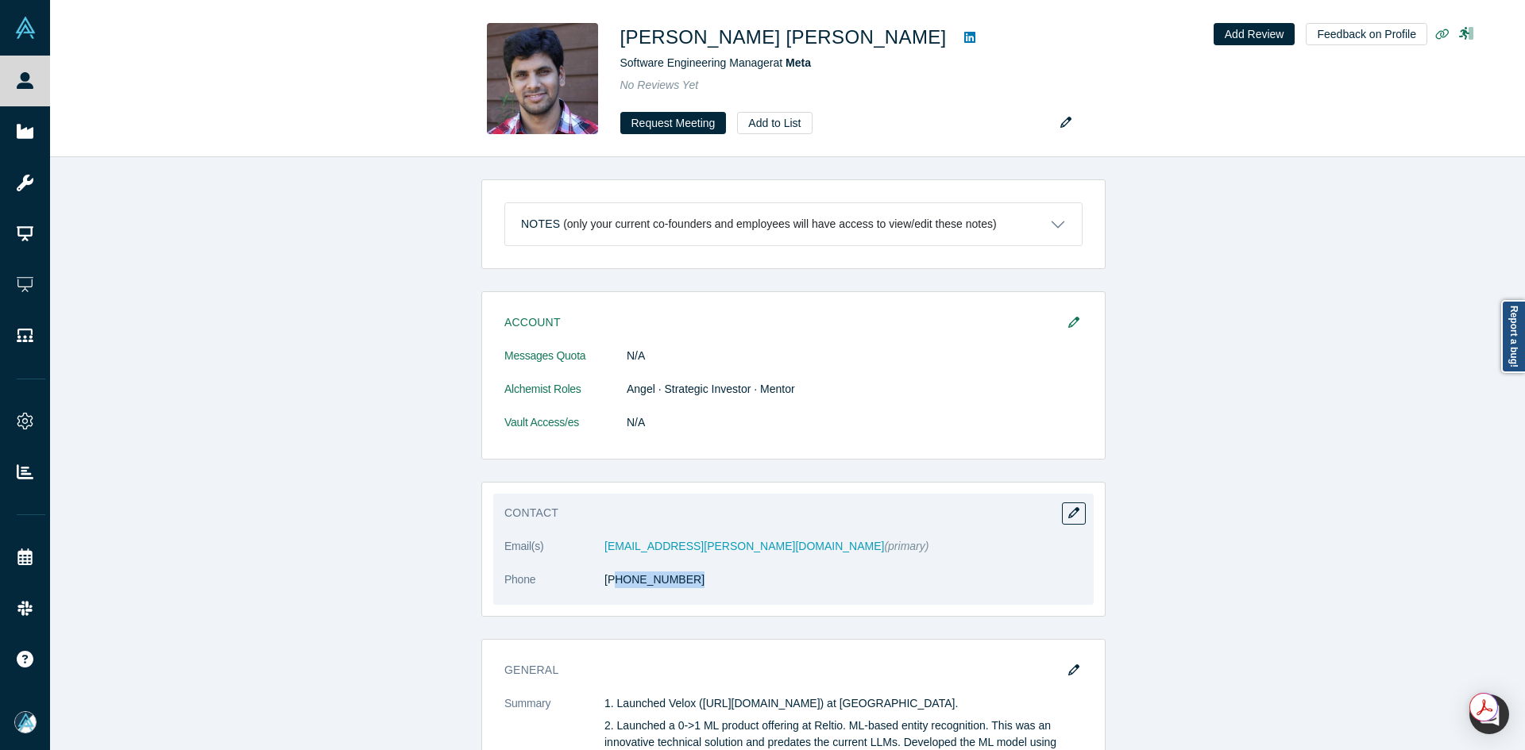
copy link "16) 850-5925"
drag, startPoint x: 684, startPoint y: 576, endPoint x: 608, endPoint y: 592, distance: 77.9
click at [608, 592] on dl "Email(s) sridhar.anumandla@gmail.com (primary) Phone (916) 850-5925" at bounding box center [793, 571] width 578 height 67
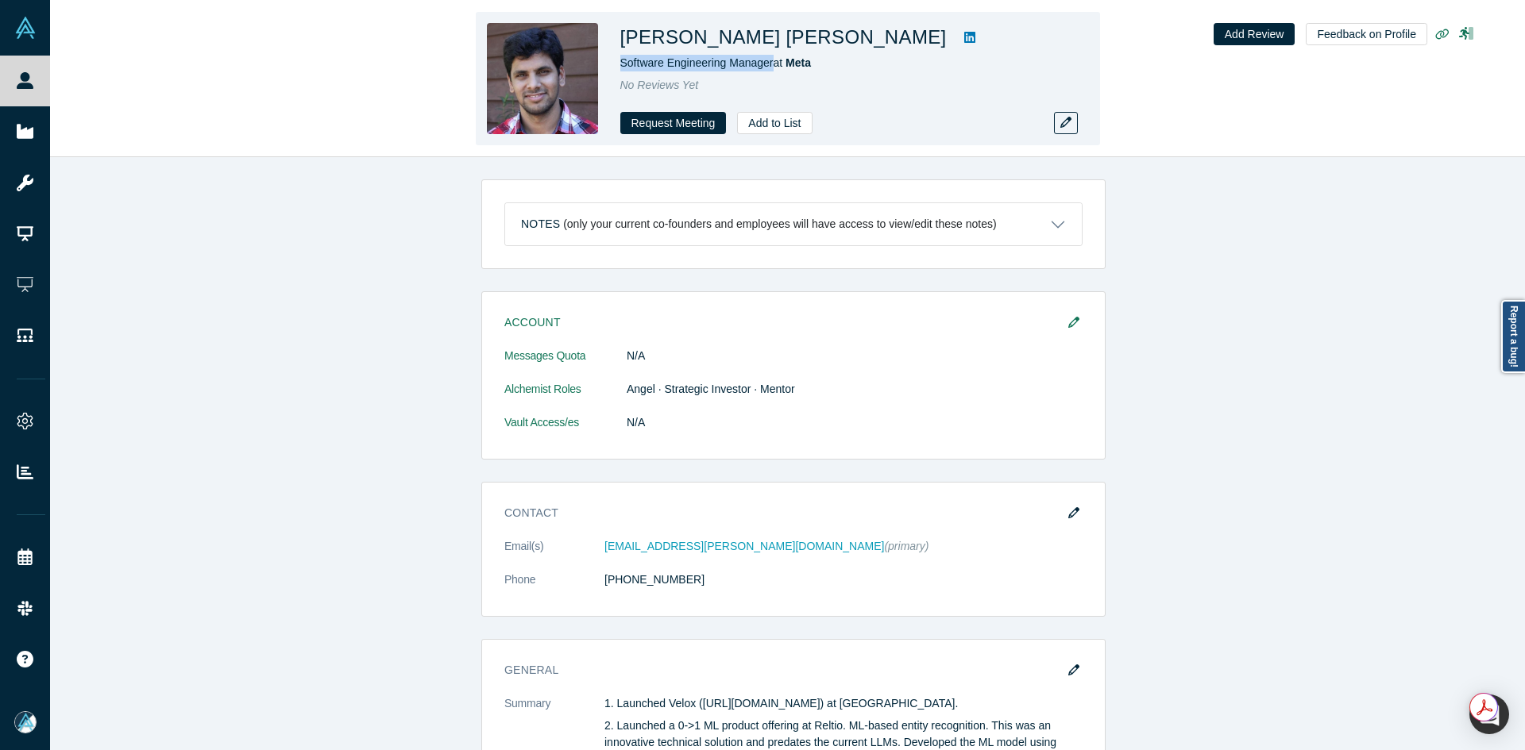
copy span "Software Engineering Manager"
drag, startPoint x: 766, startPoint y: 67, endPoint x: 620, endPoint y: 67, distance: 146.1
click at [620, 67] on span "Software Engineering Manager at Meta" at bounding box center [715, 62] width 191 height 13
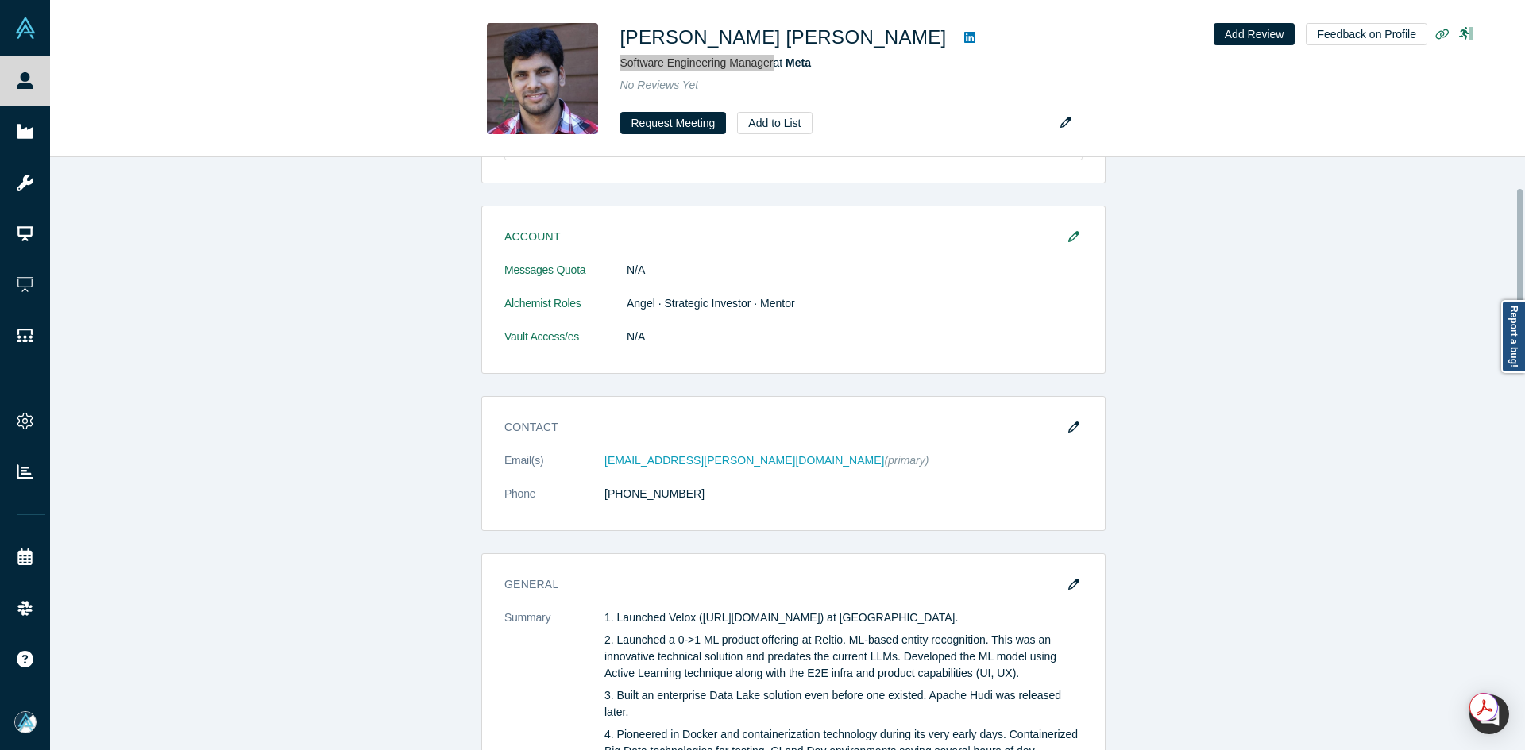
scroll to position [318, 0]
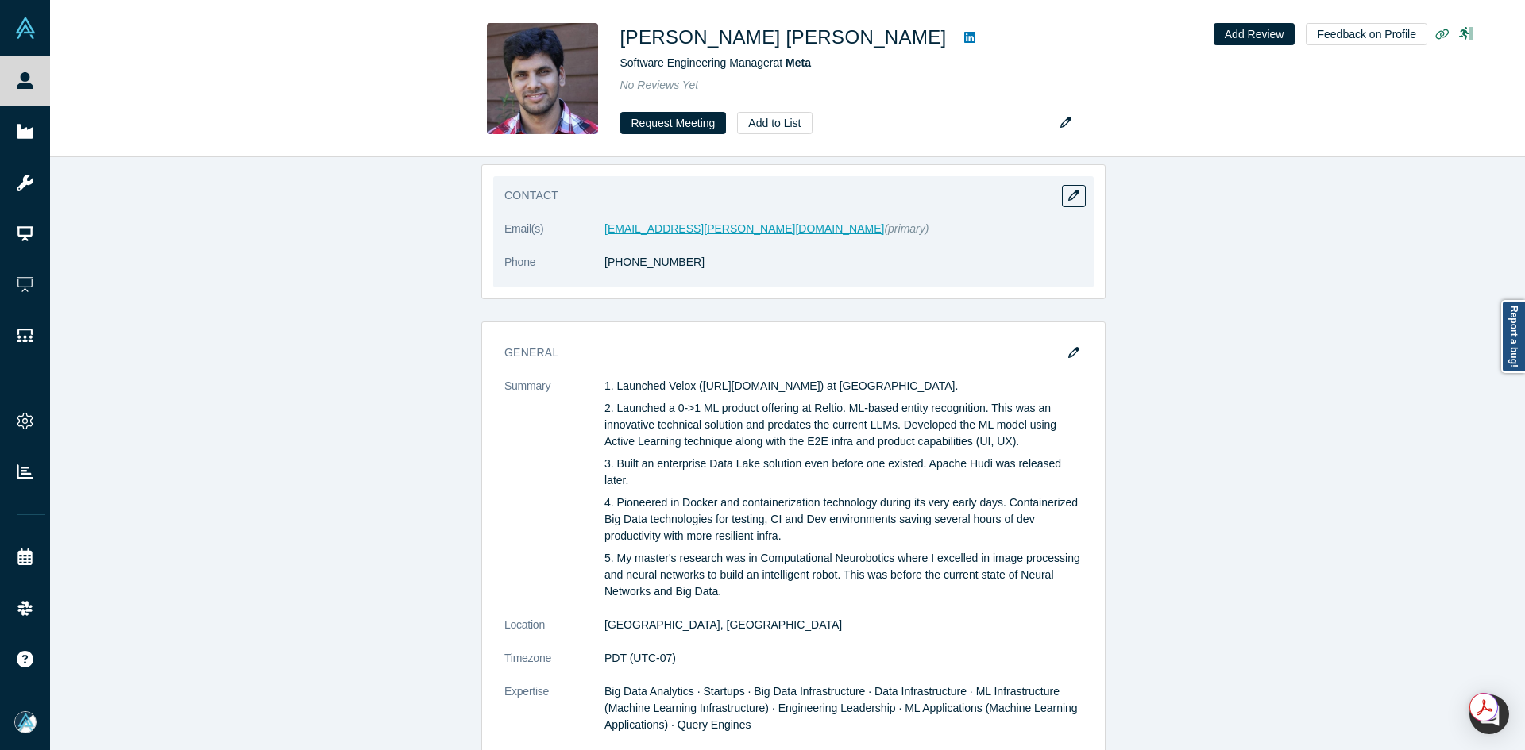
drag, startPoint x: 692, startPoint y: 221, endPoint x: 669, endPoint y: 233, distance: 26.6
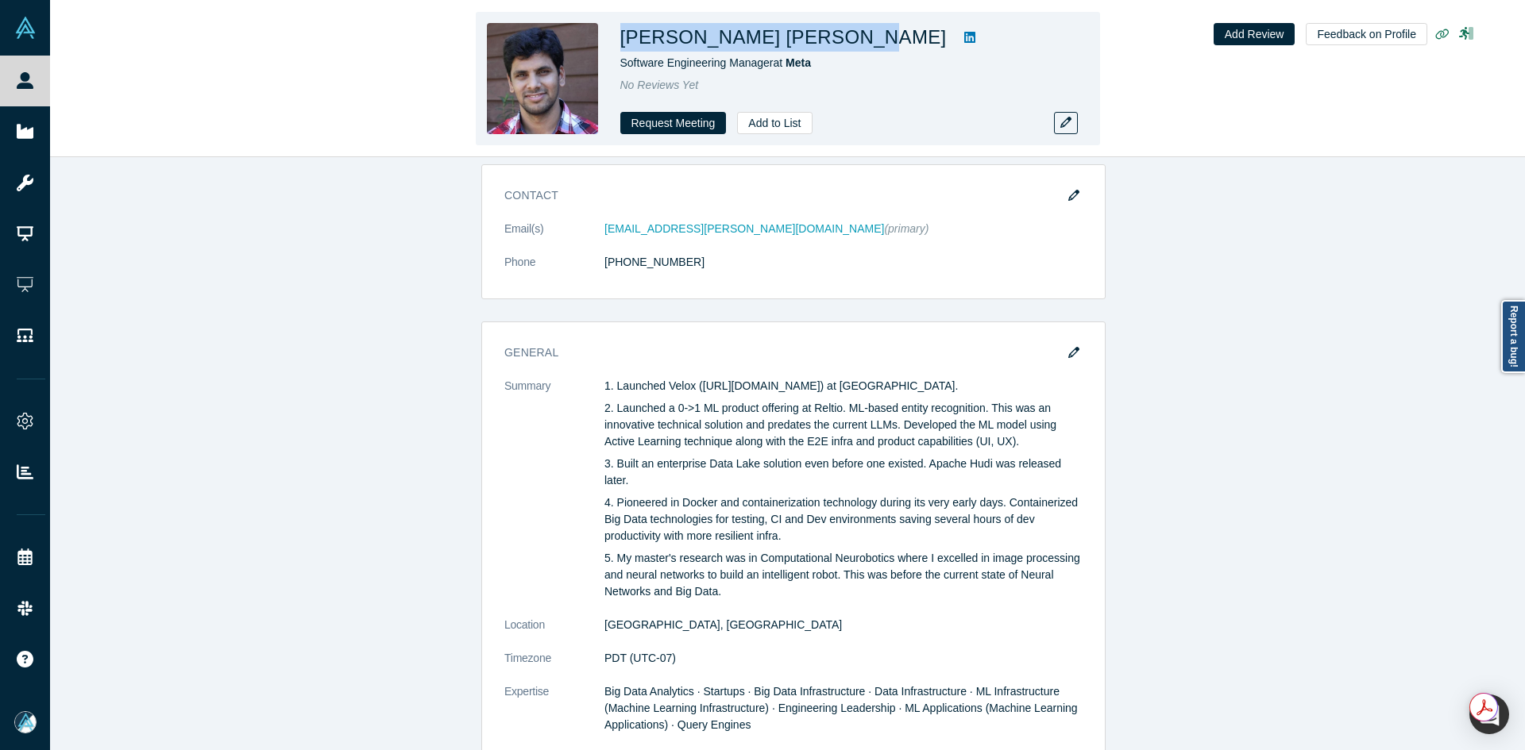
copy h1 "Sridhar Reddy Anumandla"
drag, startPoint x: 842, startPoint y: 40, endPoint x: 628, endPoint y: 46, distance: 213.7
click at [626, 46] on h1 "Sridhar Reddy Anumandla" at bounding box center [783, 37] width 326 height 29
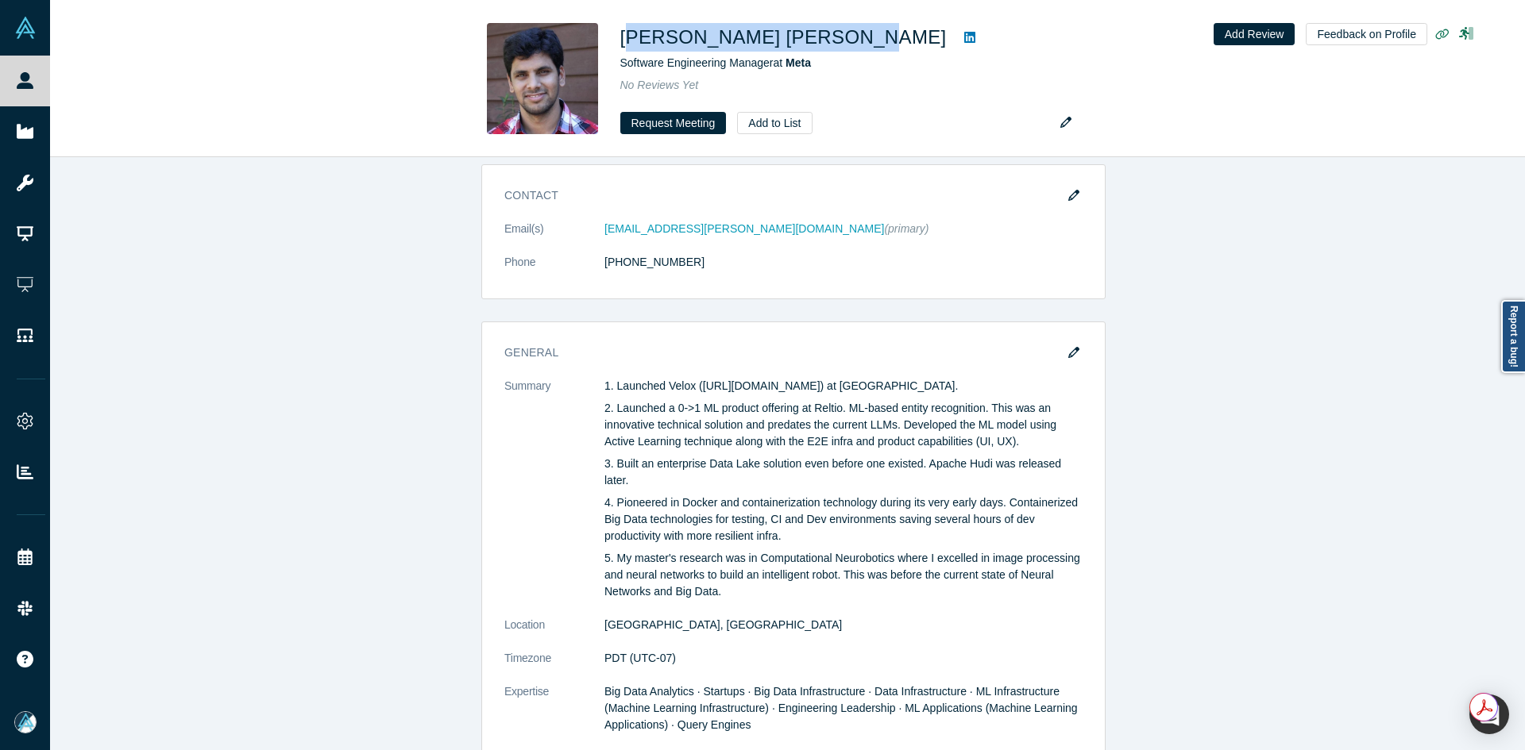
copy h1 "ridhar Reddy Anumandla"
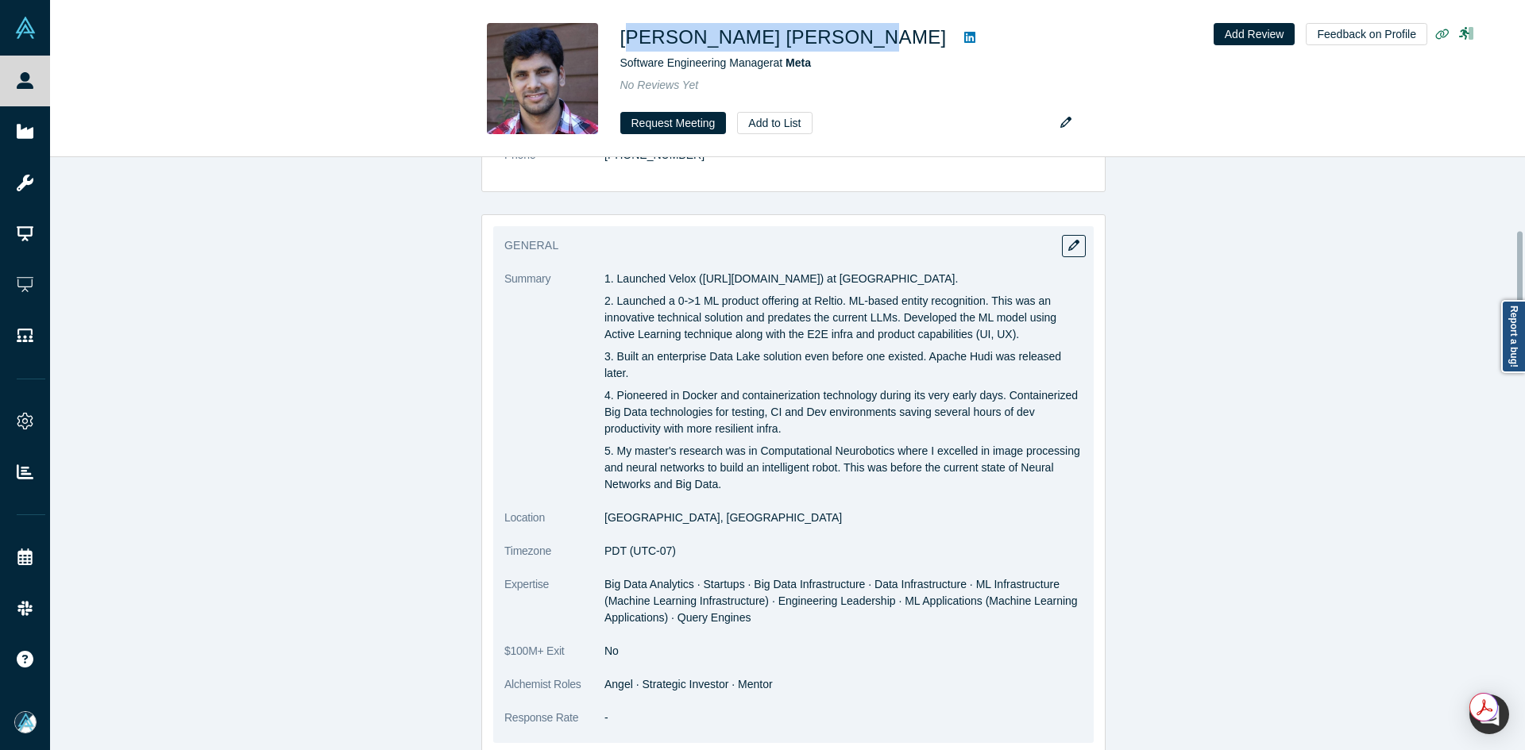
scroll to position [635, 0]
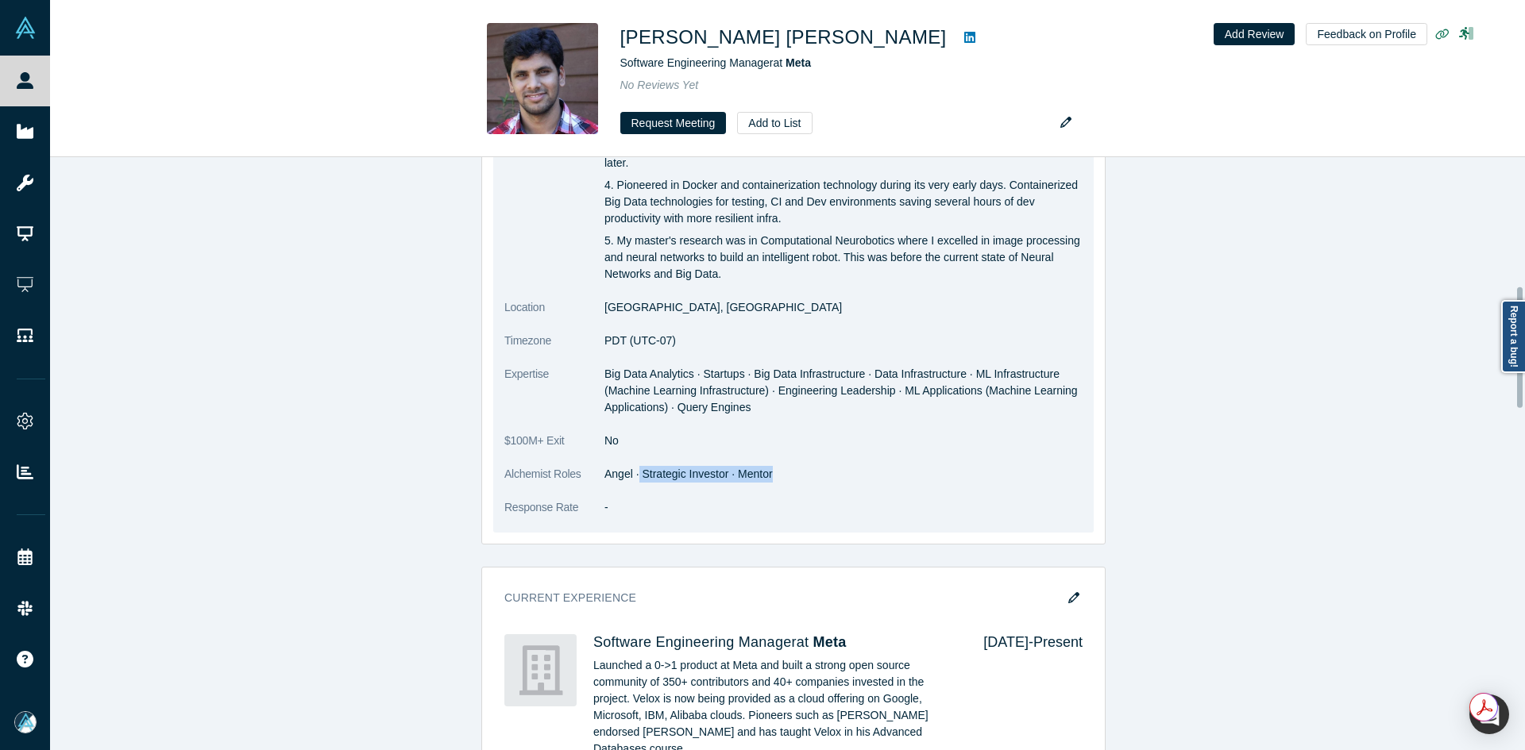
drag, startPoint x: 633, startPoint y: 461, endPoint x: 900, endPoint y: 283, distance: 320.9
click at [796, 466] on dd "Angel · Strategic Investor · Mentor" at bounding box center [843, 474] width 478 height 17
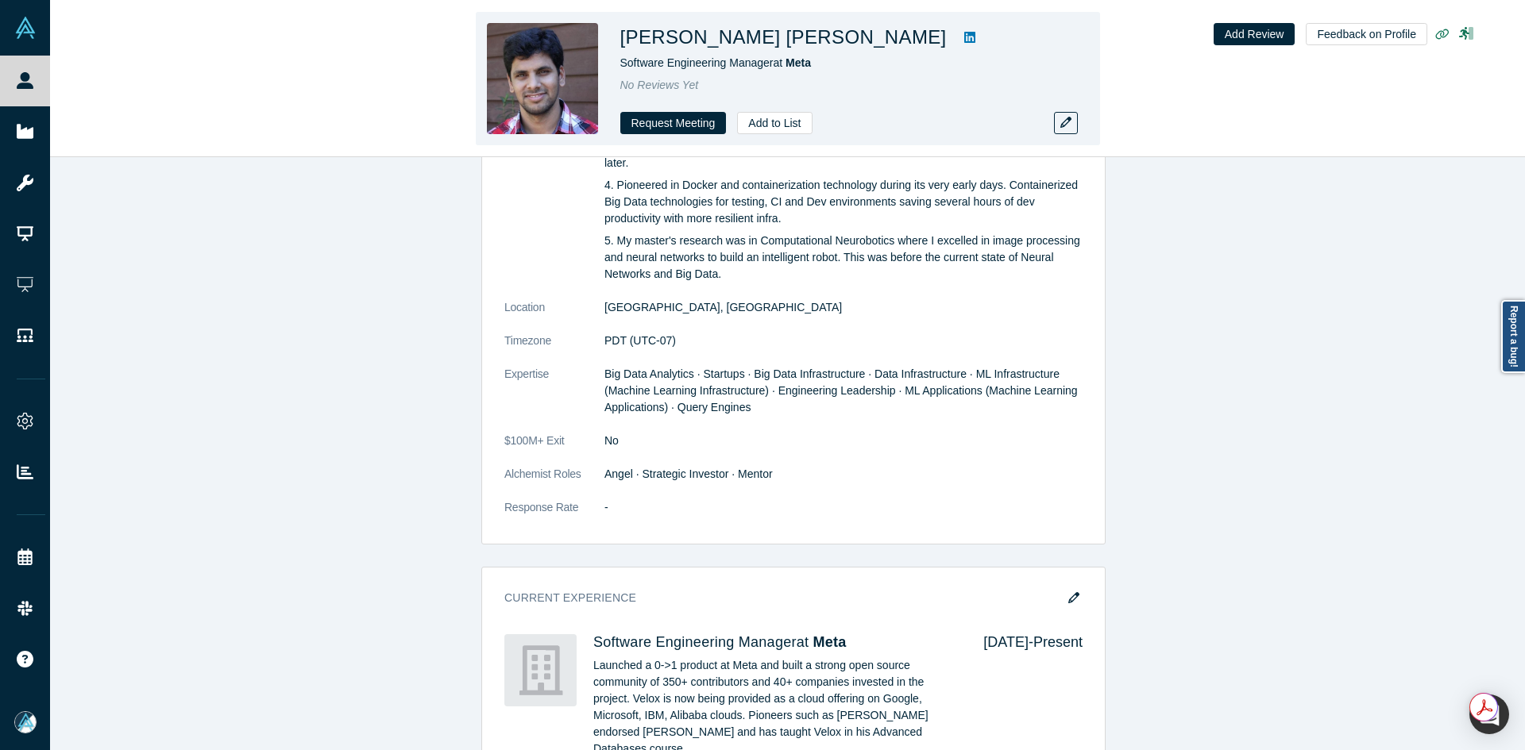
click at [823, 37] on h1 "Sridhar Reddy Anumandla" at bounding box center [783, 37] width 326 height 29
copy div "Sridhar Reddy Anumandla"
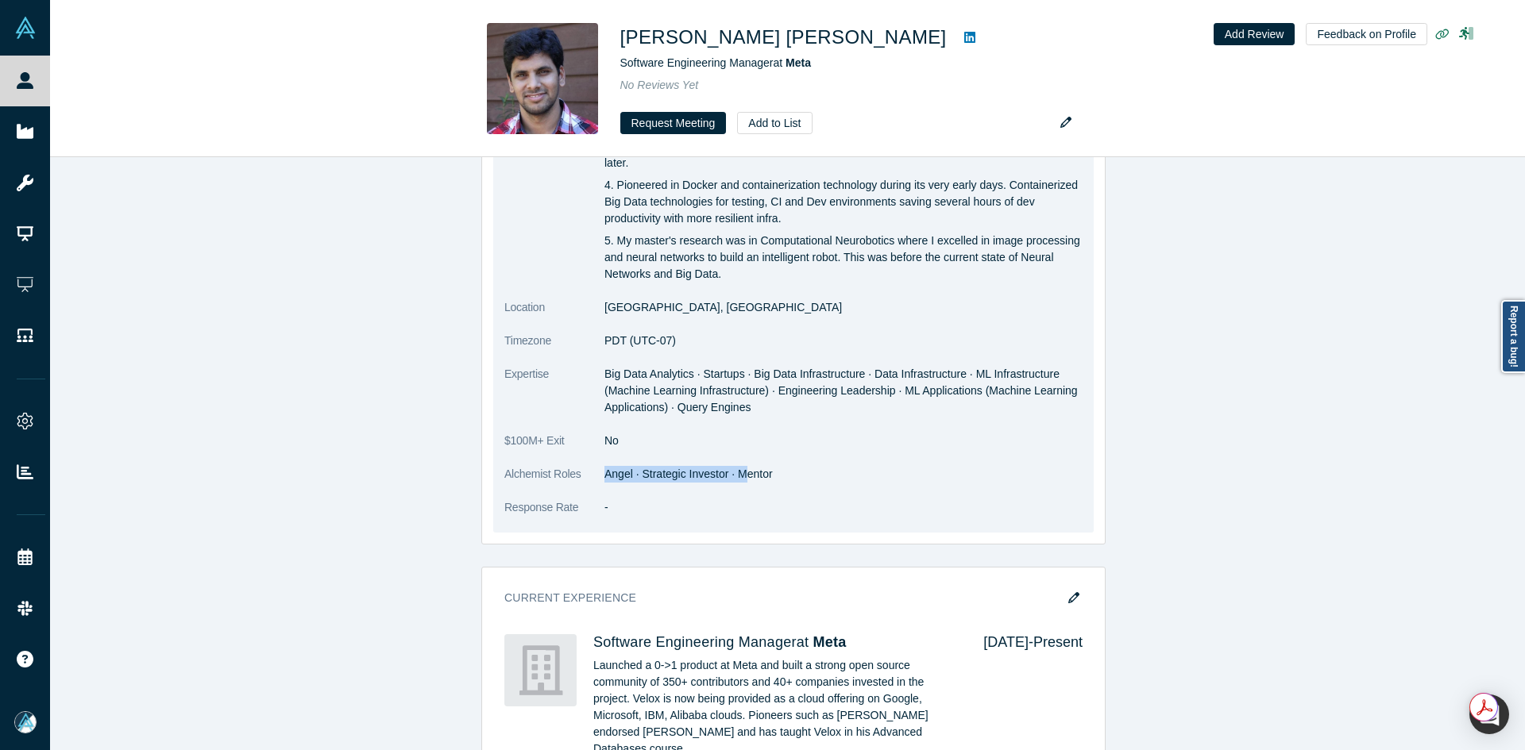
drag, startPoint x: 696, startPoint y: 456, endPoint x: 742, endPoint y: 456, distance: 45.3
click at [742, 466] on dd "Angel · Strategic Investor · Mentor" at bounding box center [843, 474] width 478 height 17
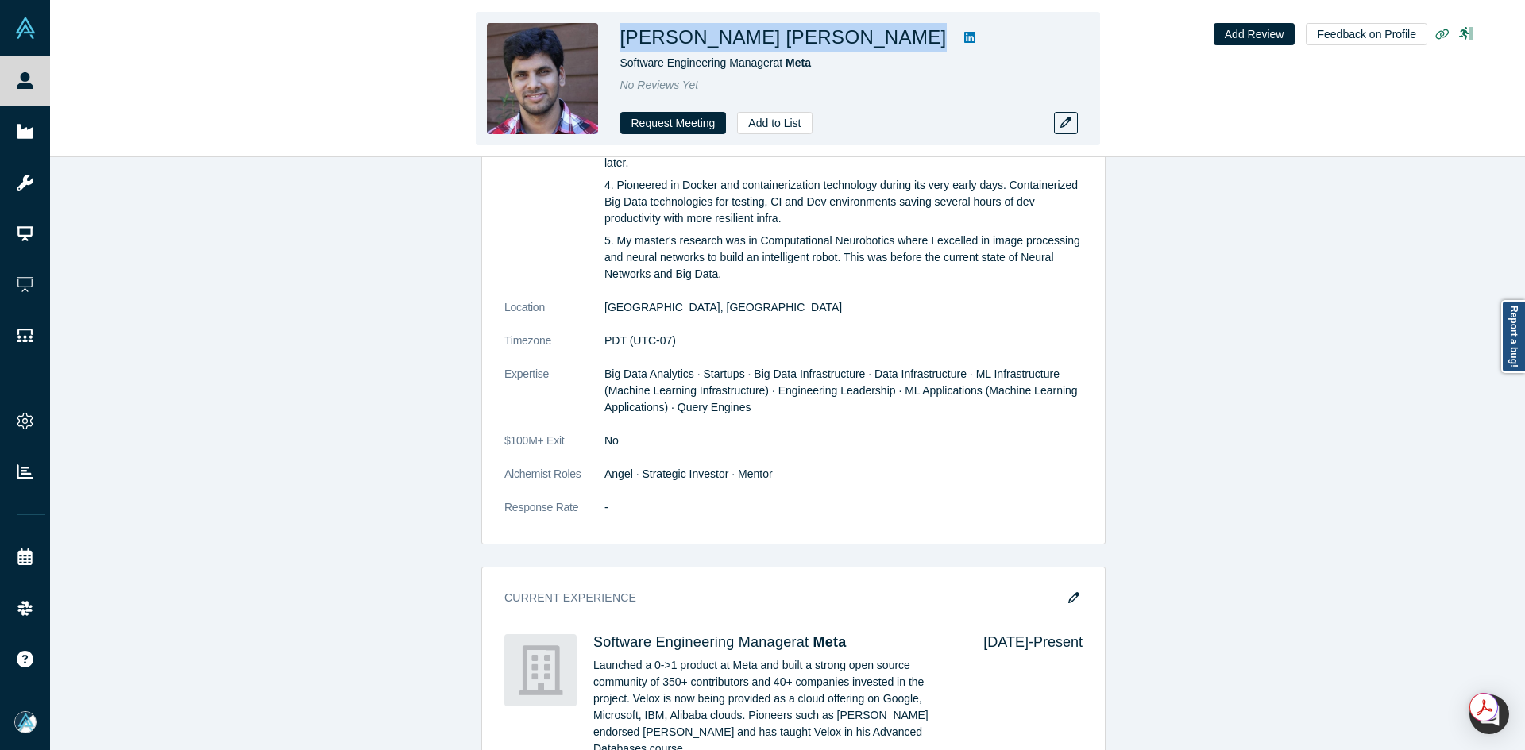
copy div "Sridhar Reddy Anumandla"
drag, startPoint x: 846, startPoint y: 40, endPoint x: 619, endPoint y: 44, distance: 227.1
click at [620, 44] on div "Sridhar Reddy Anumandla" at bounding box center [842, 37] width 445 height 29
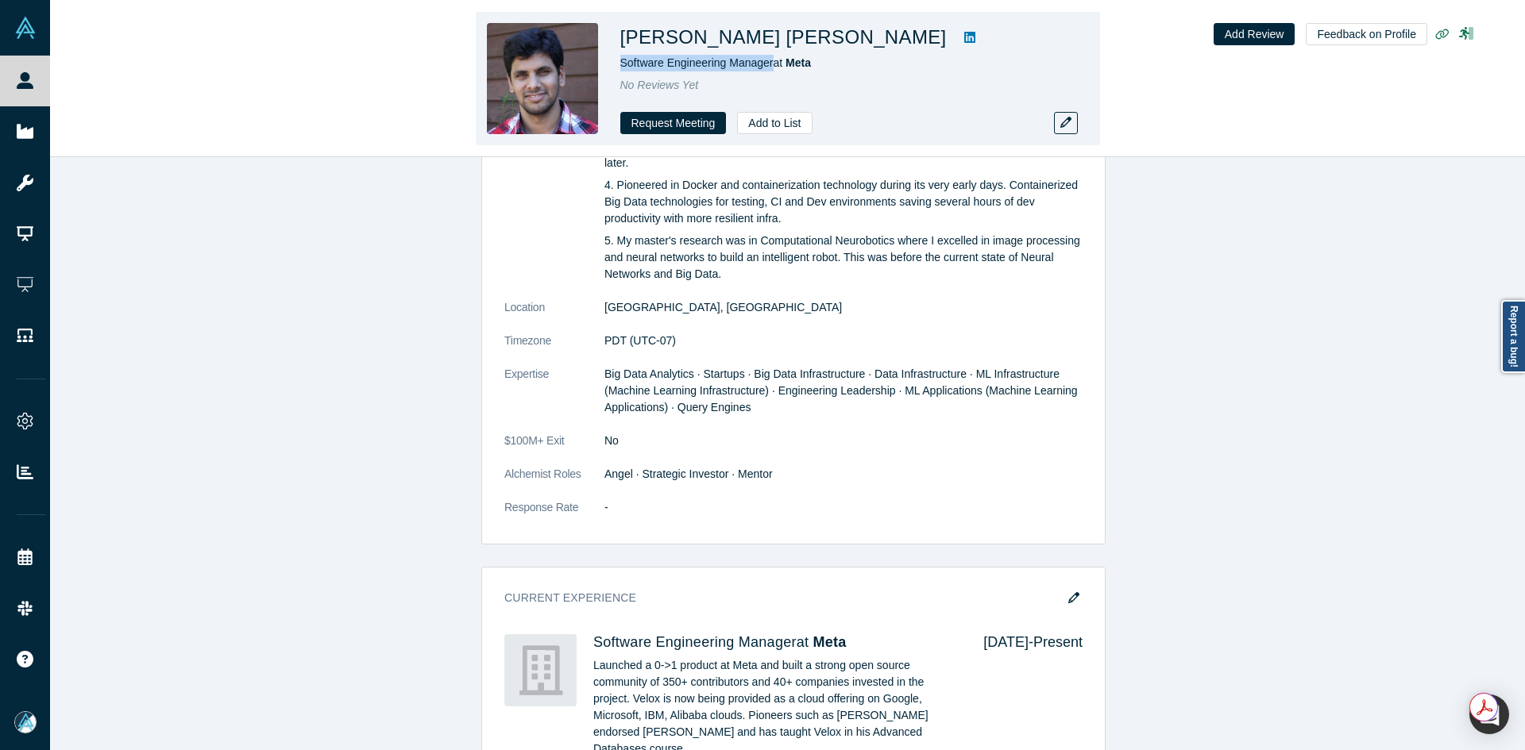
copy span "Software Engineering Manager"
drag, startPoint x: 770, startPoint y: 64, endPoint x: 622, endPoint y: 64, distance: 148.5
click at [622, 64] on span "Software Engineering Manager at Meta" at bounding box center [715, 62] width 191 height 13
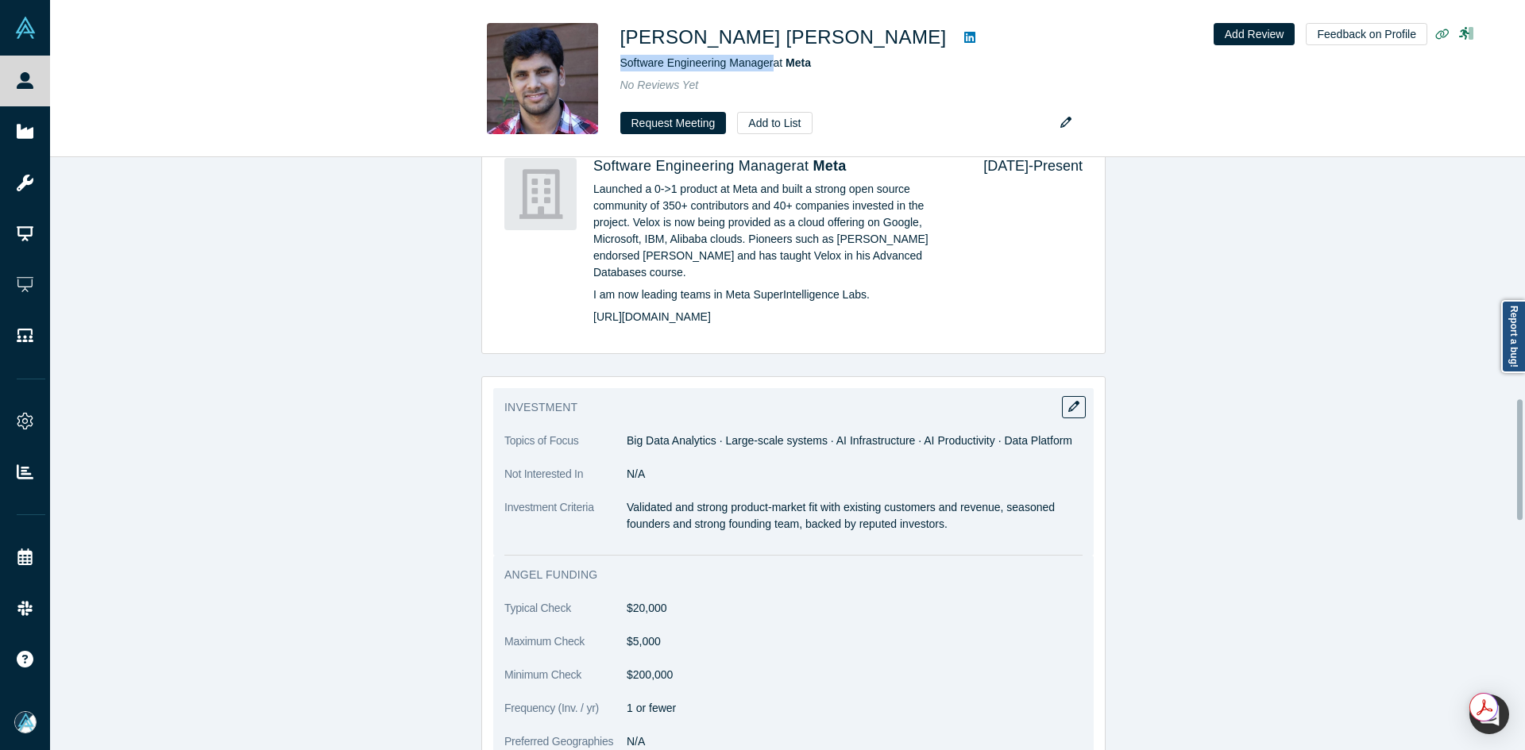
scroll to position [1350, 0]
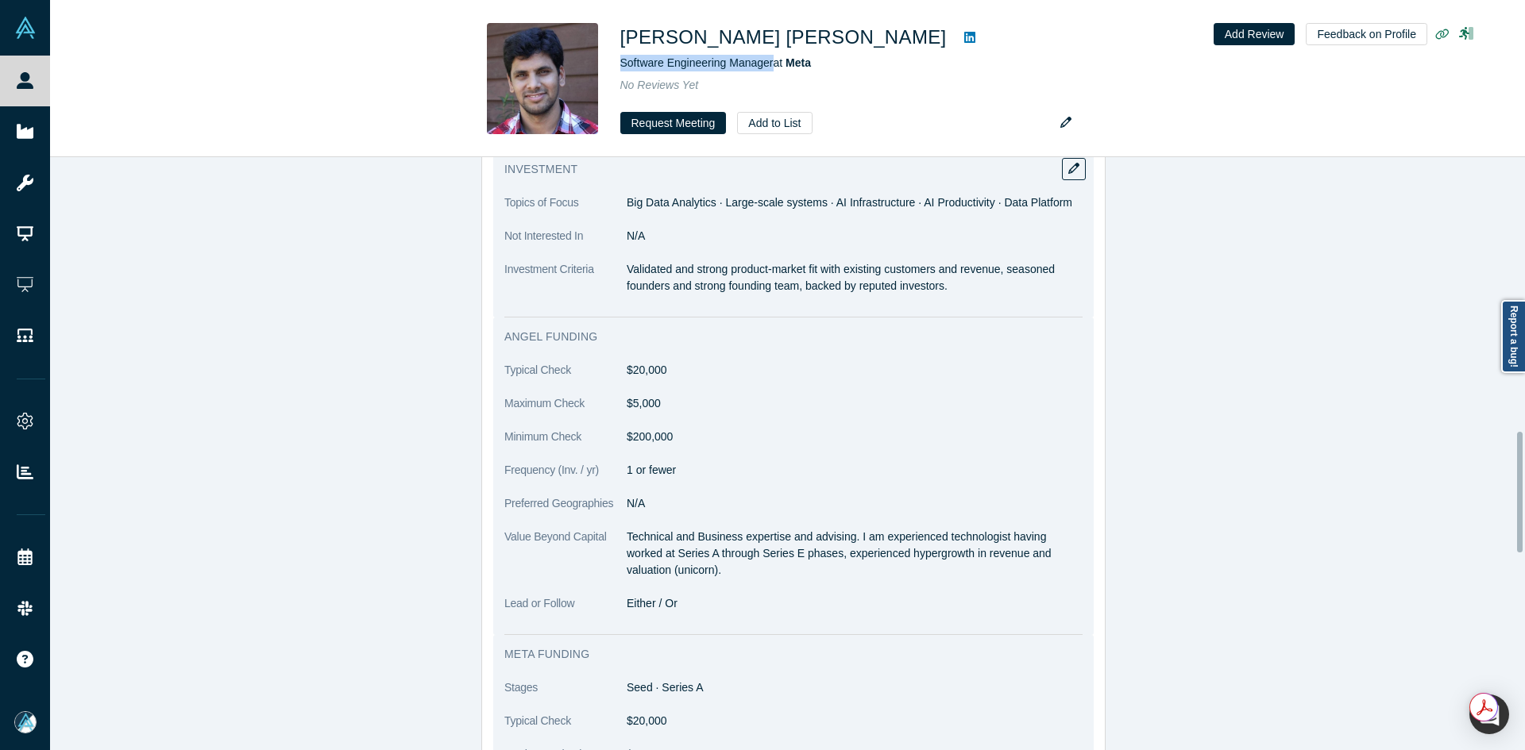
copy p "Validated and strong product-market fit with existing customers and revenue, se…"
drag, startPoint x: 621, startPoint y: 249, endPoint x: 977, endPoint y: 264, distance: 356.8
click at [977, 264] on p "Validated and strong product-market fit with existing customers and revenue, se…" at bounding box center [854, 277] width 456 height 33
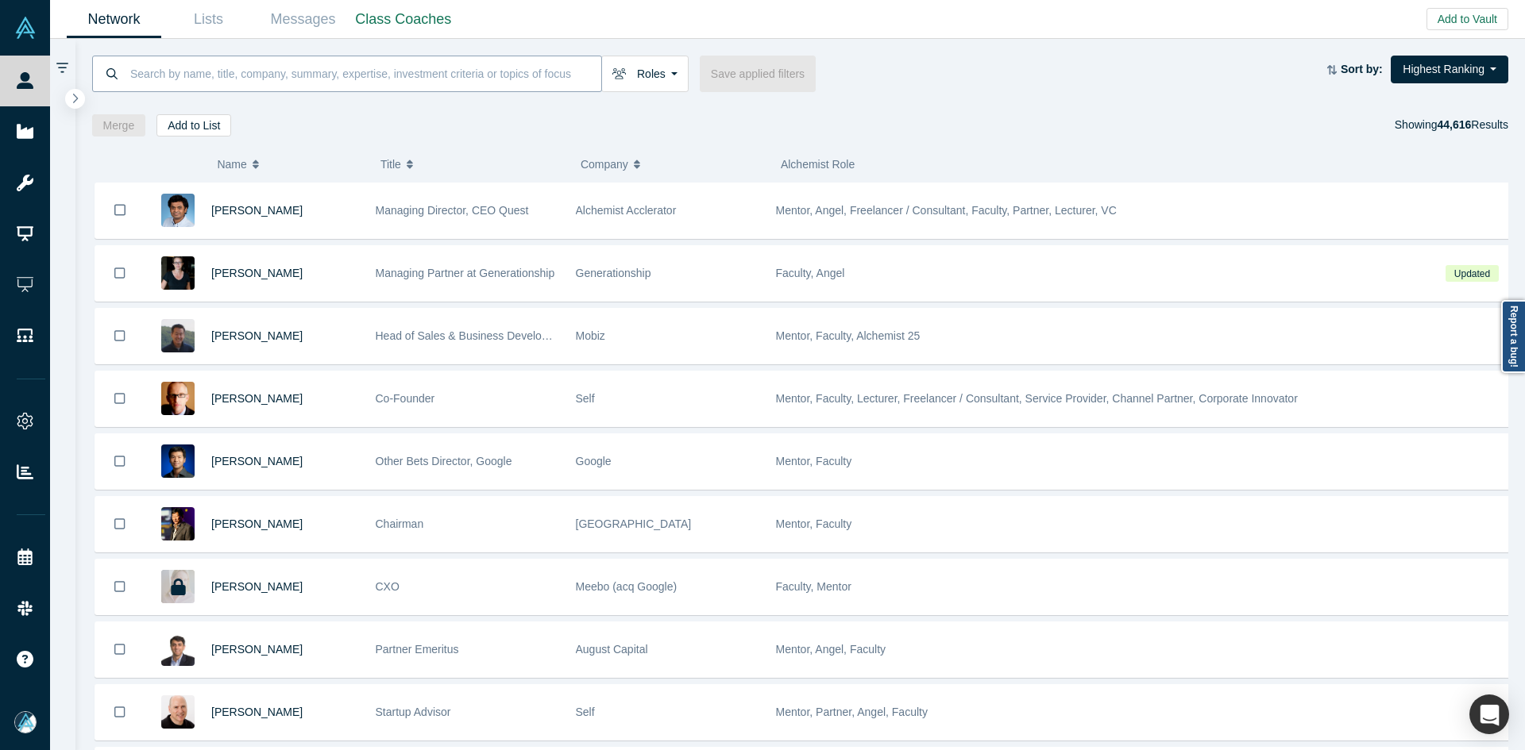
click at [522, 75] on input at bounding box center [365, 73] width 472 height 37
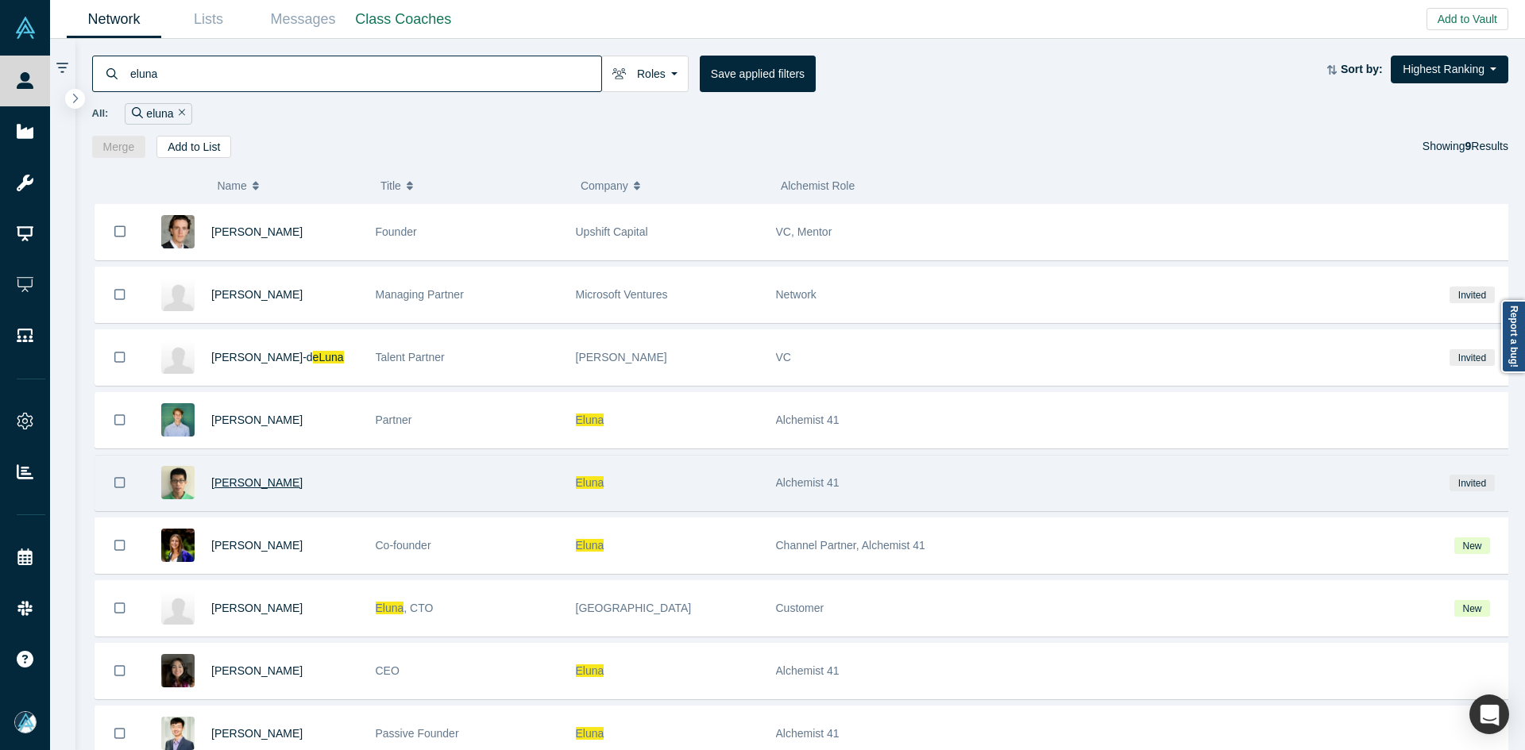
type input "eluna"
click at [235, 483] on span "Tony Liu" at bounding box center [256, 482] width 91 height 13
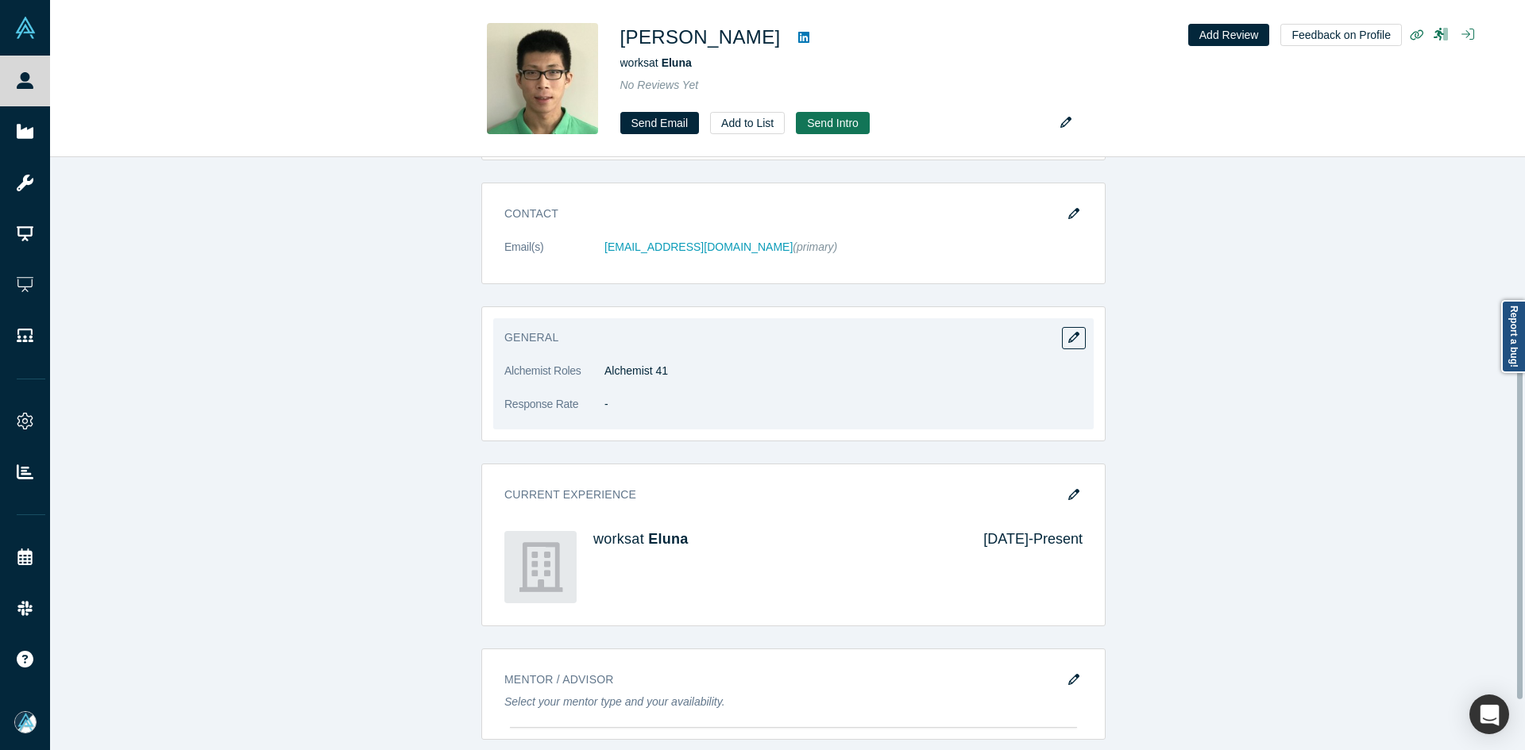
scroll to position [271, 0]
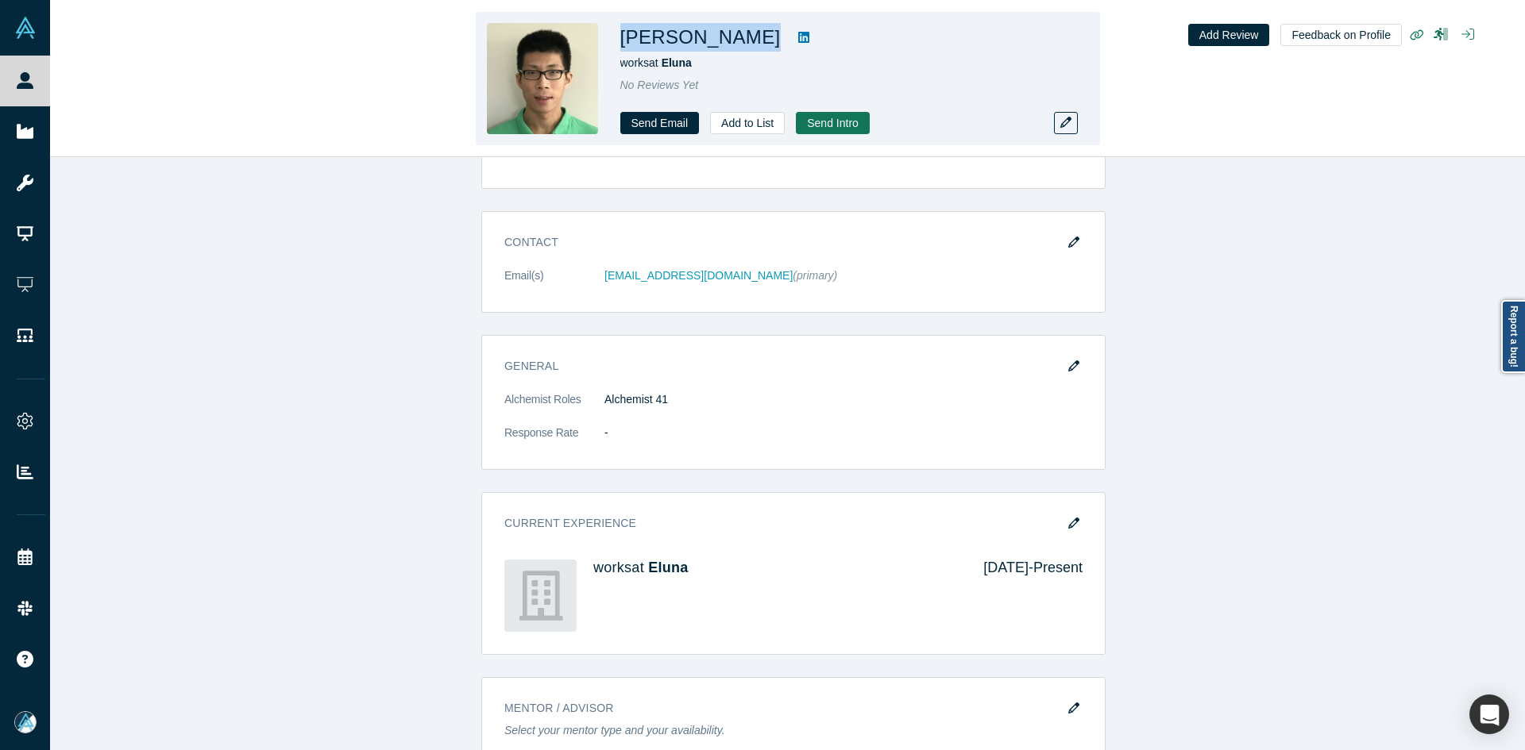
drag, startPoint x: 694, startPoint y: 41, endPoint x: 609, endPoint y: 40, distance: 85.0
click at [609, 40] on div "Tony Liu works at Eluna No Reviews Yet Send Email Add to List Send Intro" at bounding box center [788, 78] width 624 height 133
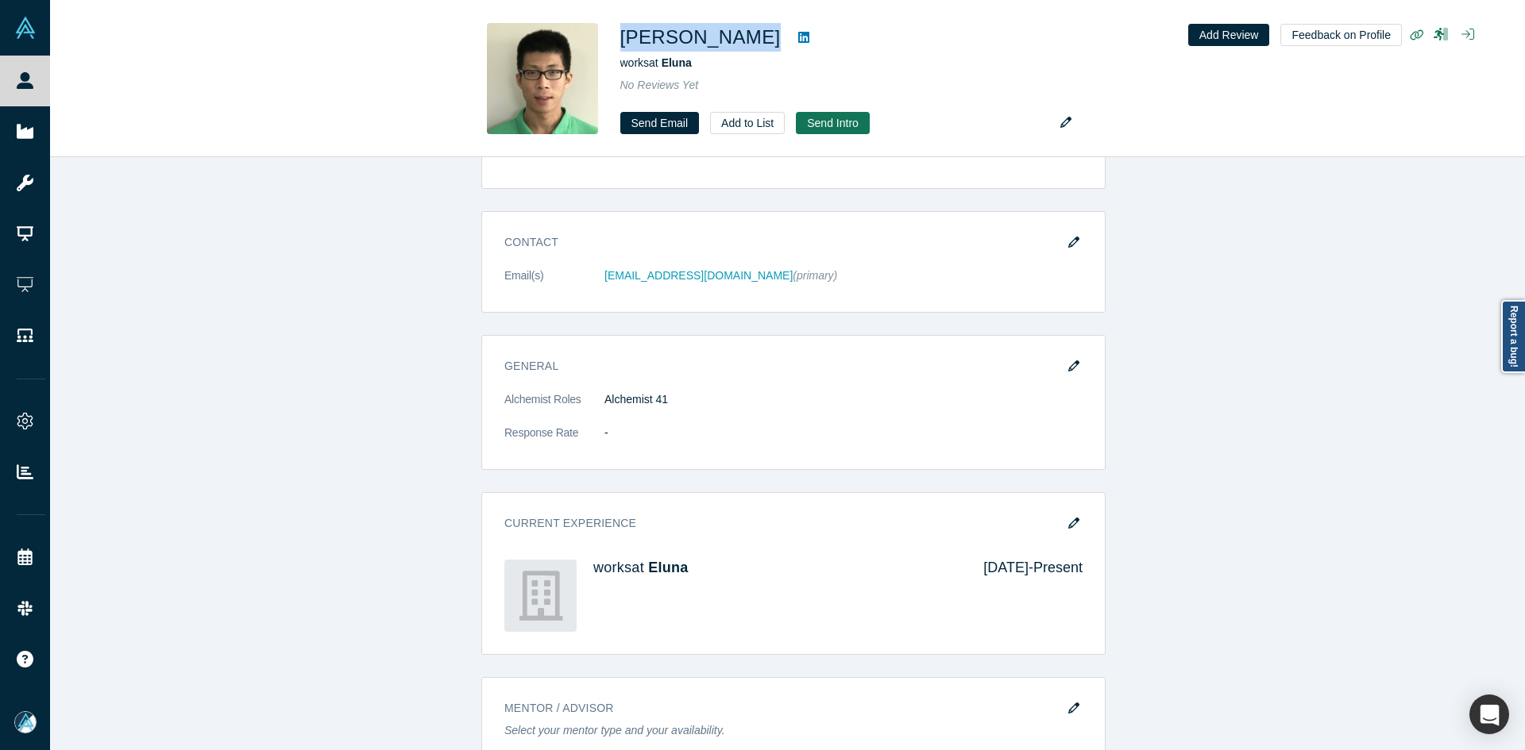
copy div "Tony Liu"
